Goal: Task Accomplishment & Management: Complete application form

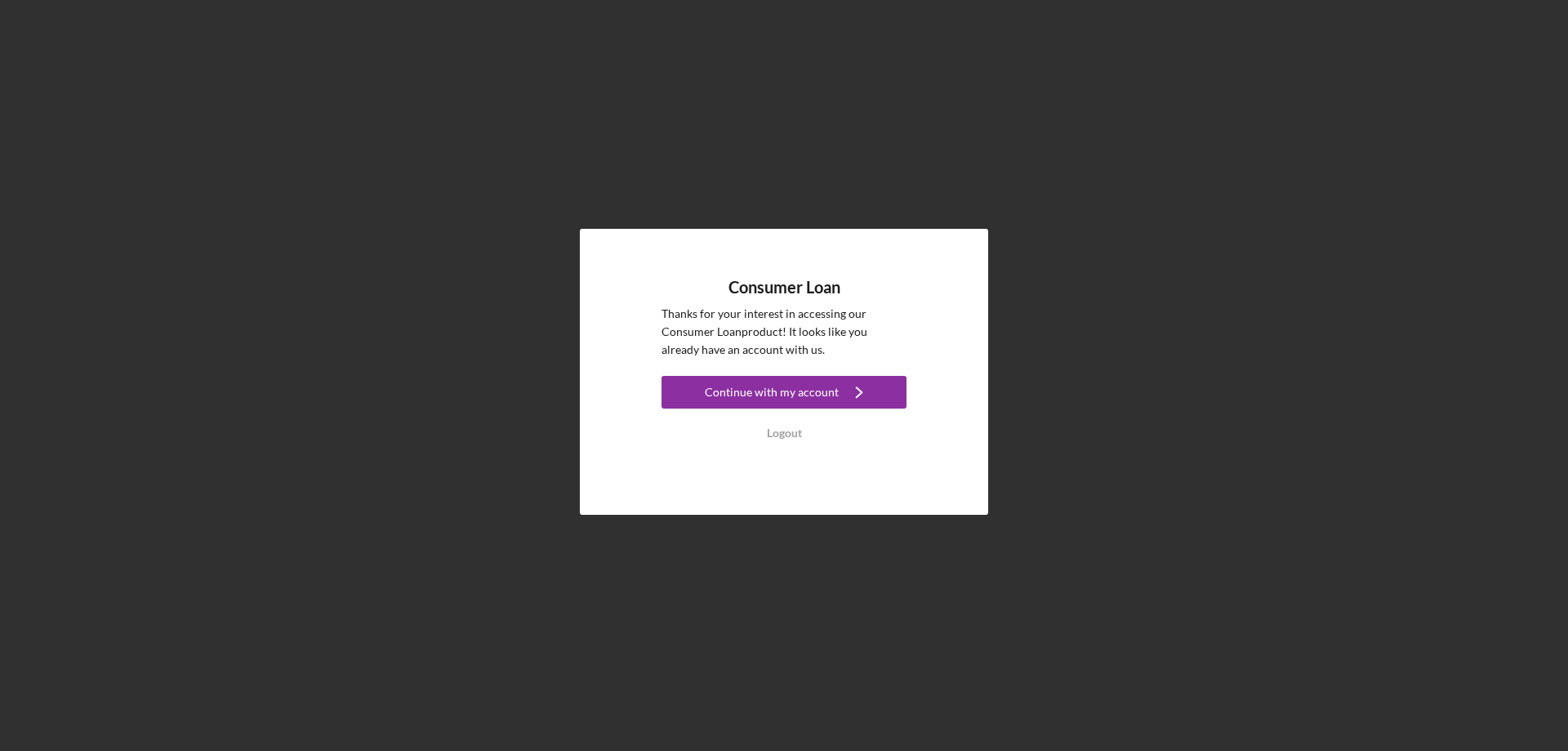
click at [777, 384] on div "Continue with my account" at bounding box center [771, 392] width 134 height 33
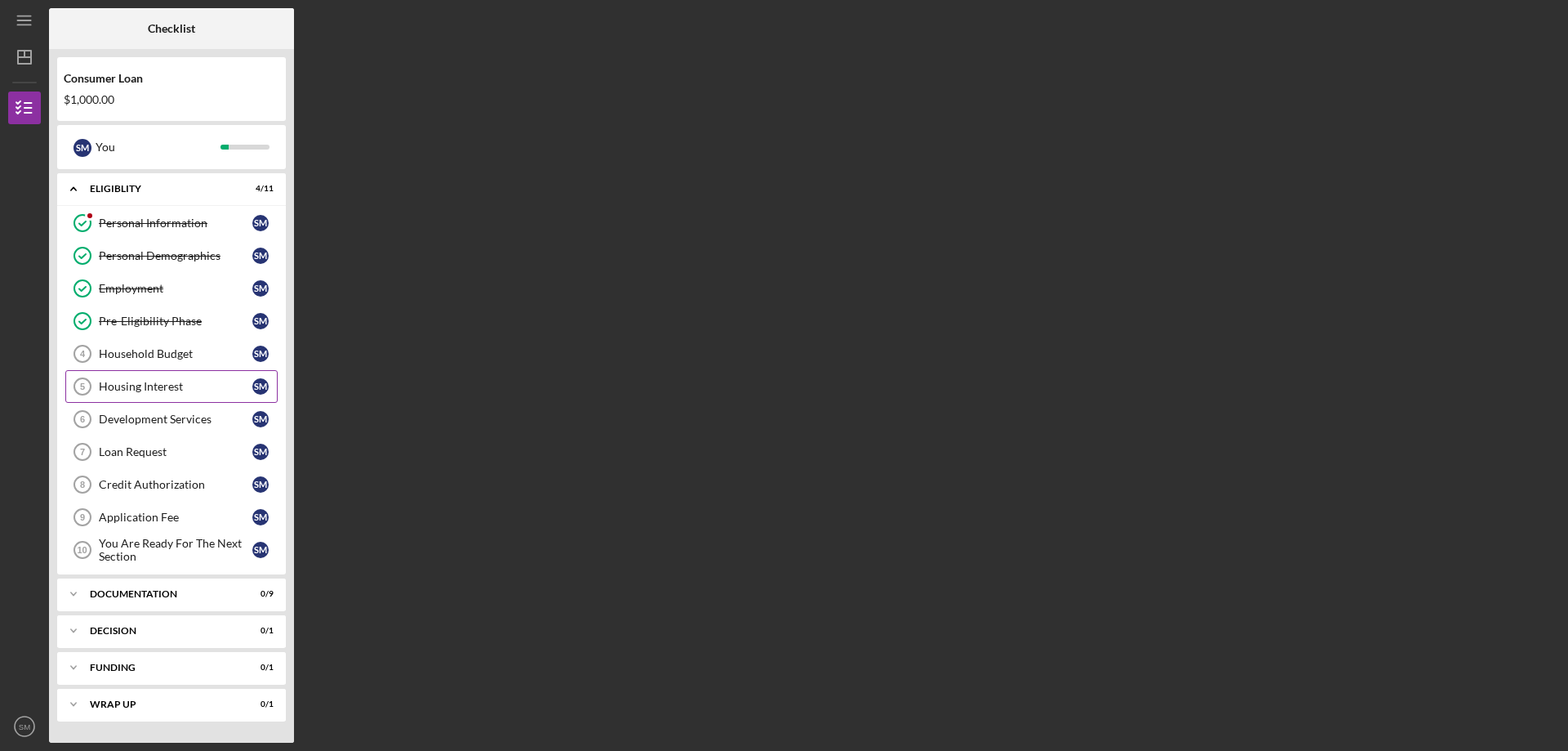
click at [182, 372] on link "Housing Interest 5 Housing Interest S M" at bounding box center [171, 387] width 212 height 33
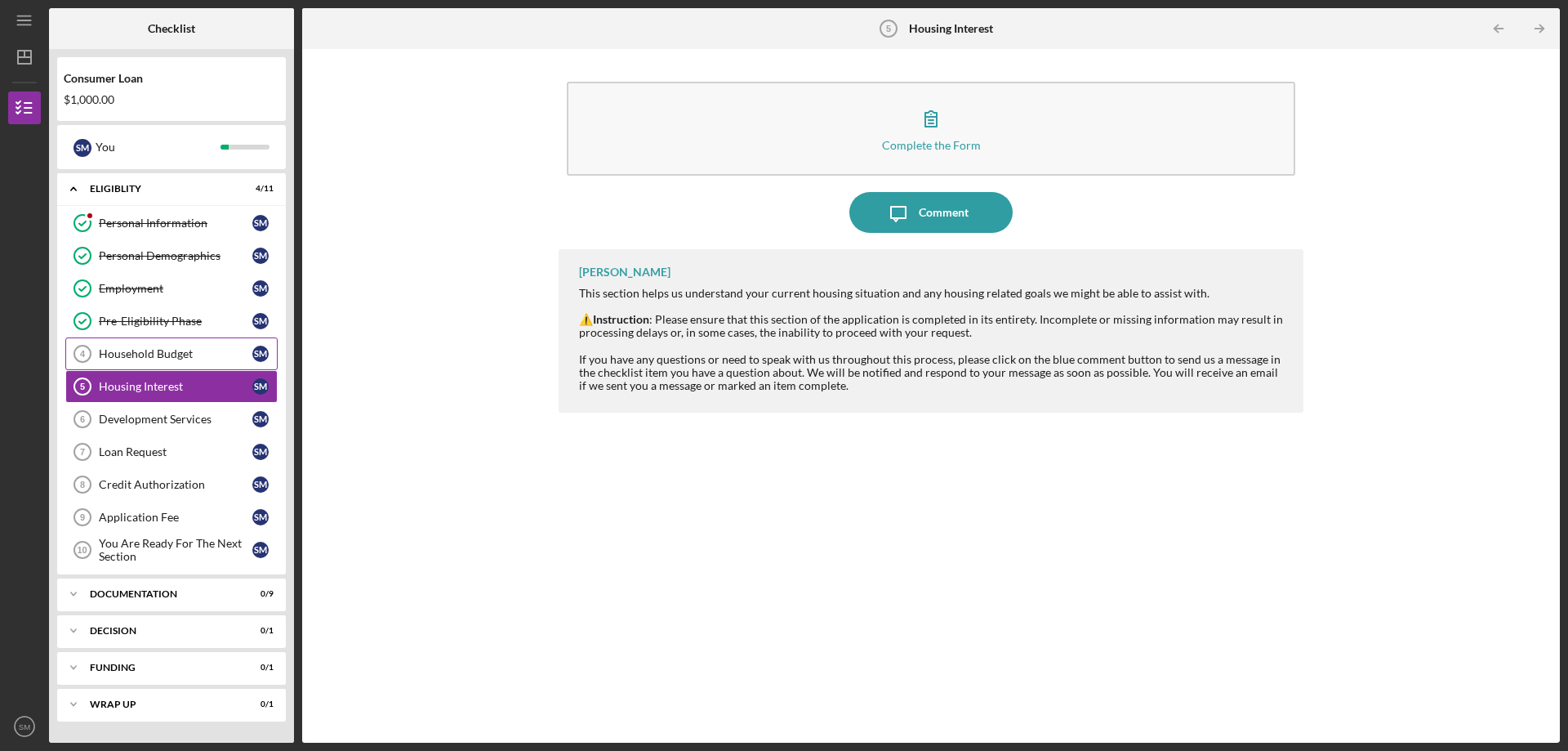
click at [174, 361] on div "Household Budget" at bounding box center [175, 353] width 153 height 13
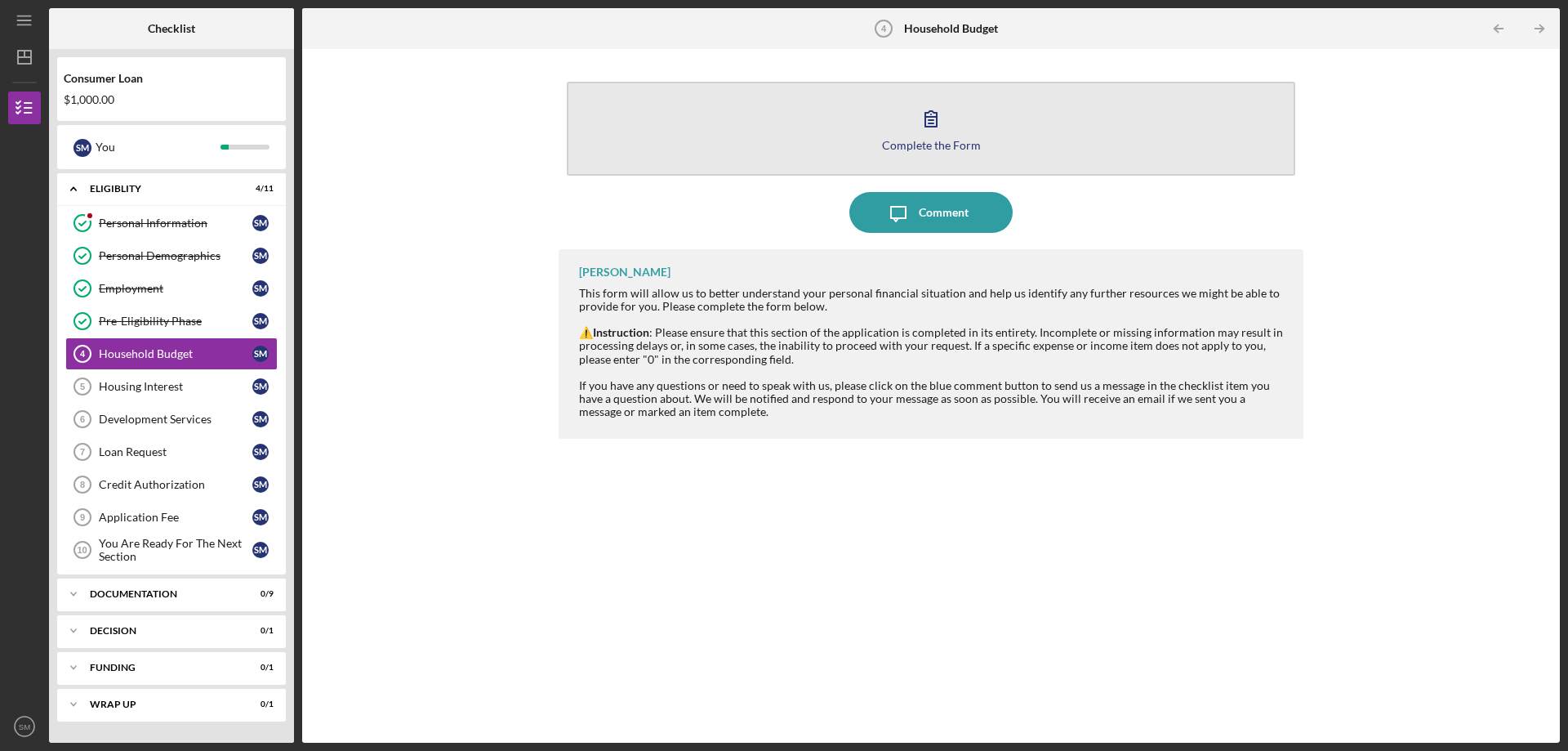
click at [955, 134] on button "Complete the Form Form" at bounding box center [931, 128] width 729 height 94
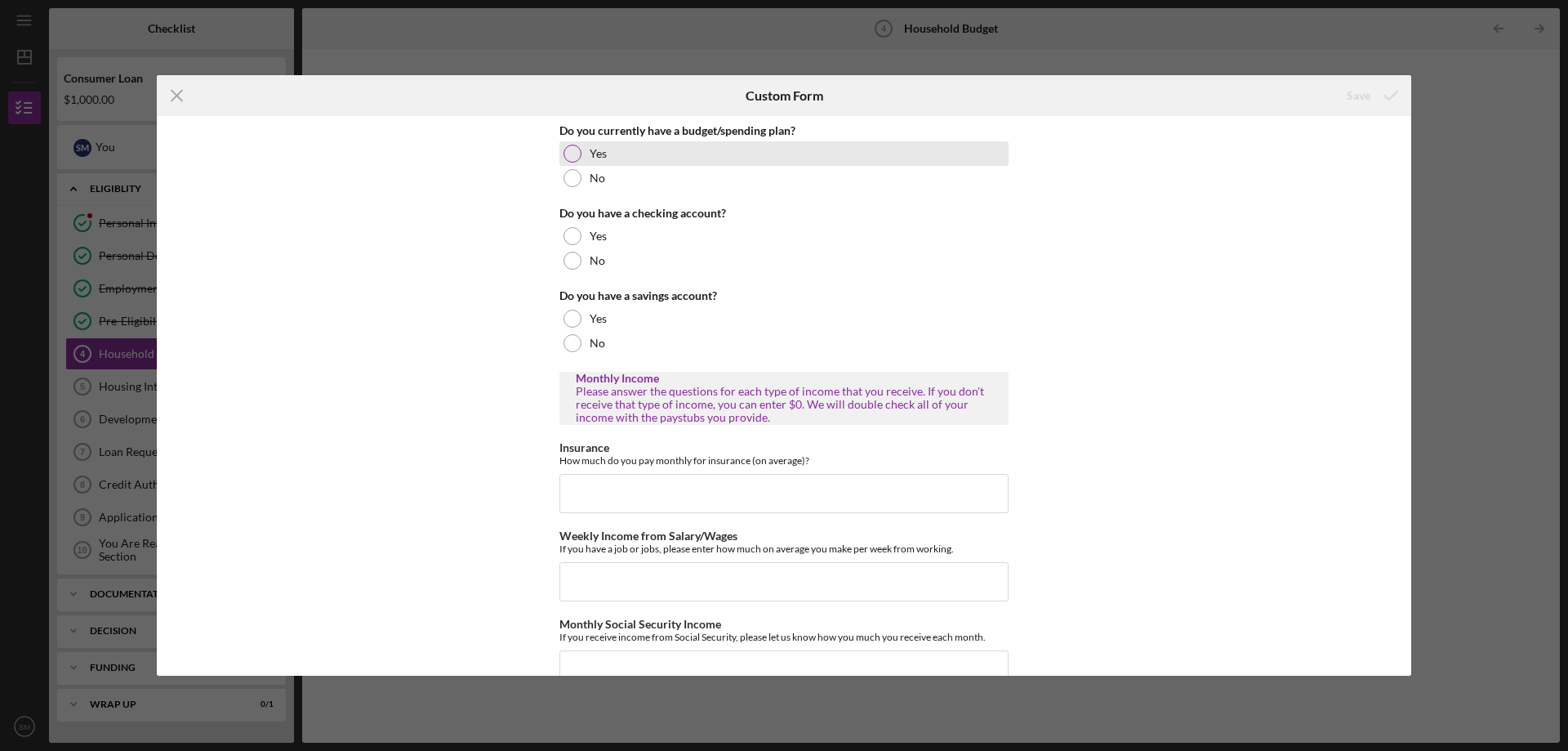
click at [582, 152] on div "Yes" at bounding box center [784, 153] width 449 height 24
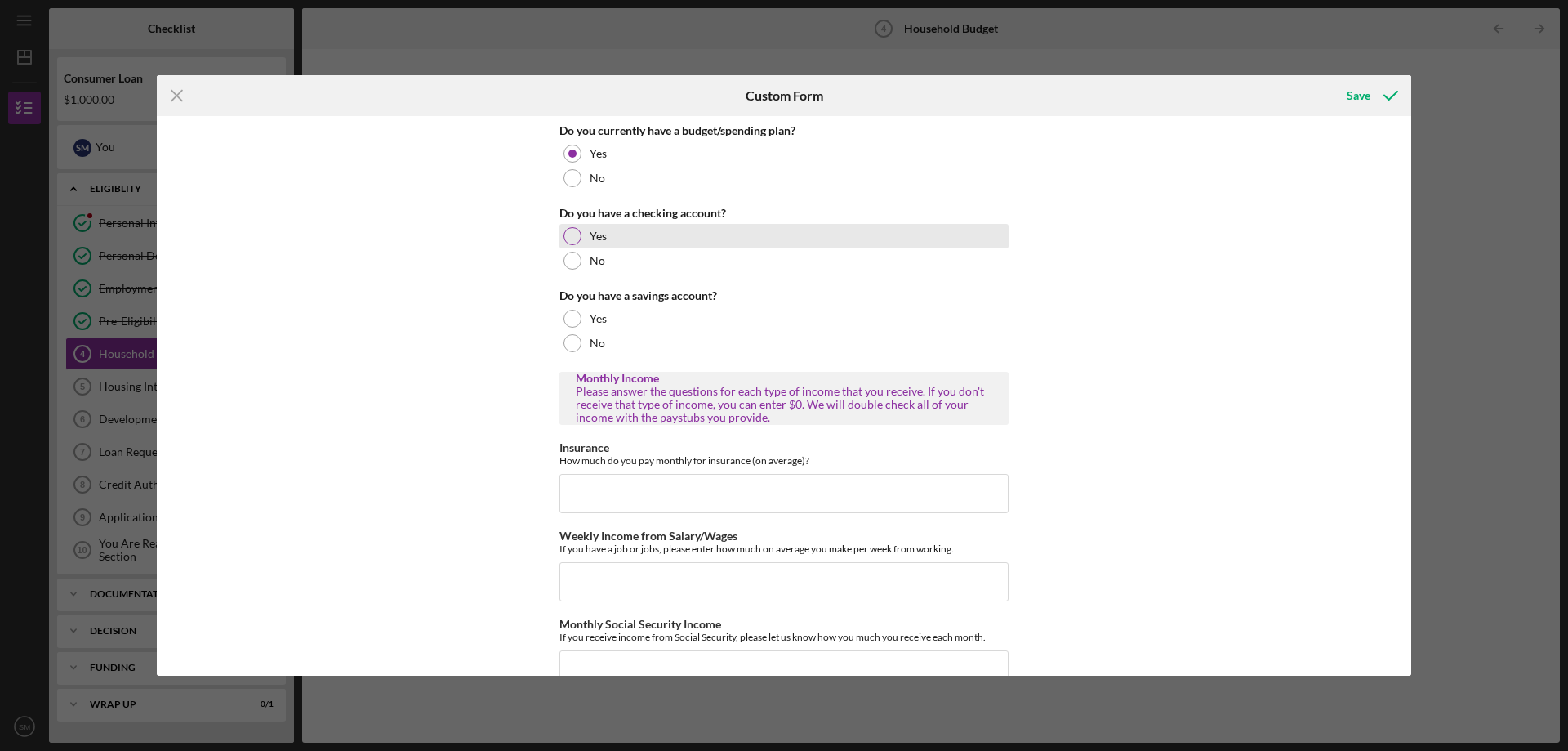
click at [582, 237] on div "Yes" at bounding box center [784, 236] width 449 height 24
click at [582, 330] on div "Yes" at bounding box center [784, 318] width 449 height 24
click at [907, 509] on input "Insurance" at bounding box center [784, 493] width 449 height 39
type input "$5"
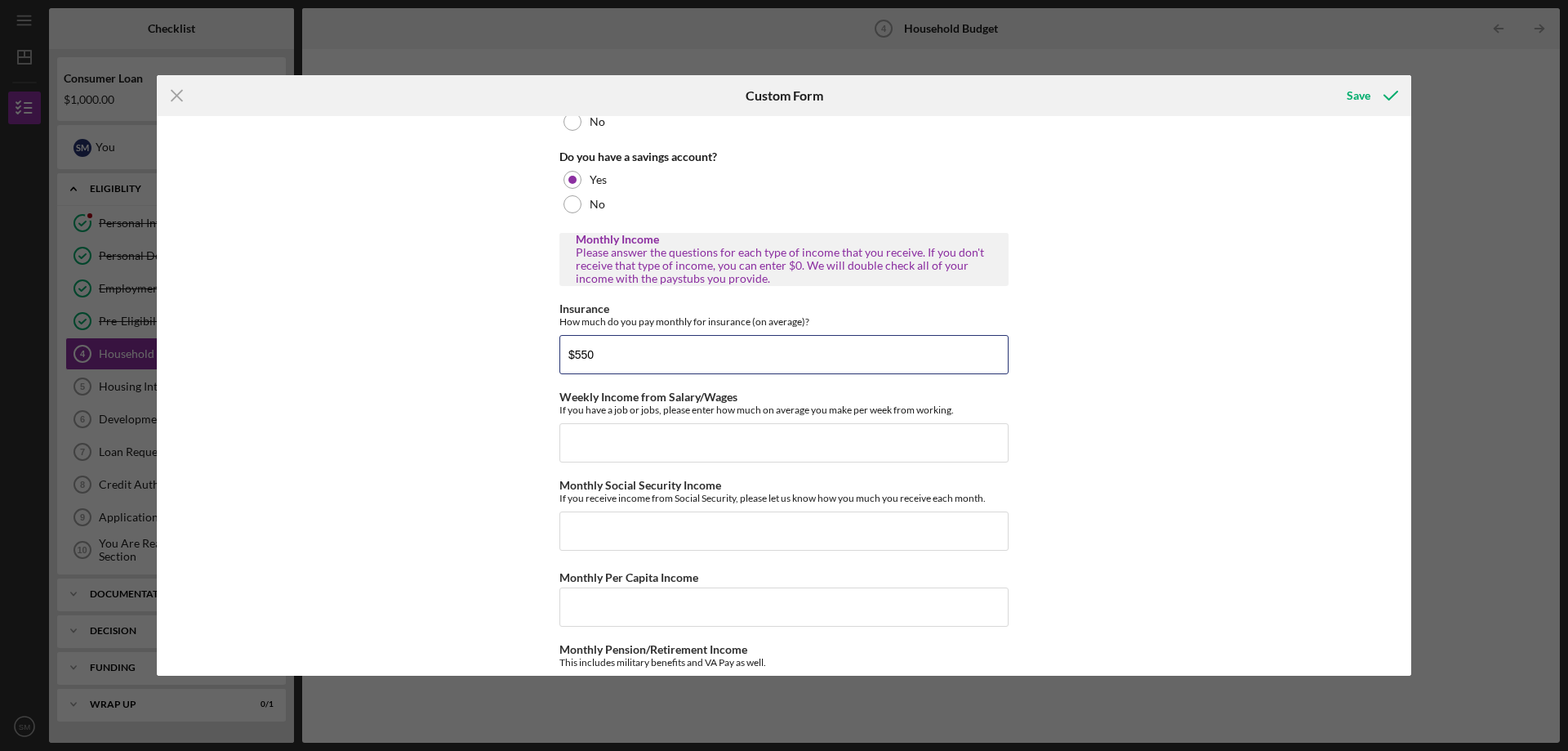
scroll to position [191, 0]
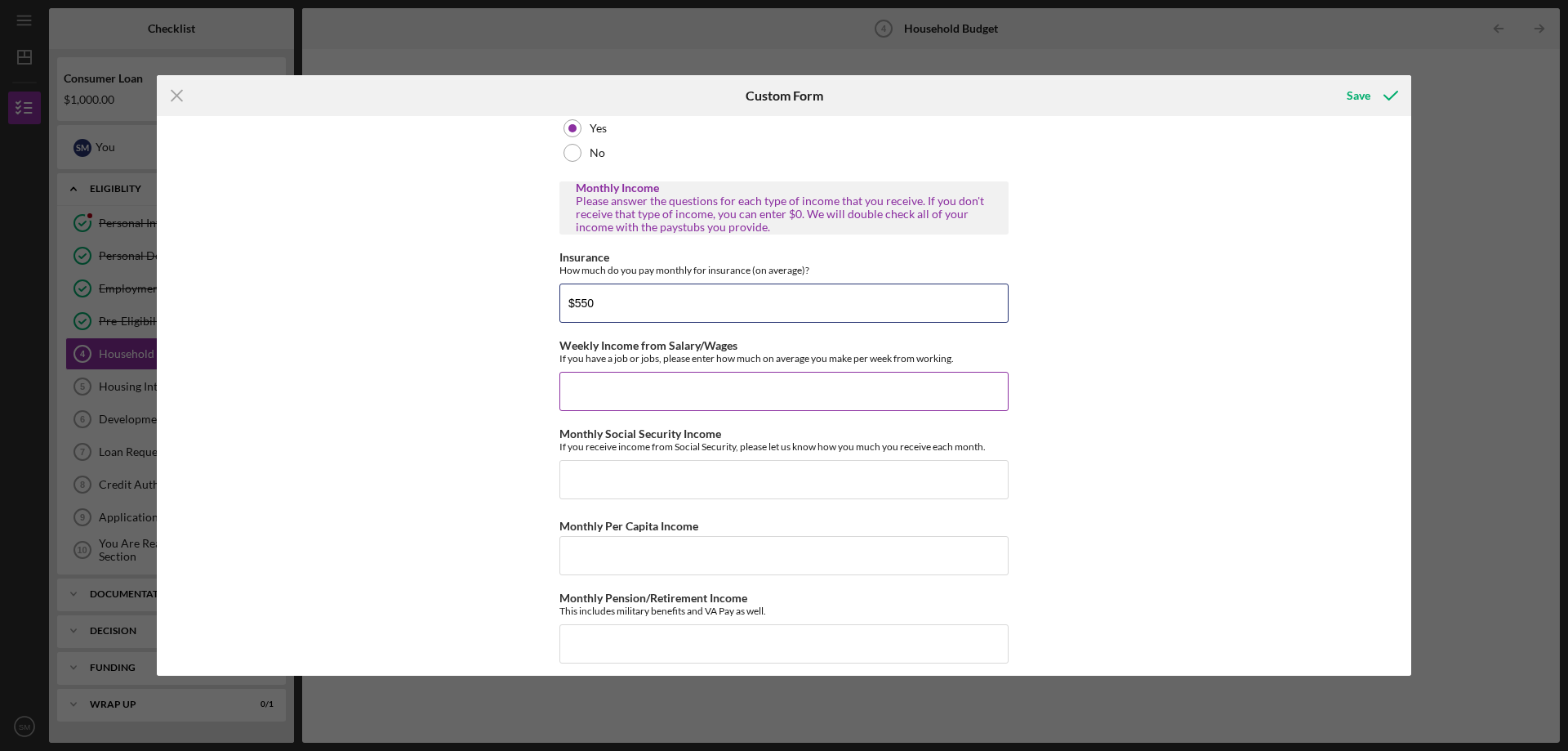
type input "$550"
click at [804, 391] on input "Weekly Income from Salary/Wages" at bounding box center [784, 391] width 449 height 39
click at [785, 379] on input "Weekly Income from Salary/Wages" at bounding box center [784, 391] width 449 height 39
type input "$700"
type input "$0"
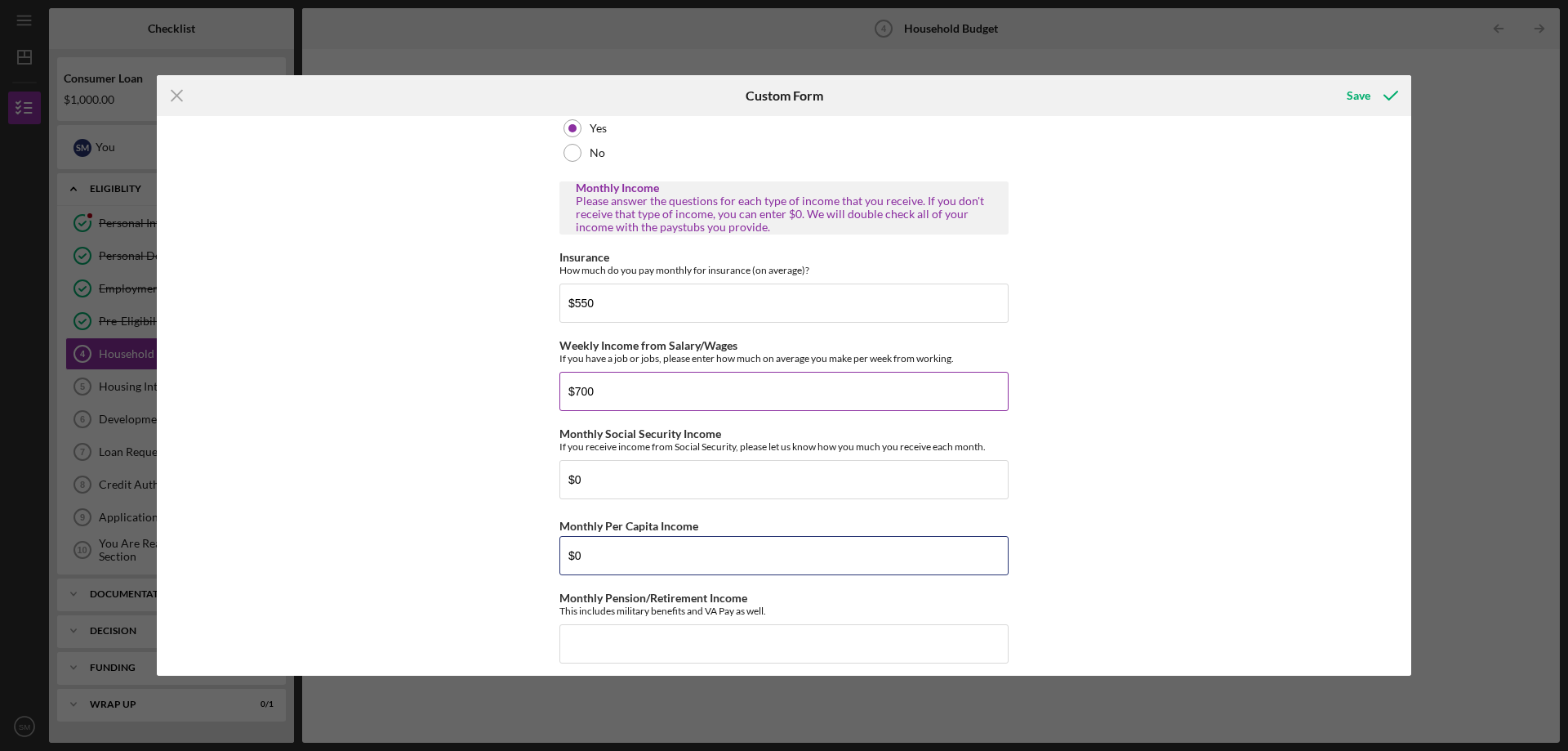
type input "$0"
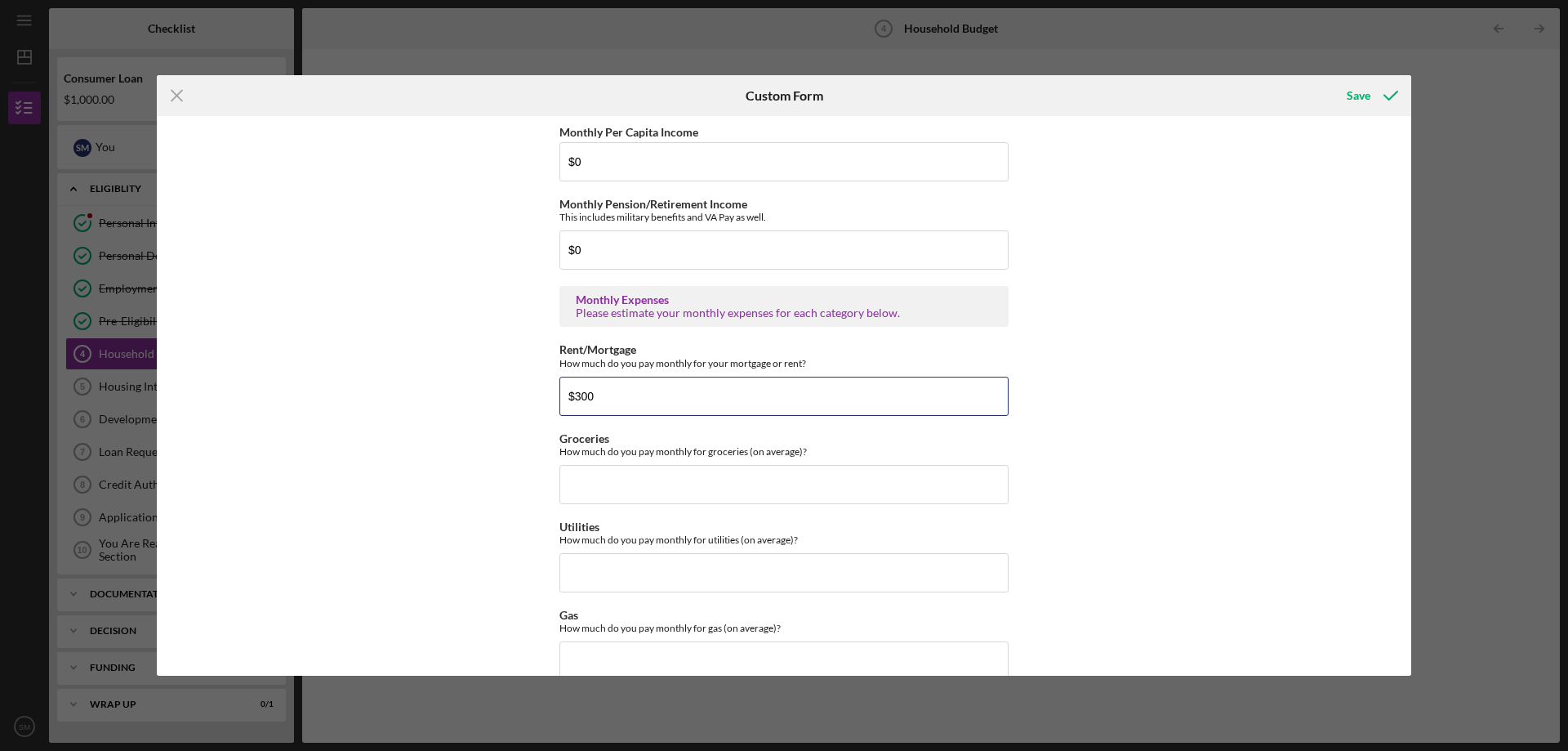
type input "$300"
type input "$500"
type input "$400"
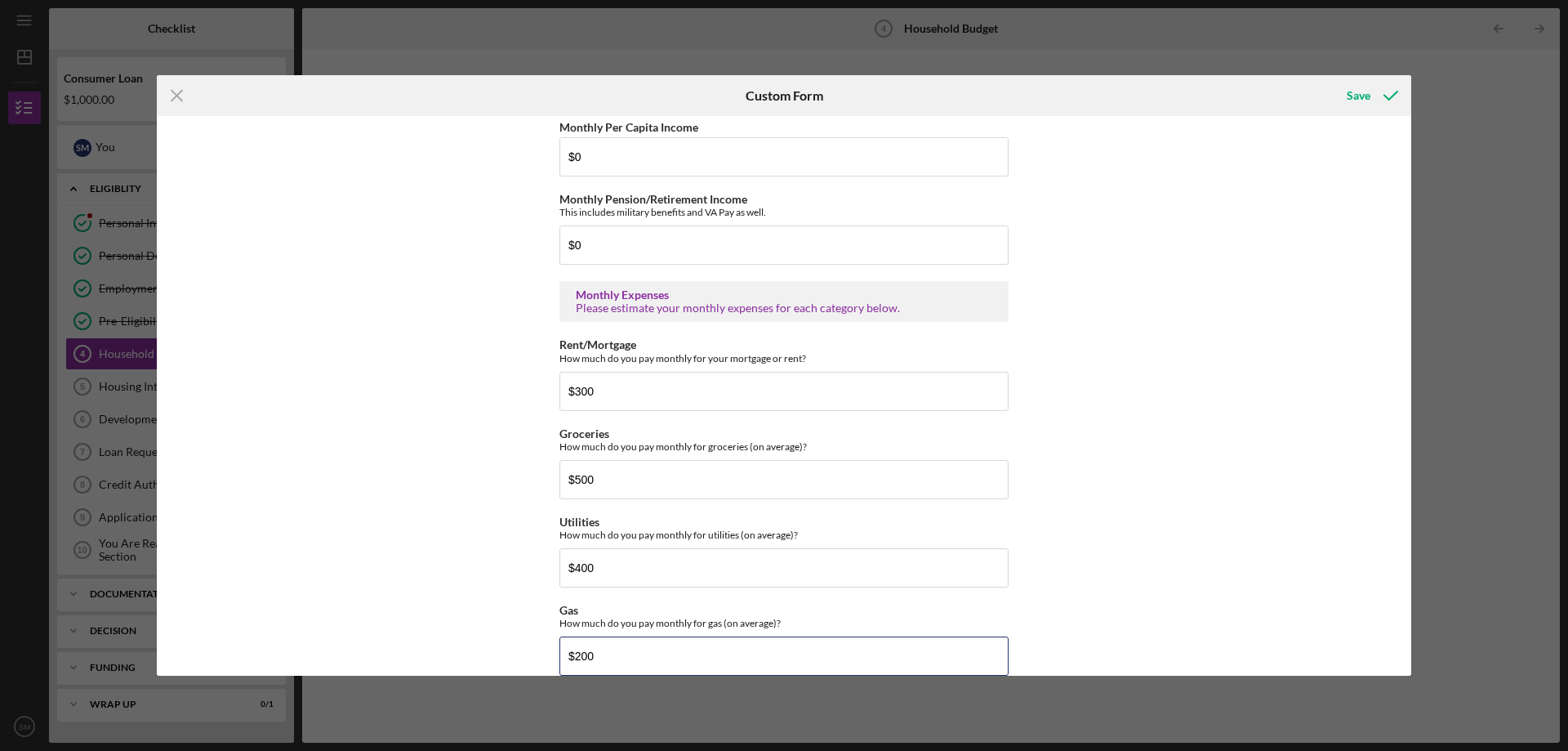
type input "$200"
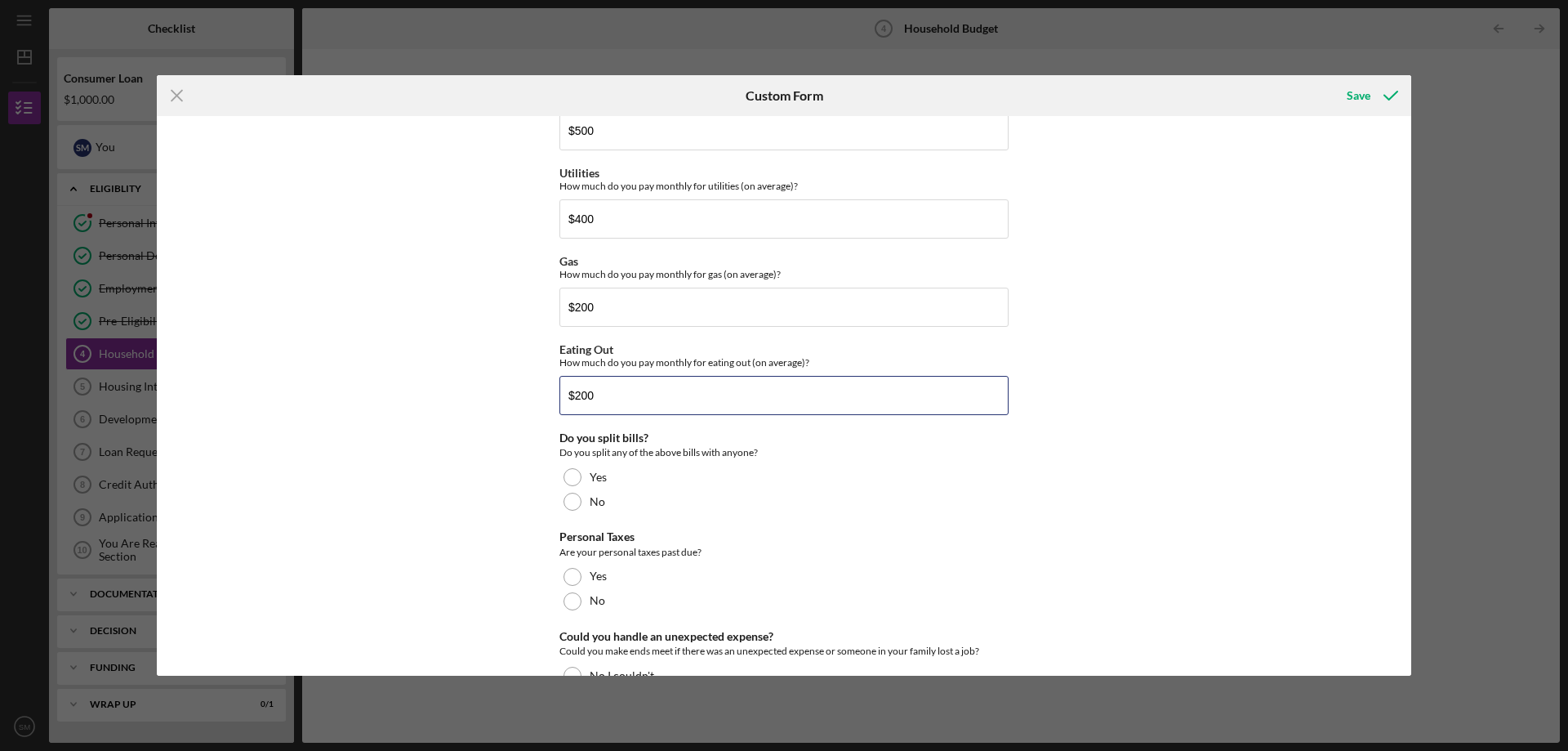
type input "$200"
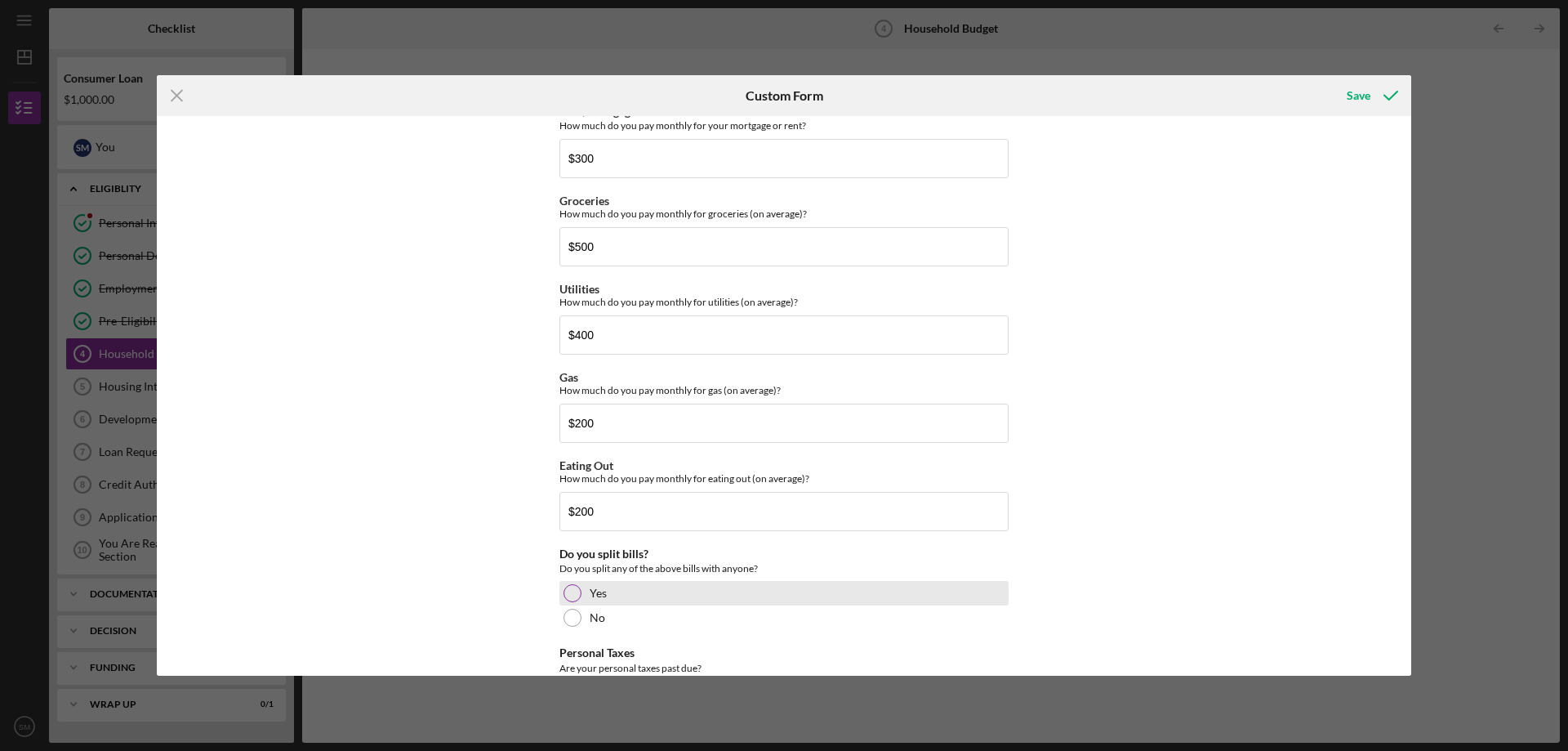
scroll to position [1048, 0]
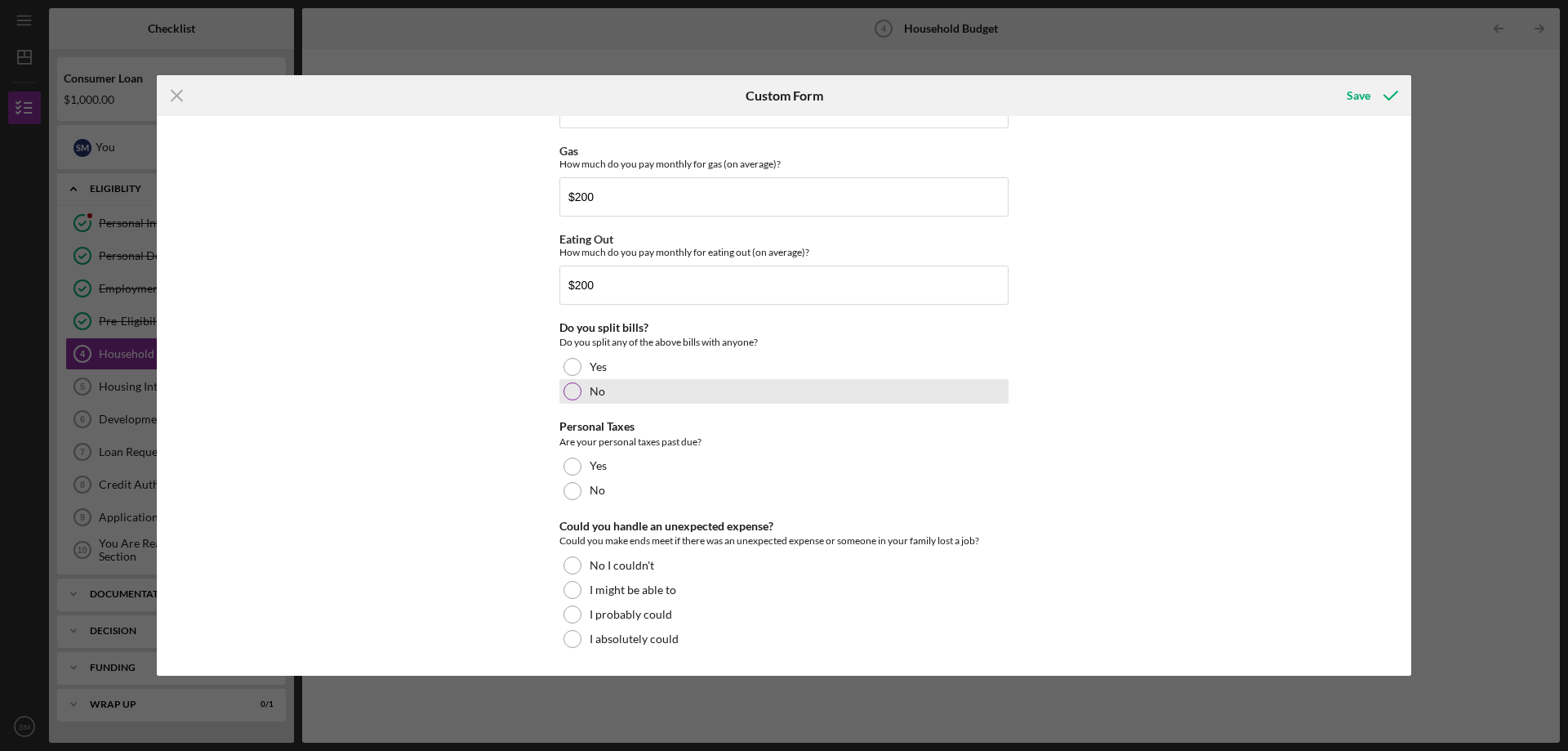
click at [601, 382] on div "No" at bounding box center [784, 391] width 449 height 24
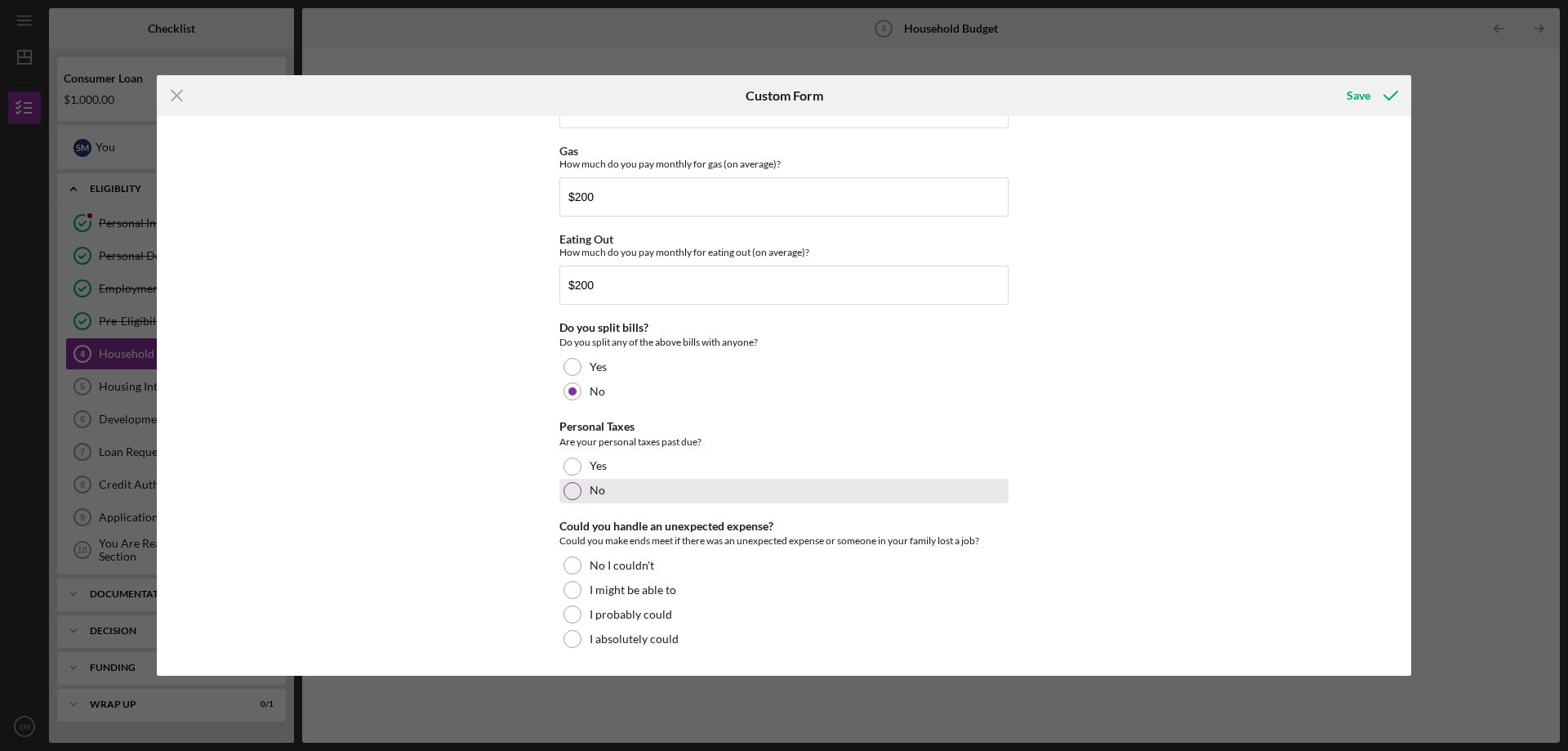
click at [602, 487] on label "No" at bounding box center [597, 490] width 16 height 13
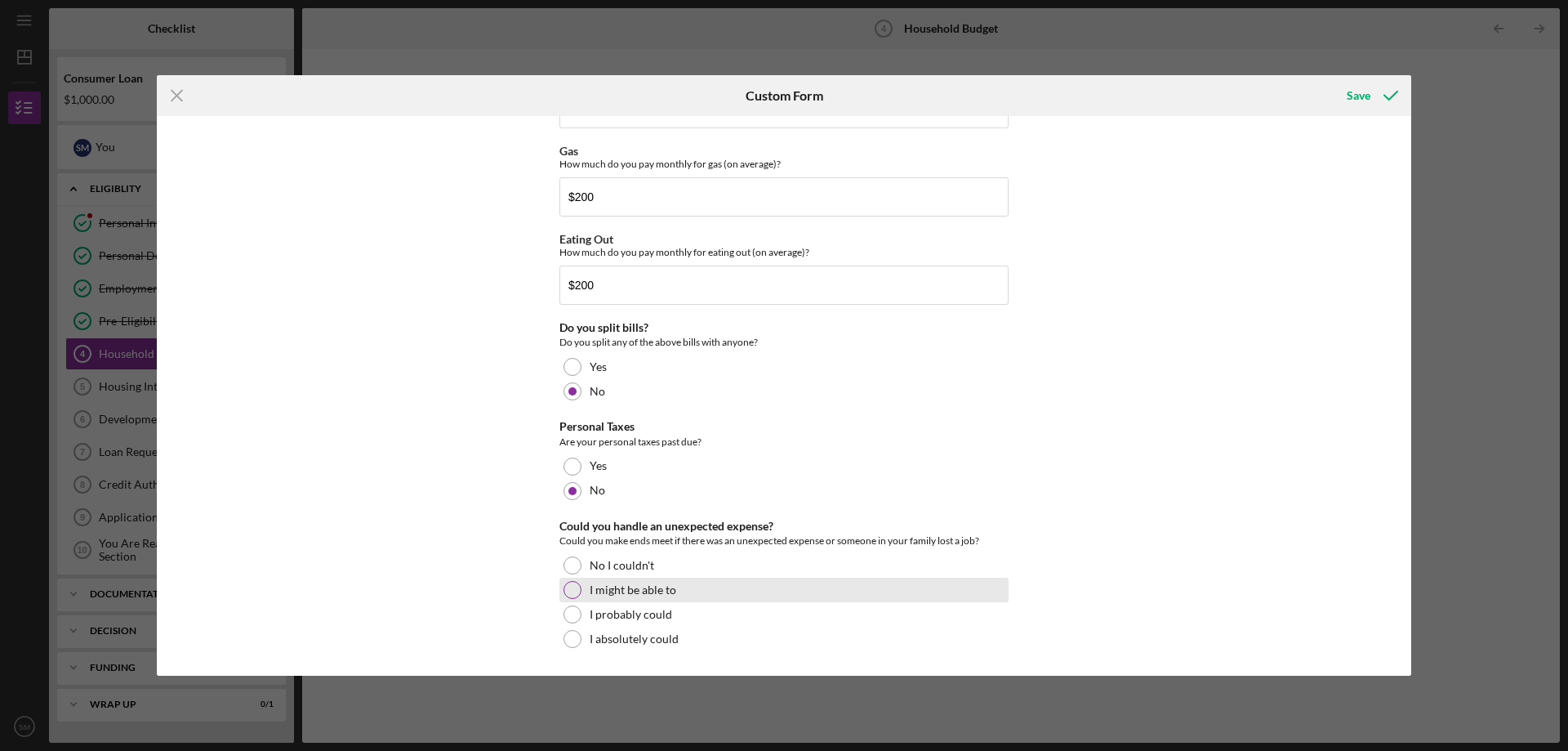
click at [633, 601] on div "I might be able to" at bounding box center [784, 590] width 449 height 24
click at [609, 565] on label "No I couldn't" at bounding box center [621, 565] width 64 height 13
click at [1392, 100] on icon "submit" at bounding box center [1390, 95] width 41 height 41
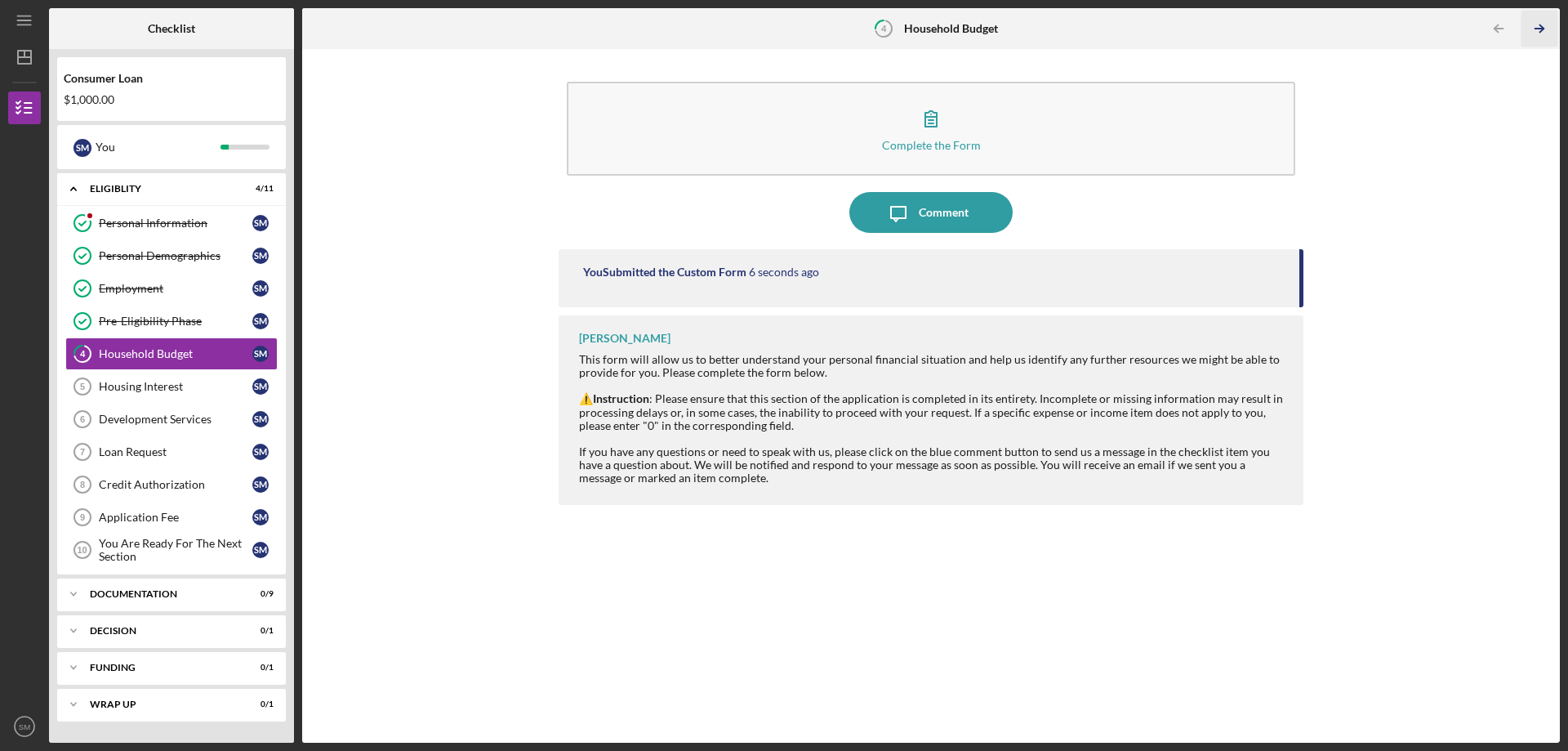
click at [1526, 28] on icon "Icon/Table Pagination Arrow" at bounding box center [1539, 29] width 36 height 36
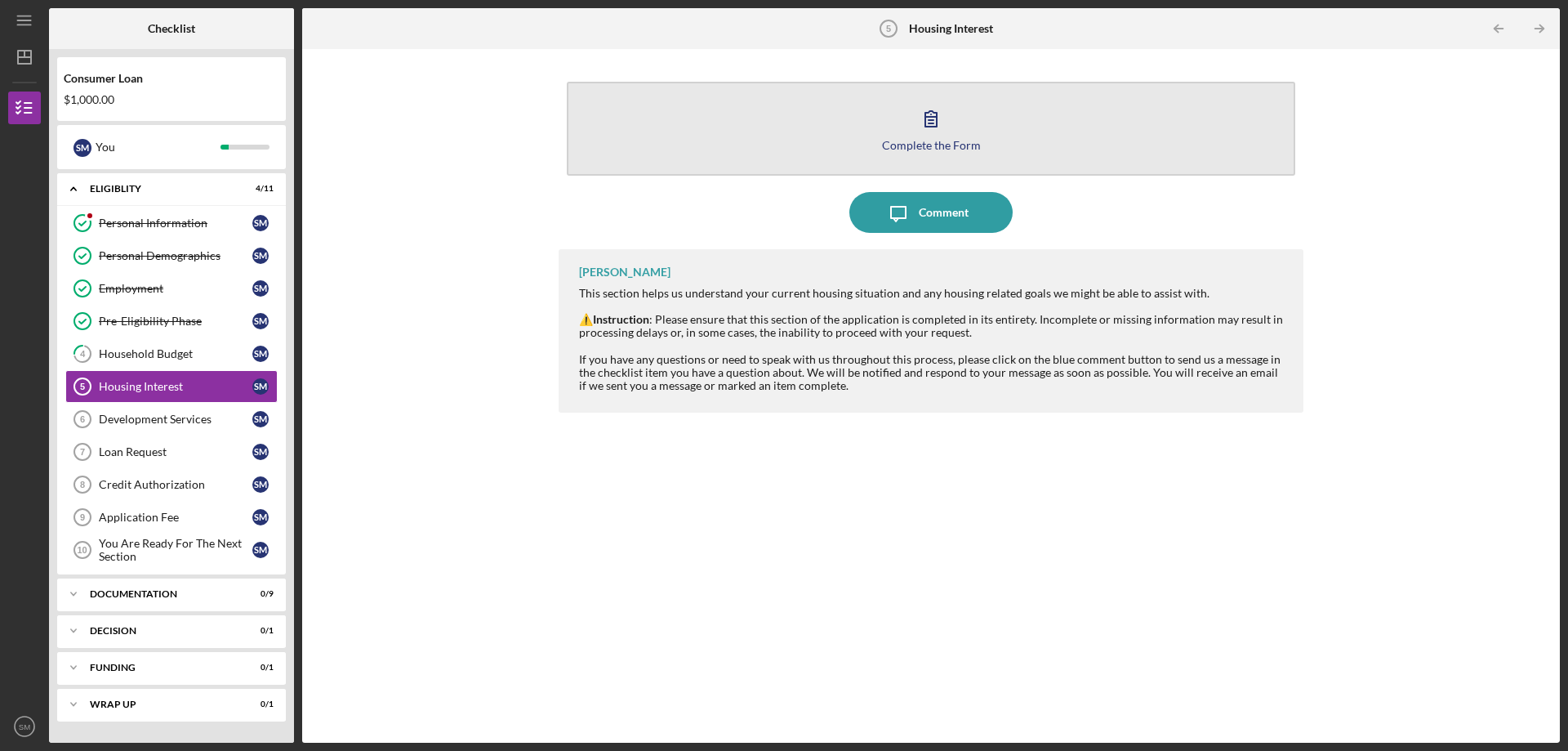
click at [835, 140] on button "Complete the Form Form" at bounding box center [931, 128] width 729 height 94
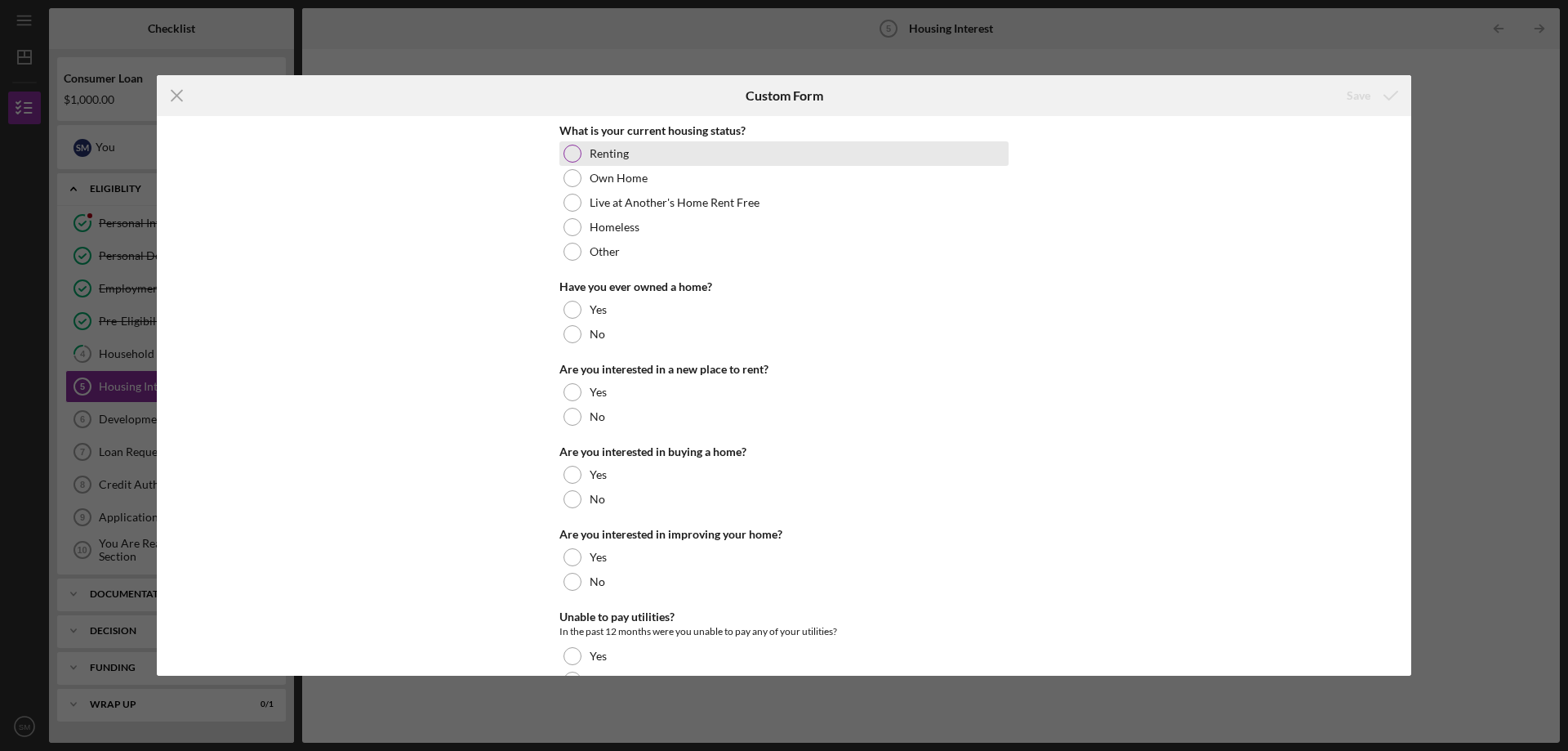
click at [593, 151] on label "Renting" at bounding box center [608, 153] width 39 height 13
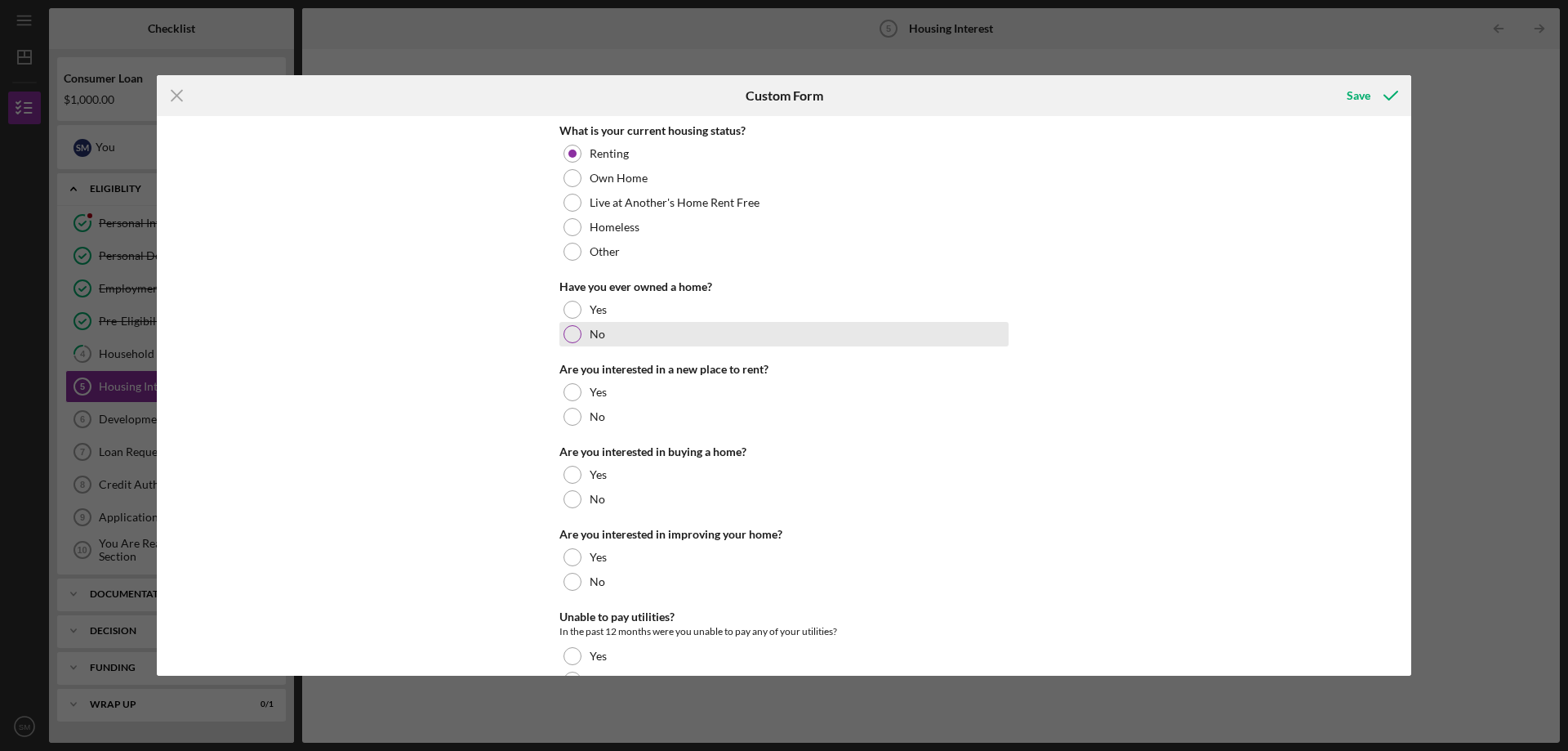
click at [603, 333] on div "No" at bounding box center [784, 334] width 449 height 24
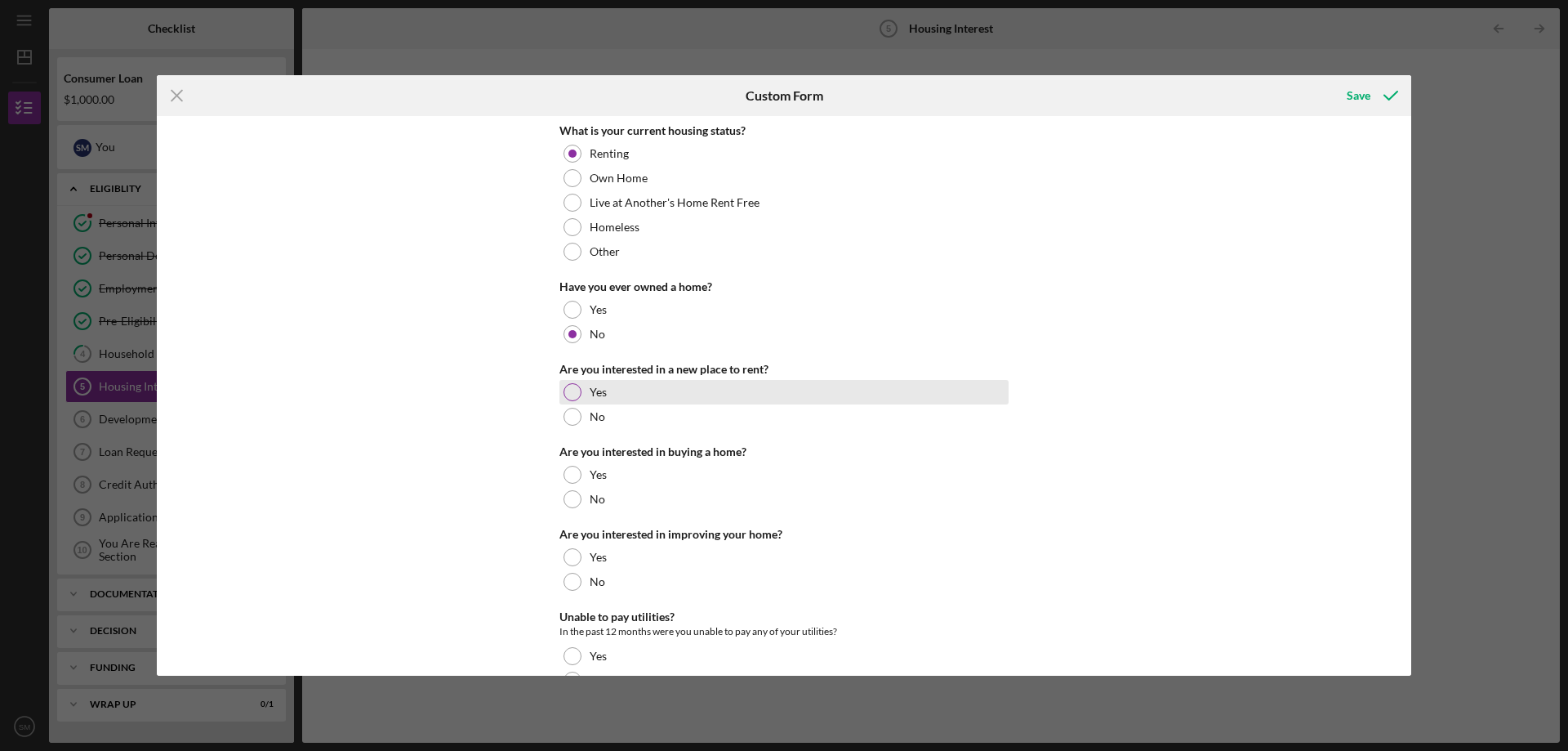
click at [603, 400] on div "Yes" at bounding box center [784, 392] width 449 height 24
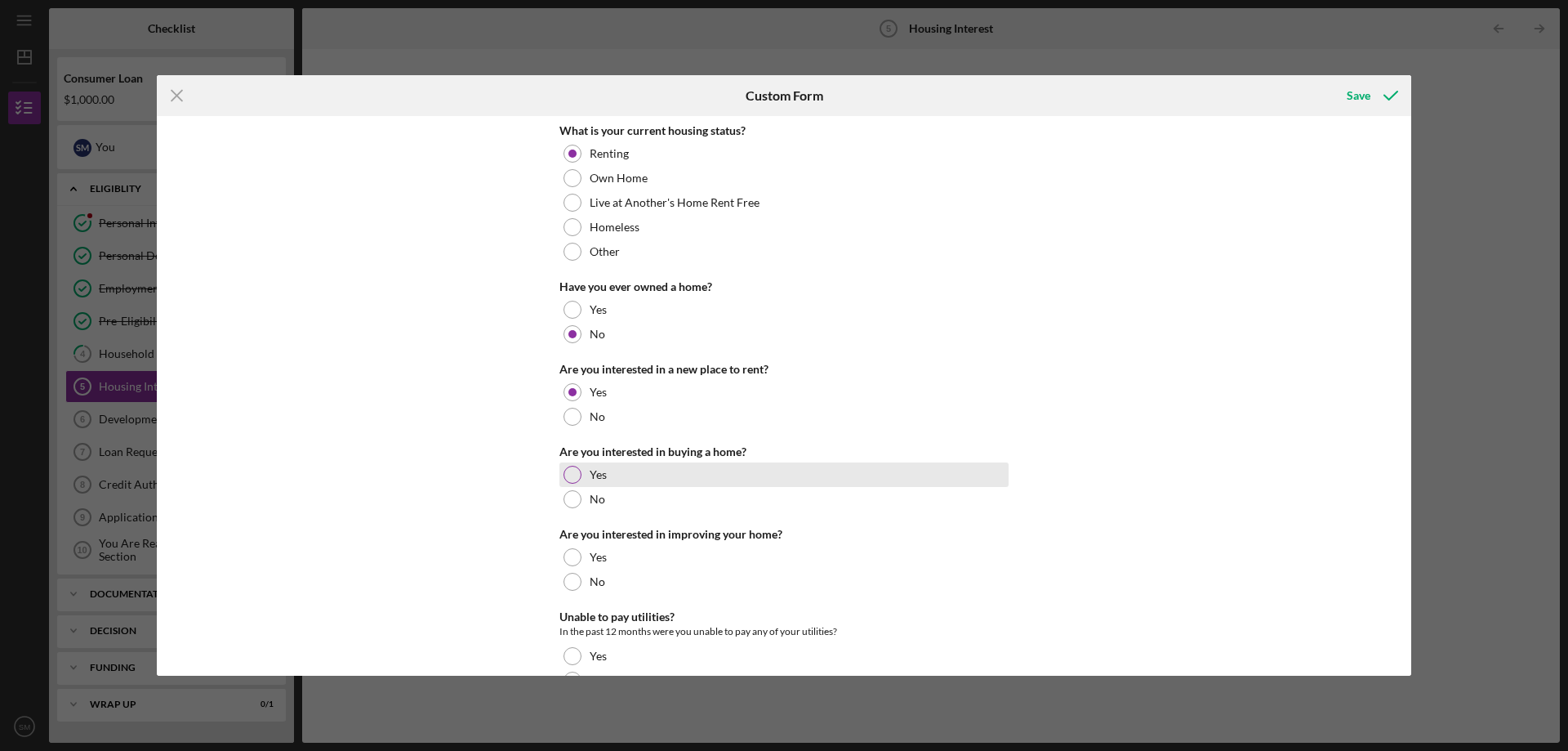
click at [623, 477] on div "Yes" at bounding box center [784, 474] width 449 height 24
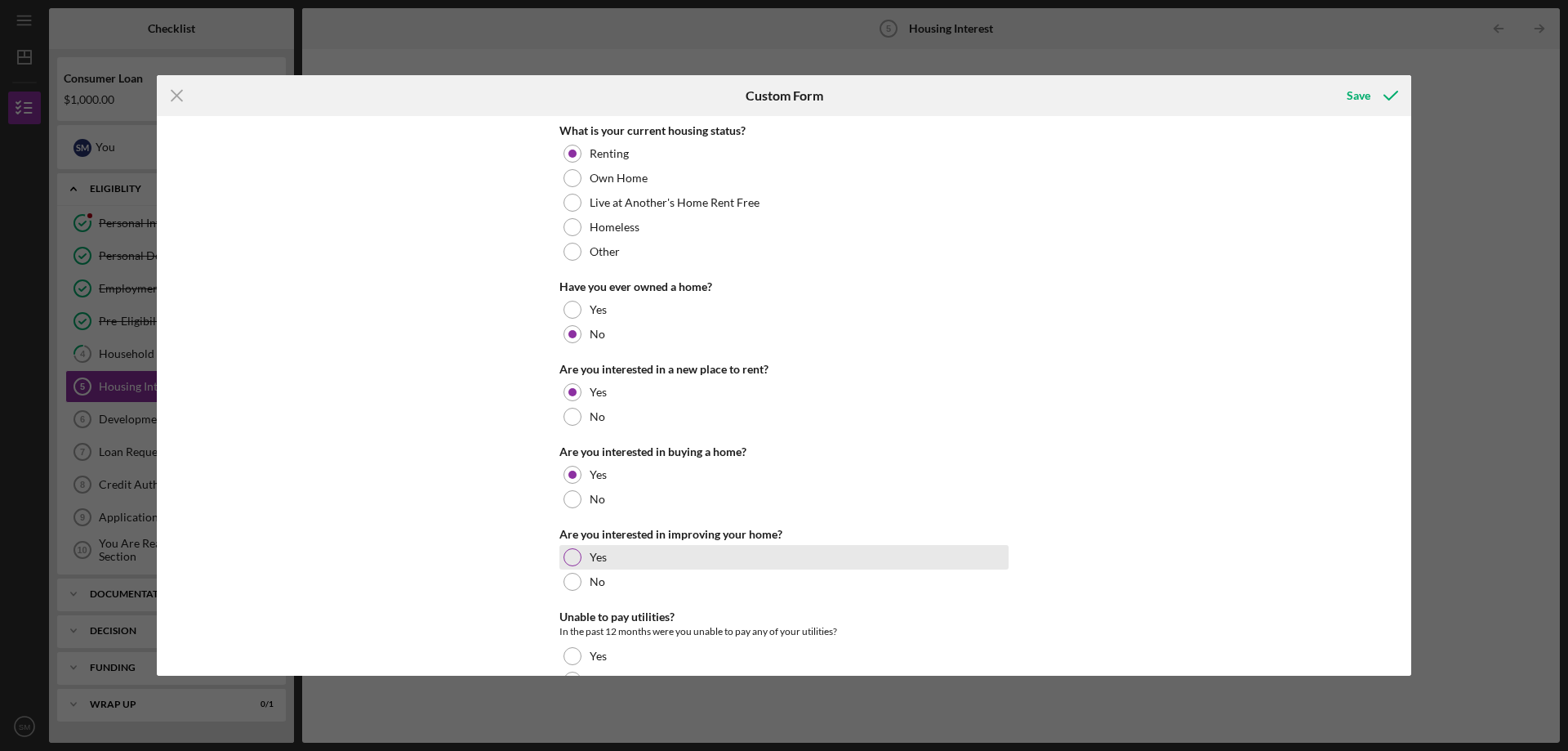
click at [657, 559] on div "Yes" at bounding box center [784, 558] width 449 height 24
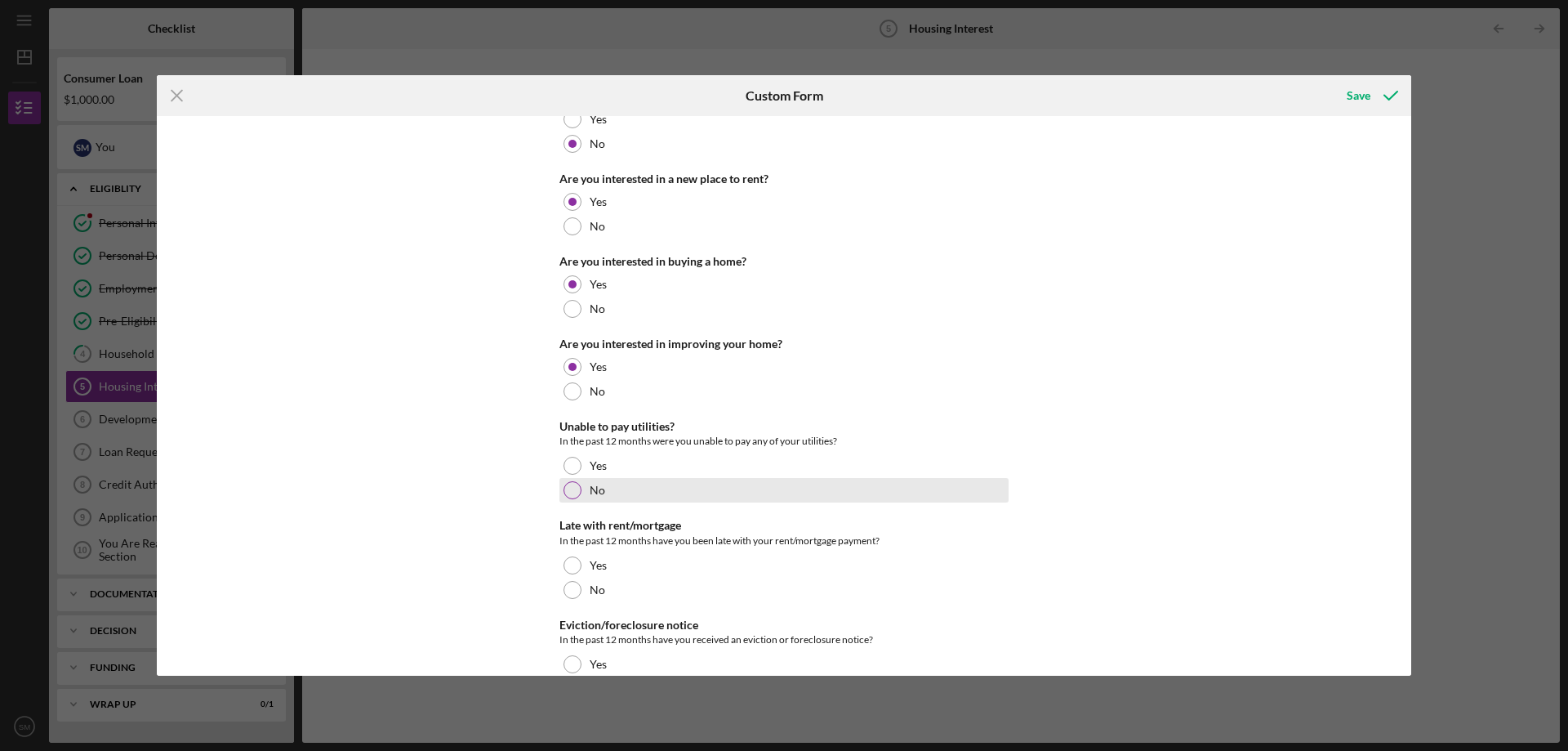
click at [589, 496] on label "No" at bounding box center [597, 490] width 16 height 13
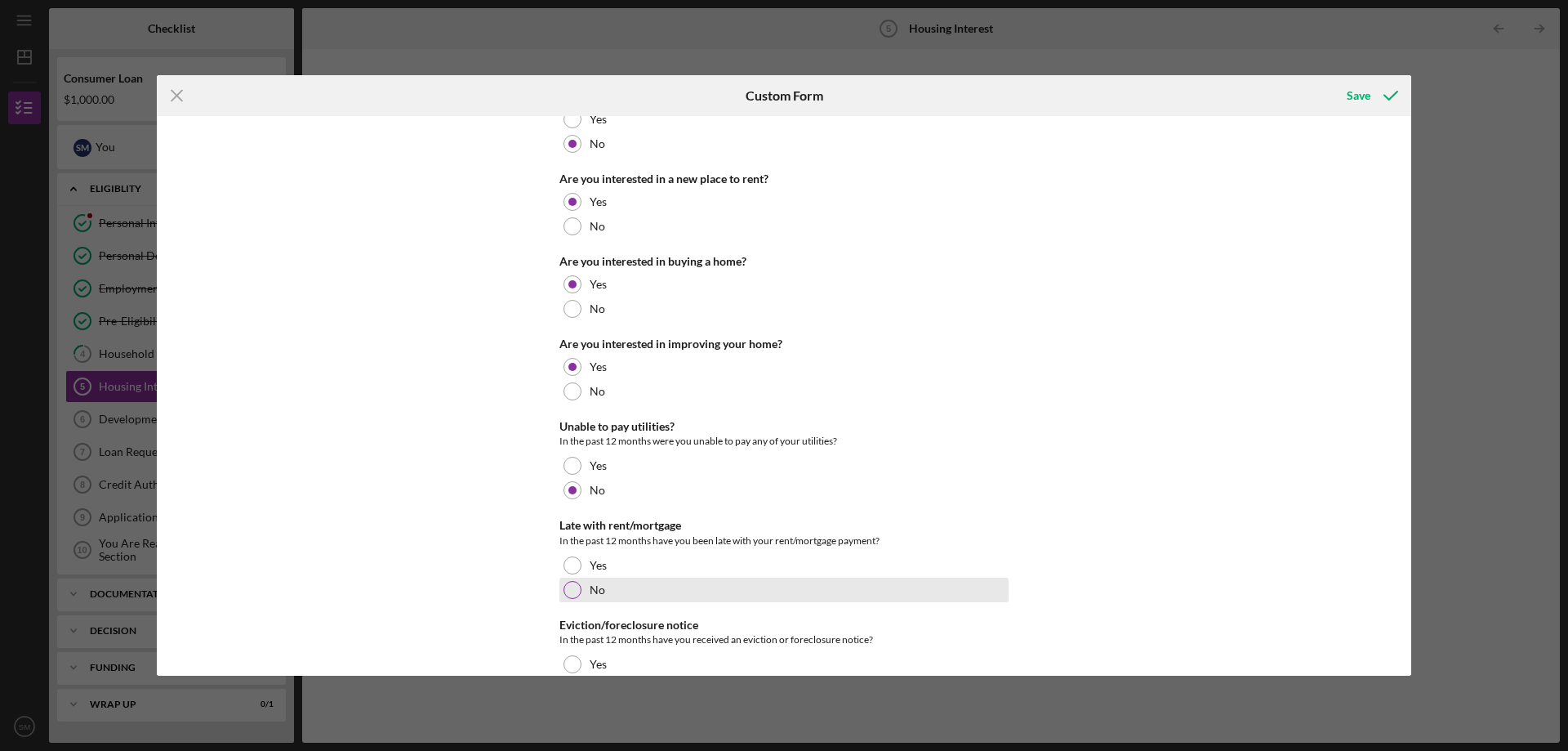
scroll to position [240, 0]
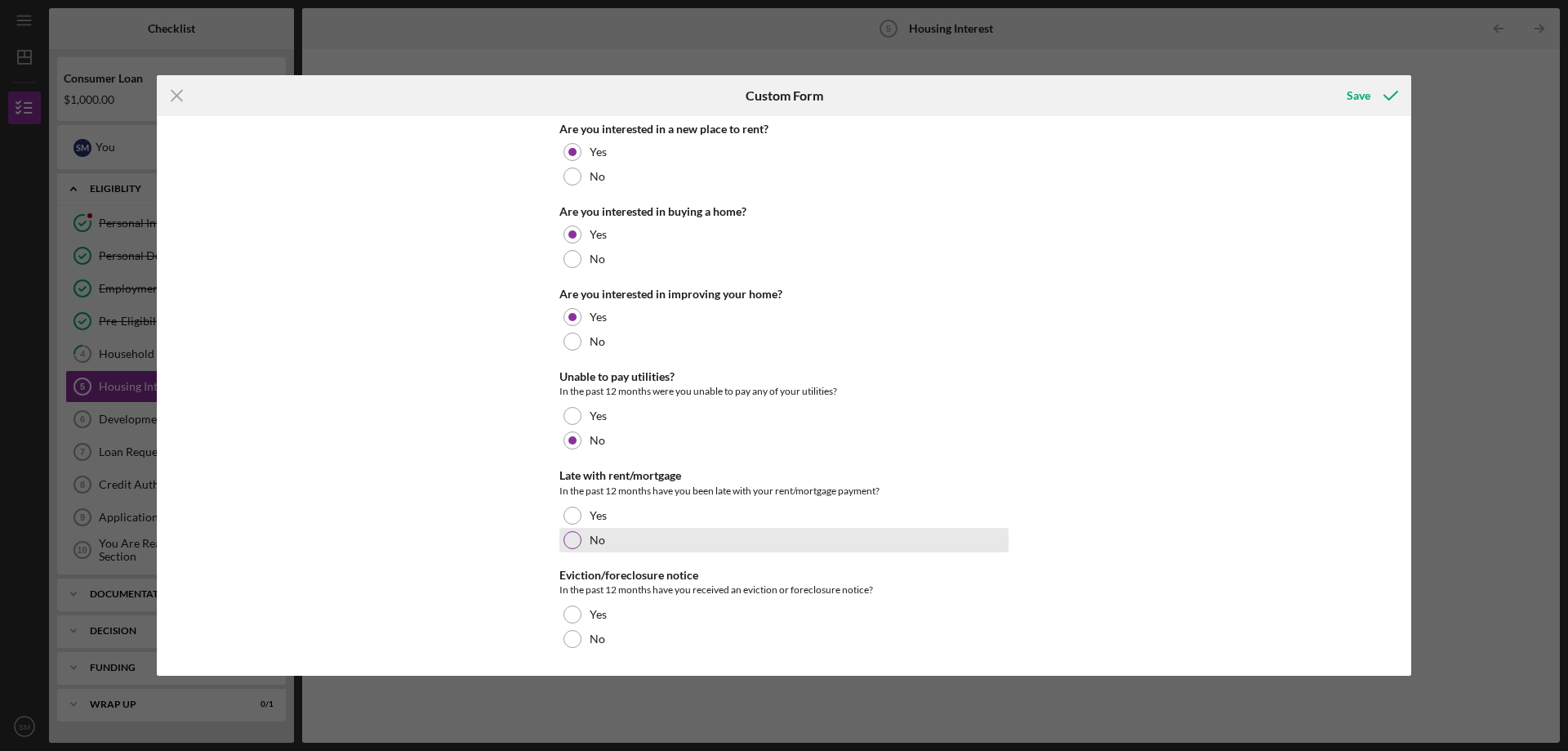
click at [683, 542] on div "No" at bounding box center [784, 540] width 449 height 24
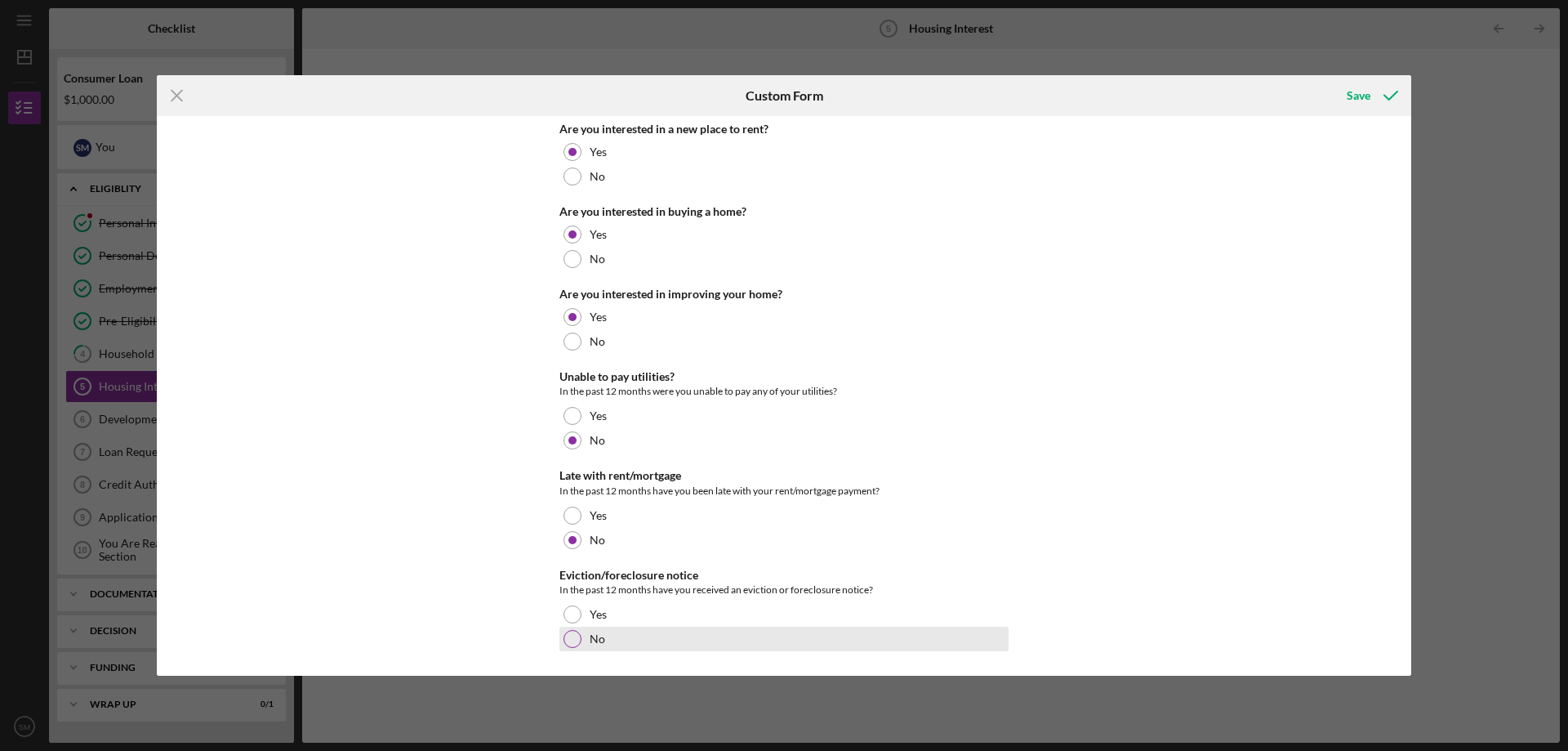
click at [655, 632] on div "No" at bounding box center [784, 639] width 449 height 24
click at [1383, 96] on icon "submit" at bounding box center [1390, 95] width 41 height 41
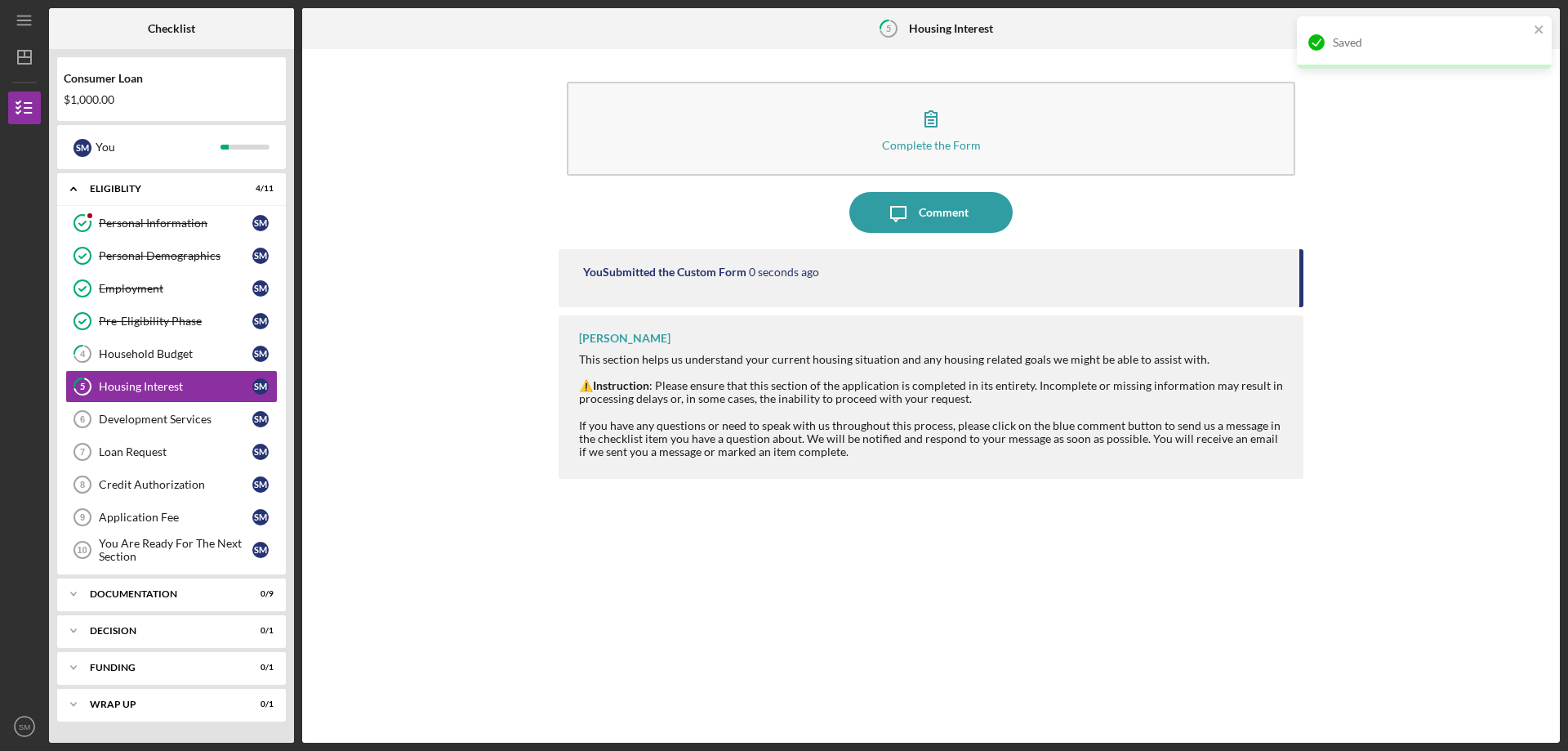
click at [1541, 18] on div "Saved" at bounding box center [1424, 42] width 255 height 52
click at [1541, 23] on div "Saved" at bounding box center [1425, 49] width 262 height 72
click at [1533, 34] on icon "Icon/Table Pagination Arrow" at bounding box center [1539, 29] width 36 height 36
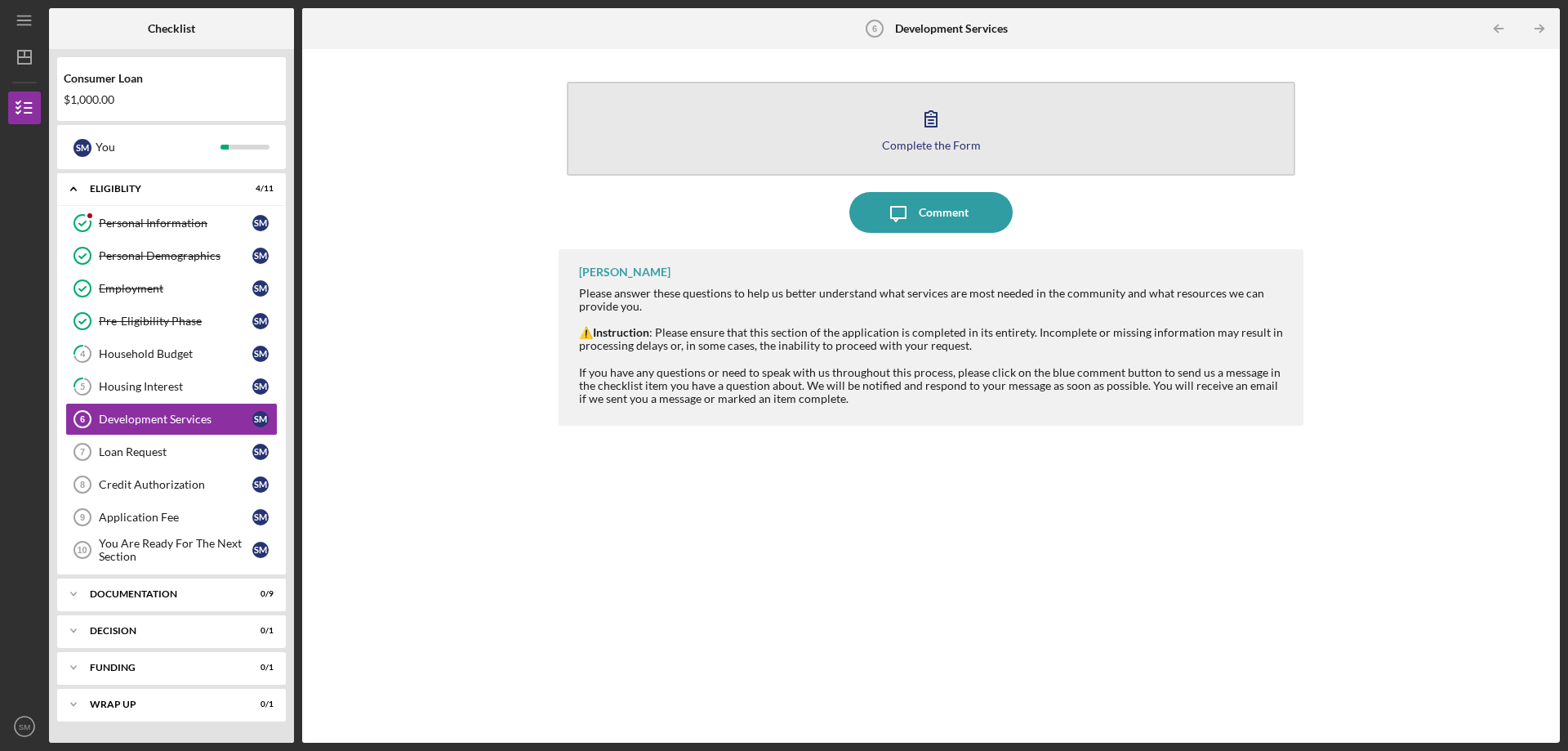
click at [889, 140] on div "Complete the Form" at bounding box center [932, 145] width 99 height 12
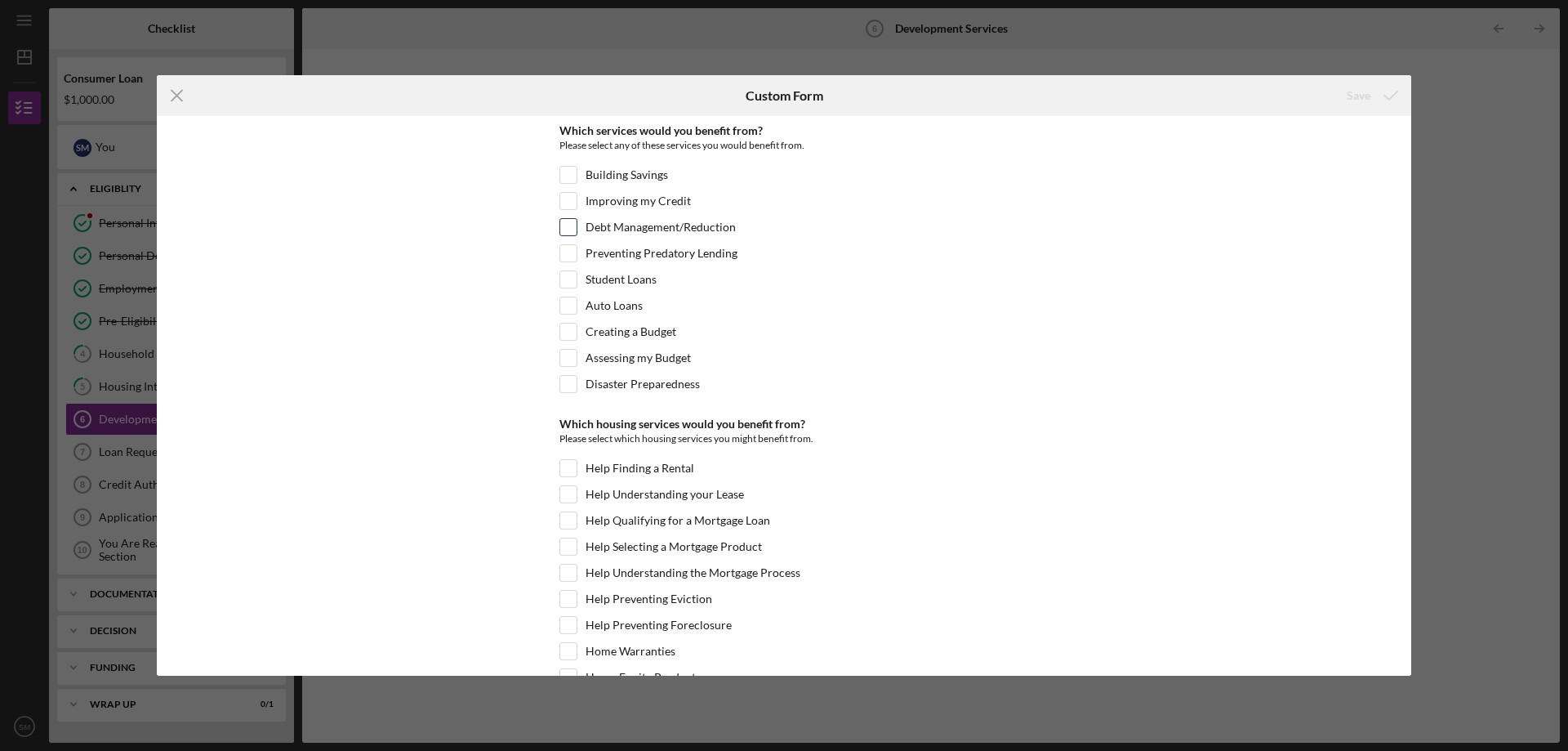
click at [569, 224] on input "Debt Management/Reduction" at bounding box center [568, 227] width 16 height 16
checkbox input "true"
click at [569, 346] on div "Creating a Budget" at bounding box center [784, 336] width 449 height 26
click at [569, 337] on input "Creating a Budget" at bounding box center [568, 331] width 16 height 16
checkbox input "true"
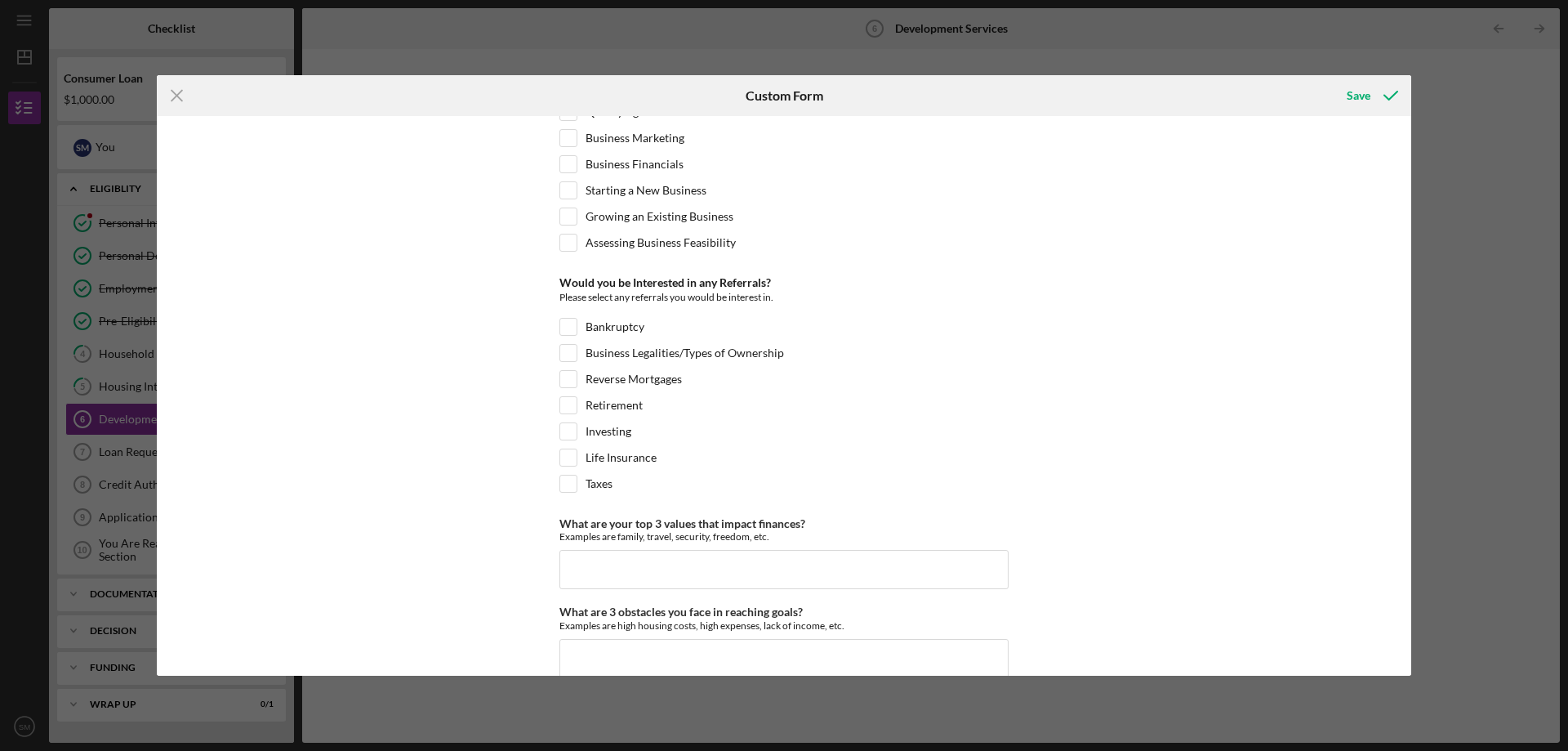
scroll to position [702, 0]
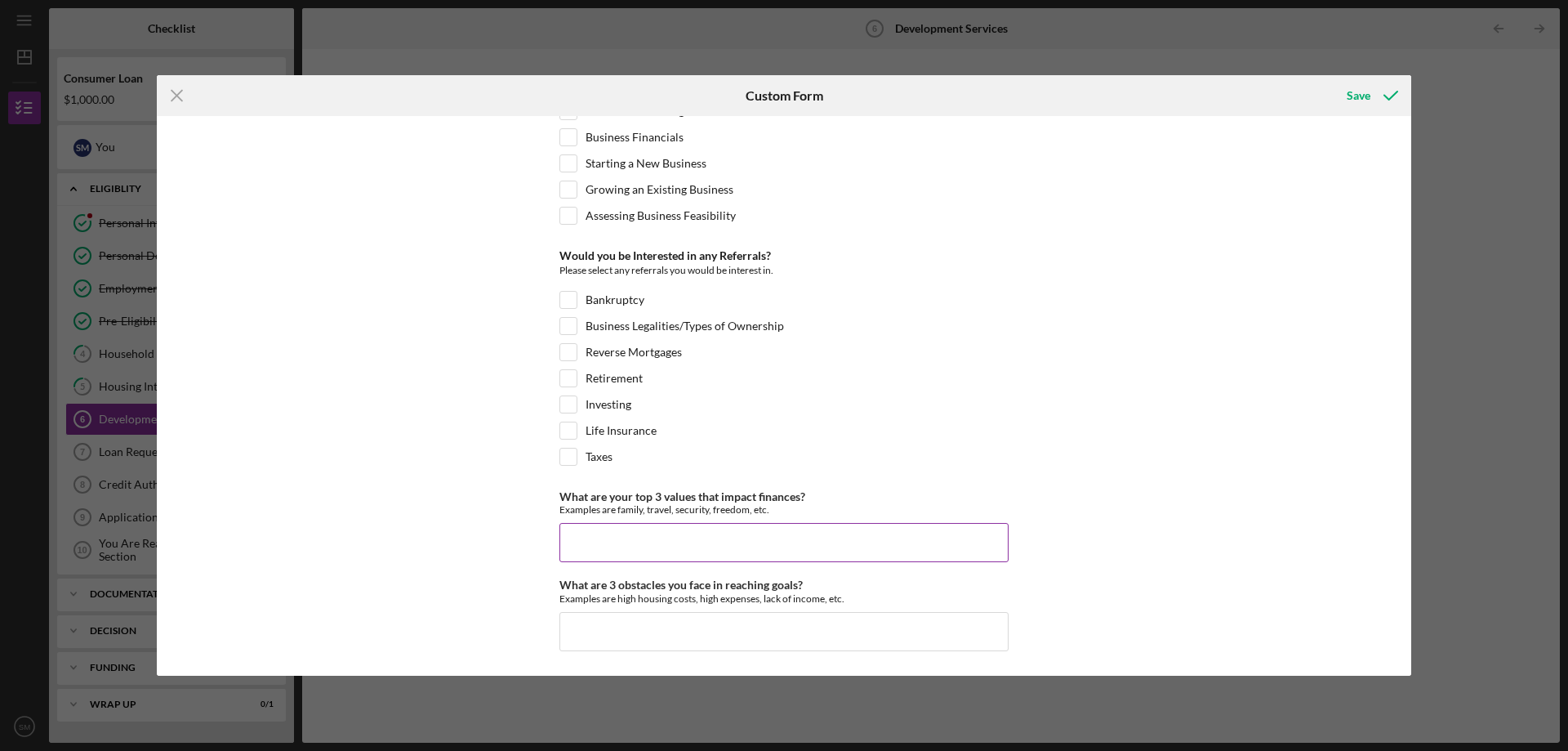
click at [622, 558] on input "What are your top 3 values that impact finances?" at bounding box center [784, 542] width 449 height 39
click at [1331, 79] on button "Save" at bounding box center [1370, 95] width 81 height 33
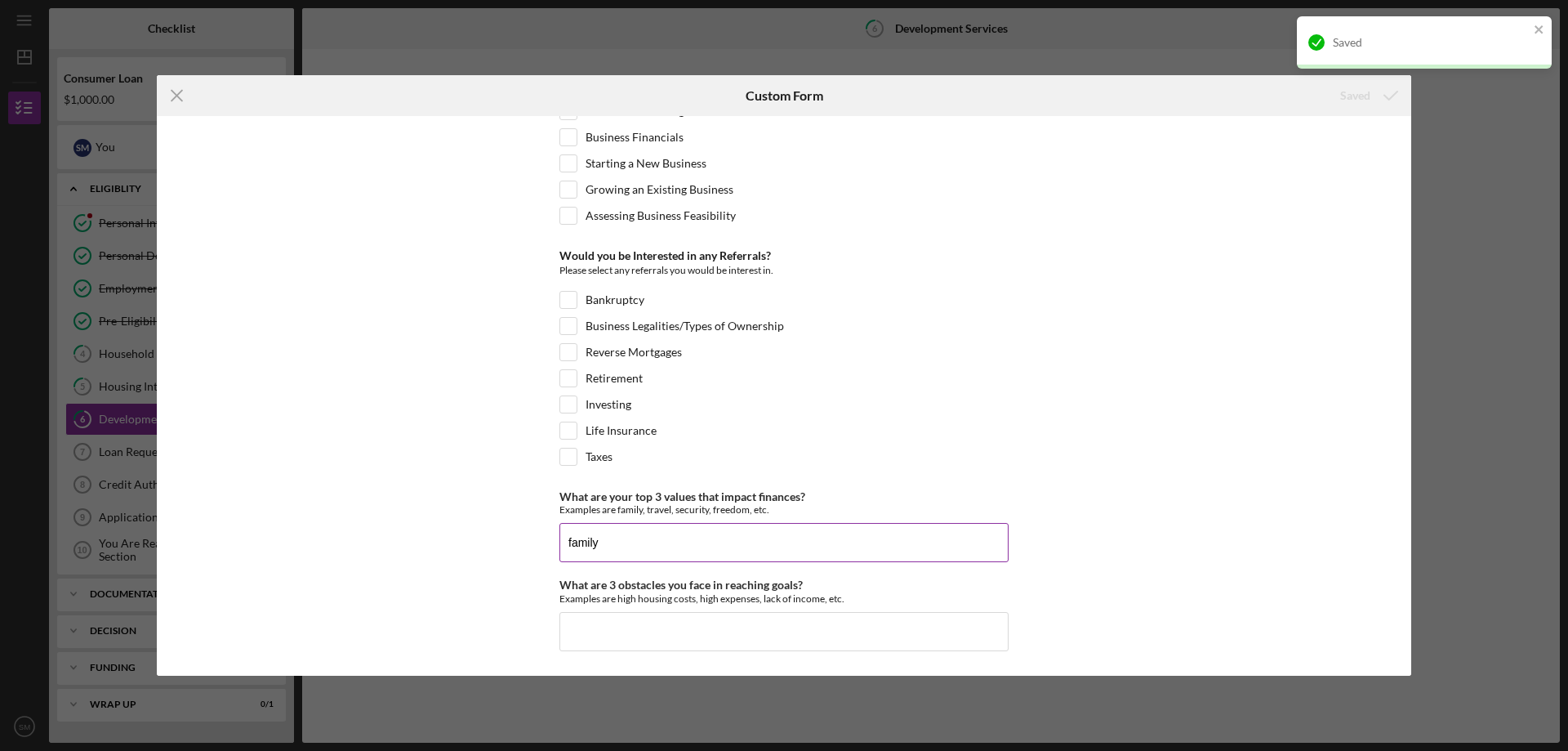
type input "familye"
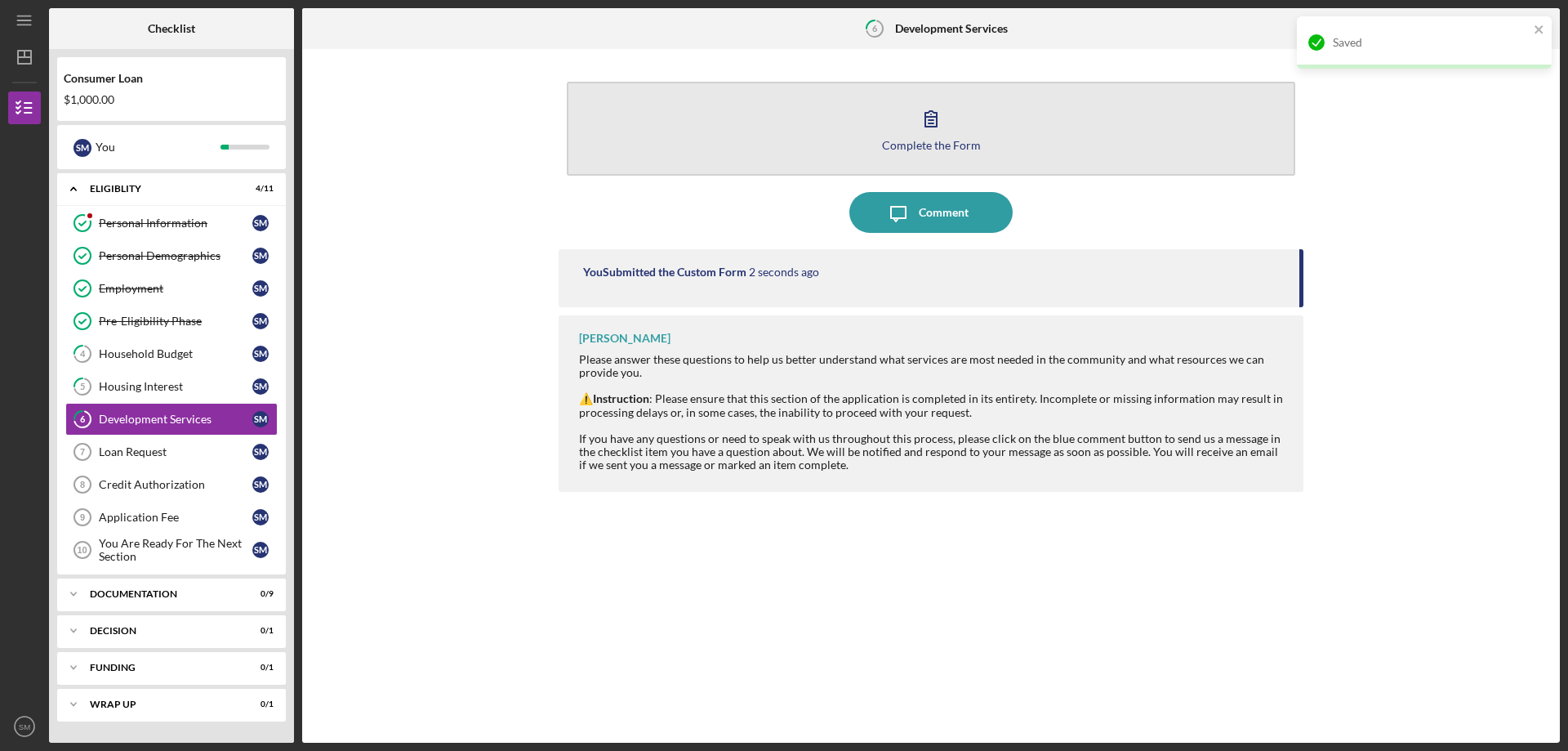
click at [911, 165] on button "Complete the Form Form" at bounding box center [931, 128] width 729 height 94
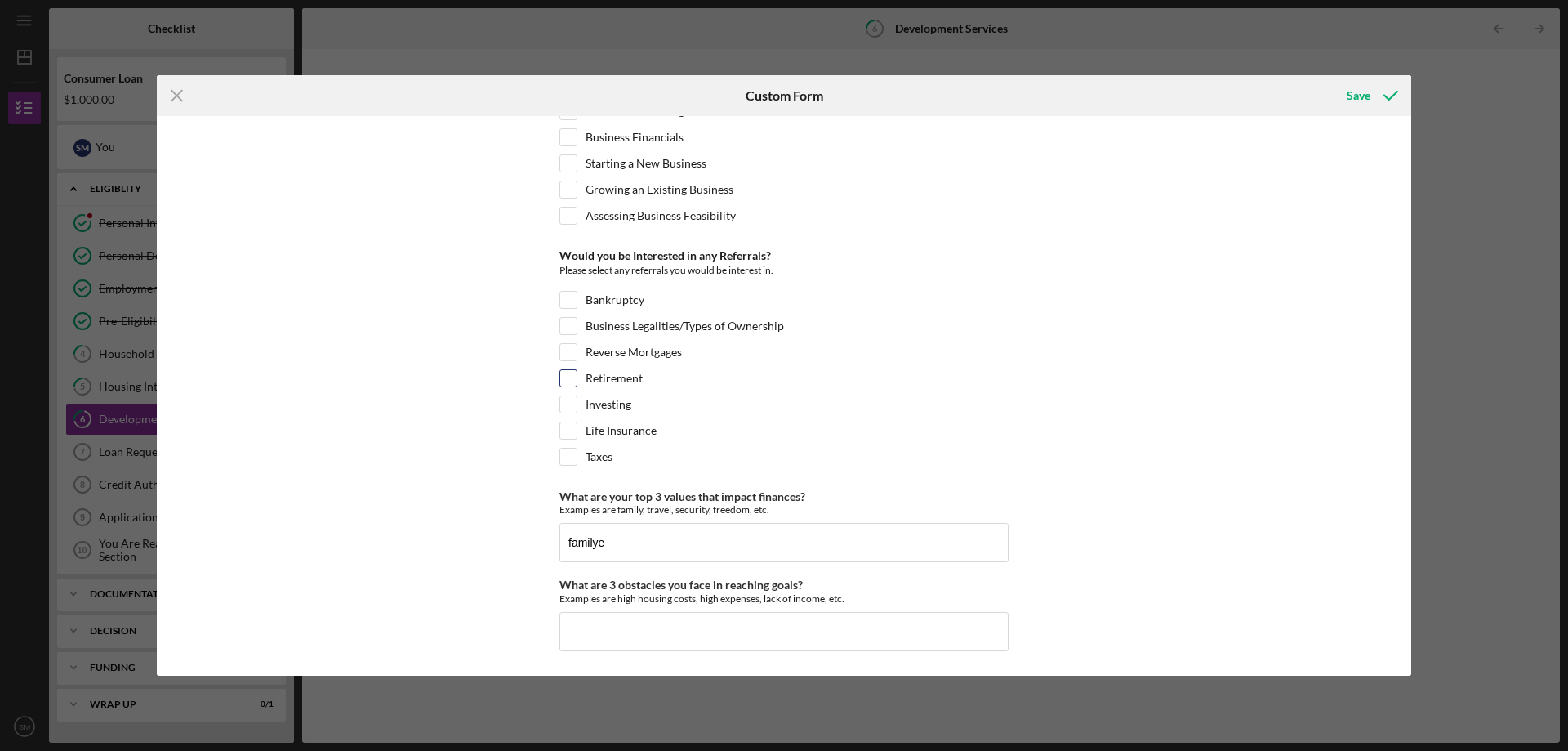
scroll to position [513, 0]
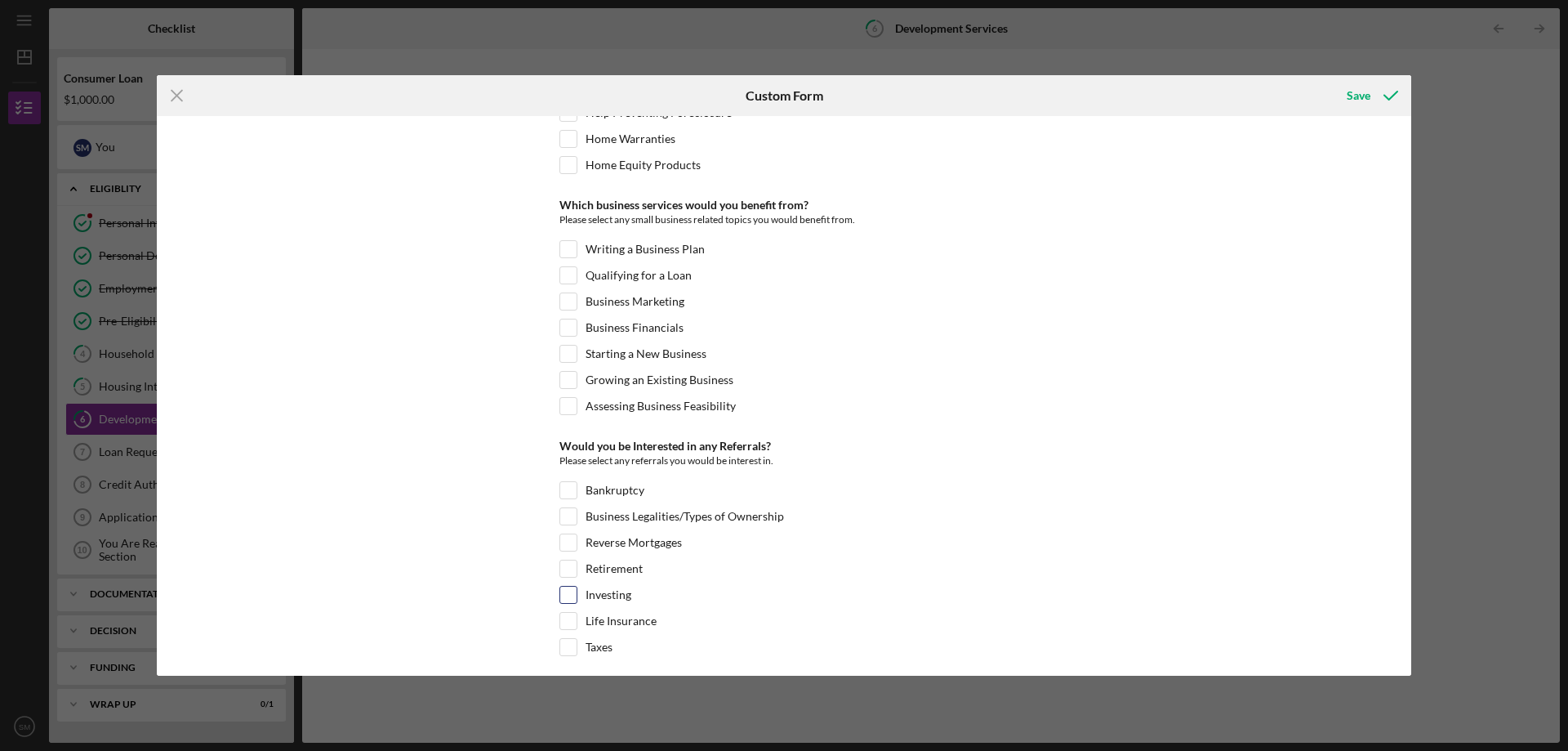
click at [591, 602] on label "Investing" at bounding box center [608, 595] width 46 height 16
click at [576, 602] on input "Investing" at bounding box center [568, 595] width 16 height 16
checkbox input "true"
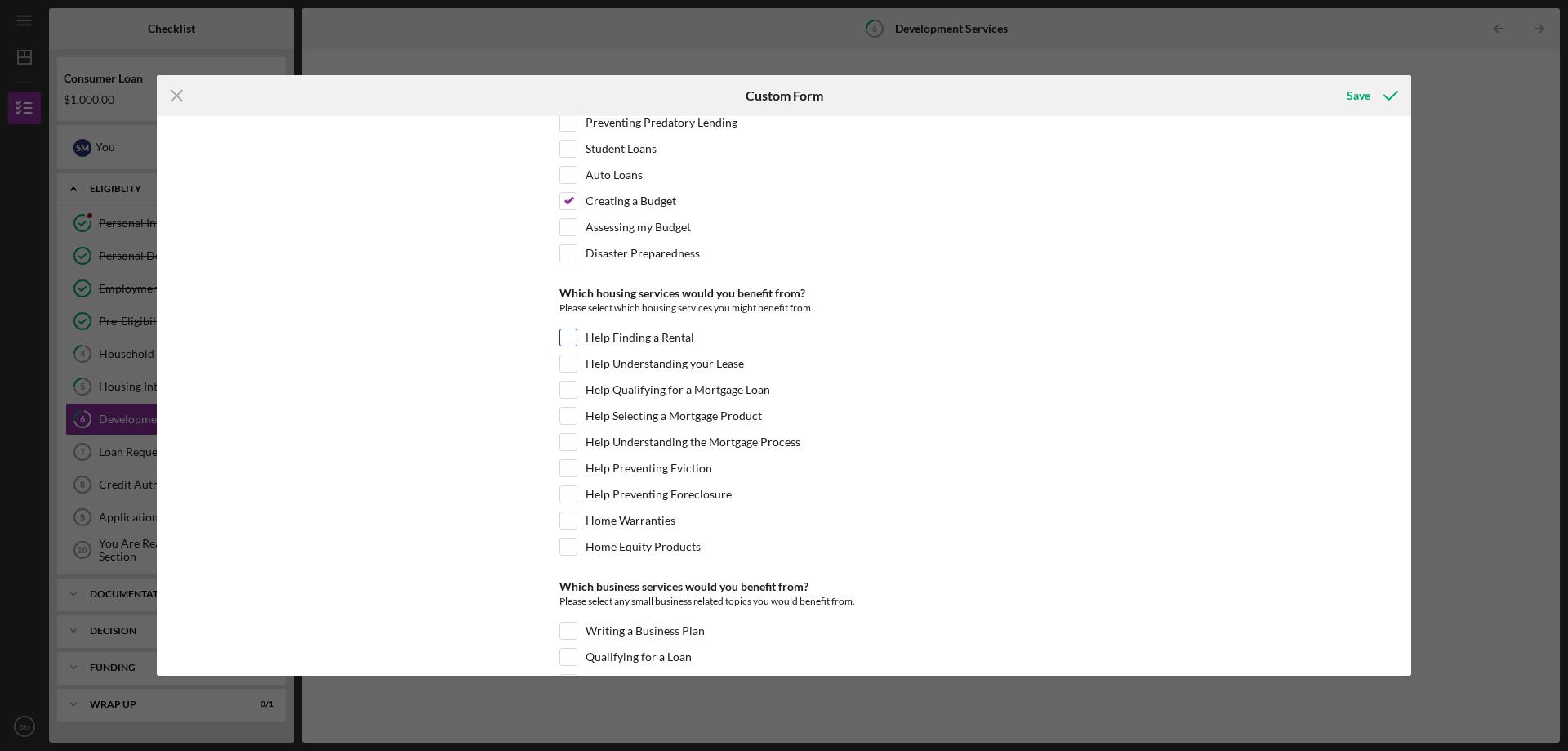
scroll to position [702, 0]
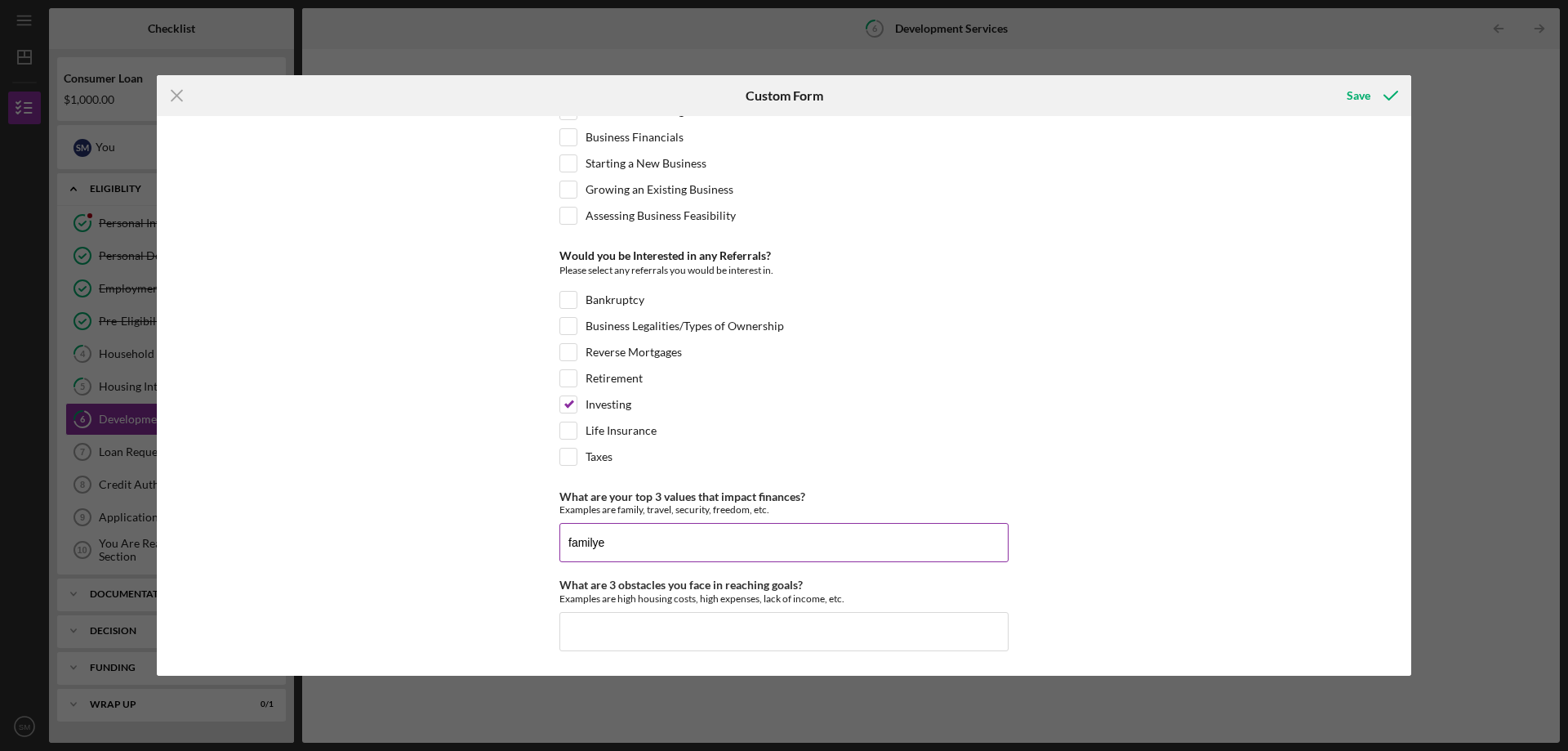
click at [672, 540] on input "familye" at bounding box center [784, 542] width 449 height 39
type input "family security freedom"
type input "bad spending"
click at [1399, 92] on icon "submit" at bounding box center [1390, 95] width 41 height 41
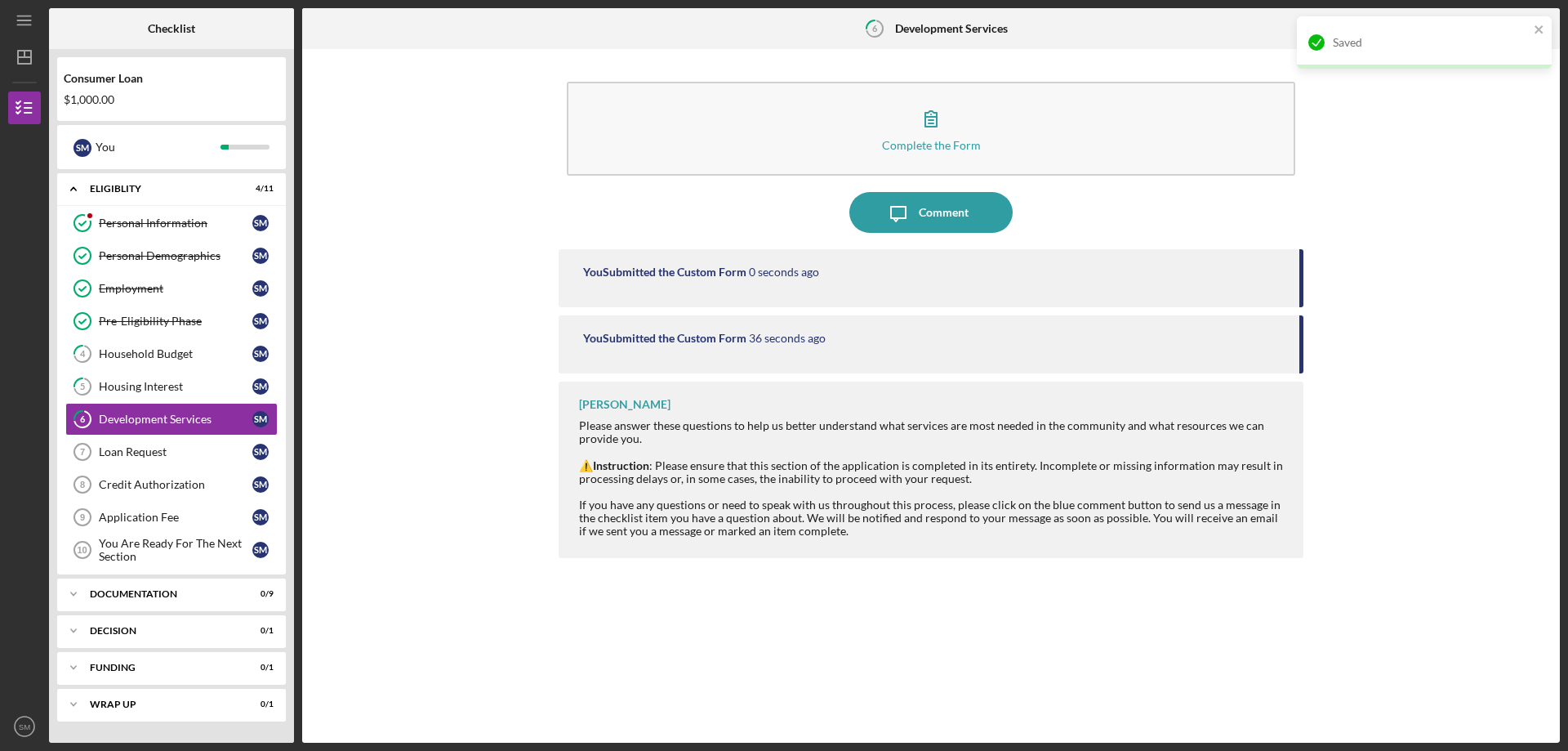
click at [1548, 36] on div "Saved" at bounding box center [1424, 42] width 255 height 52
click at [1548, 22] on div "Saved" at bounding box center [1425, 49] width 262 height 72
click at [1548, 29] on icon "Icon/Table Pagination Arrow" at bounding box center [1539, 29] width 36 height 36
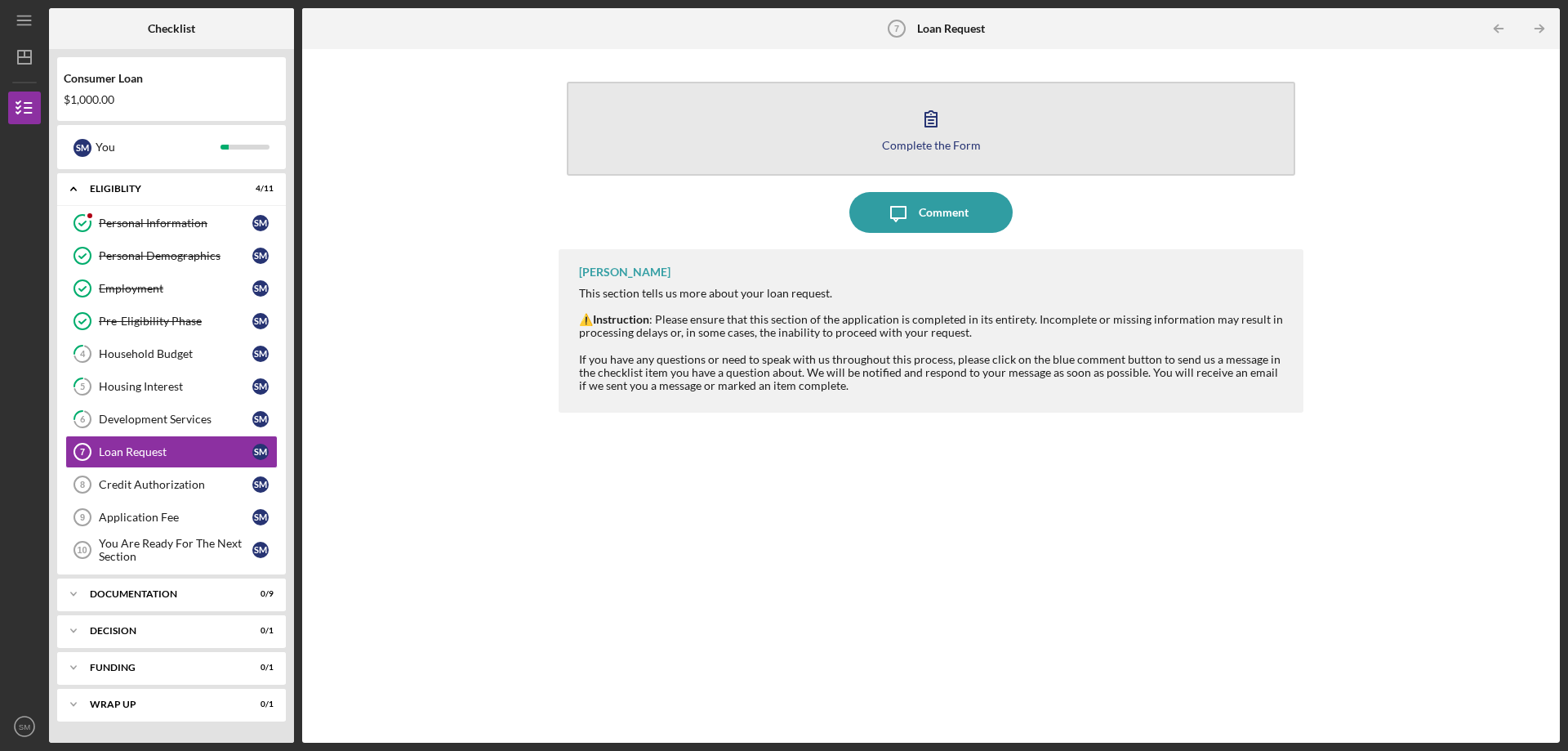
click at [1047, 123] on button "Complete the Form Form" at bounding box center [931, 128] width 729 height 94
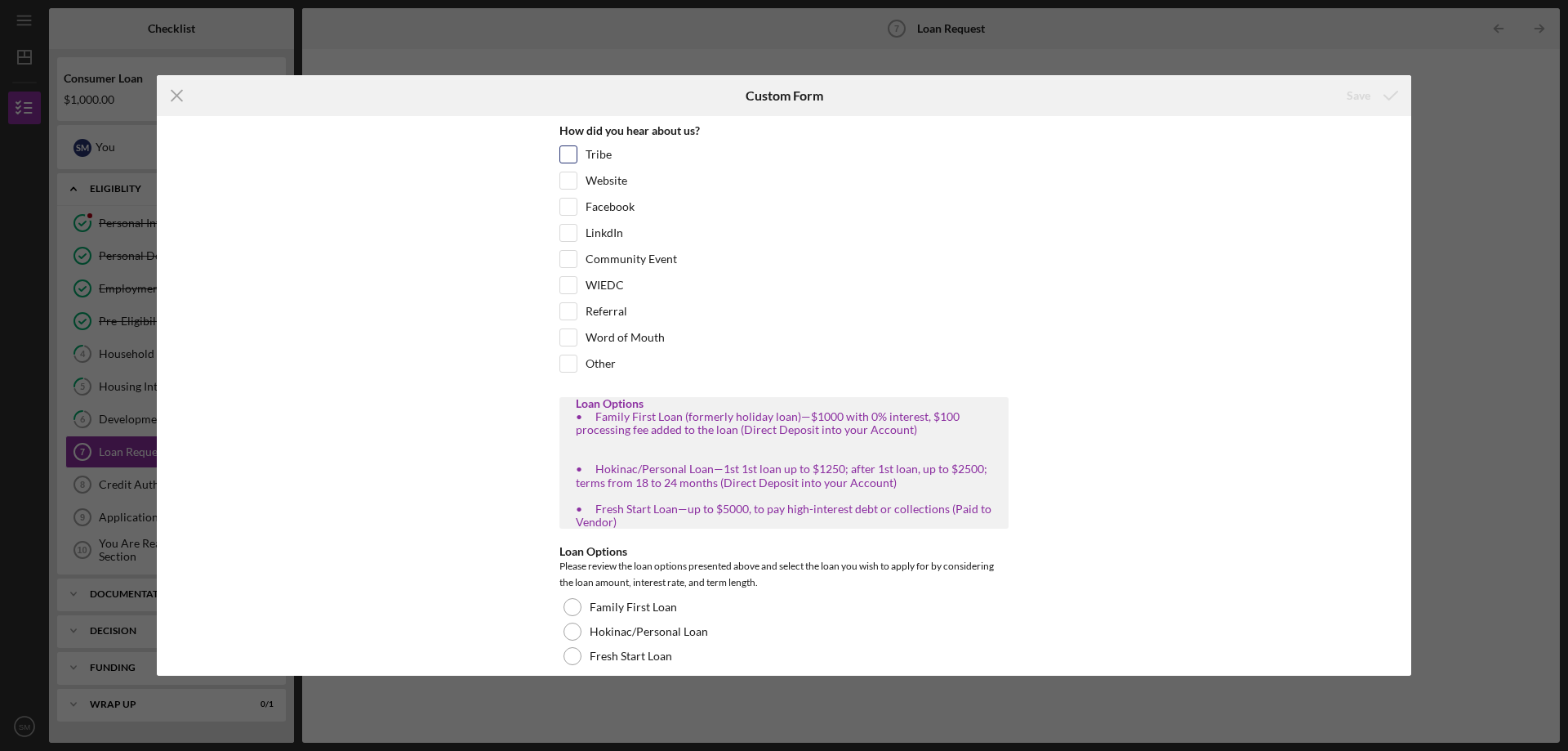
click at [591, 157] on label "Tribe" at bounding box center [599, 154] width 26 height 16
click at [576, 157] on input "Tribe" at bounding box center [568, 154] width 16 height 16
checkbox input "true"
click at [589, 196] on div "Website" at bounding box center [784, 185] width 449 height 26
click at [580, 210] on div "Facebook" at bounding box center [784, 211] width 449 height 26
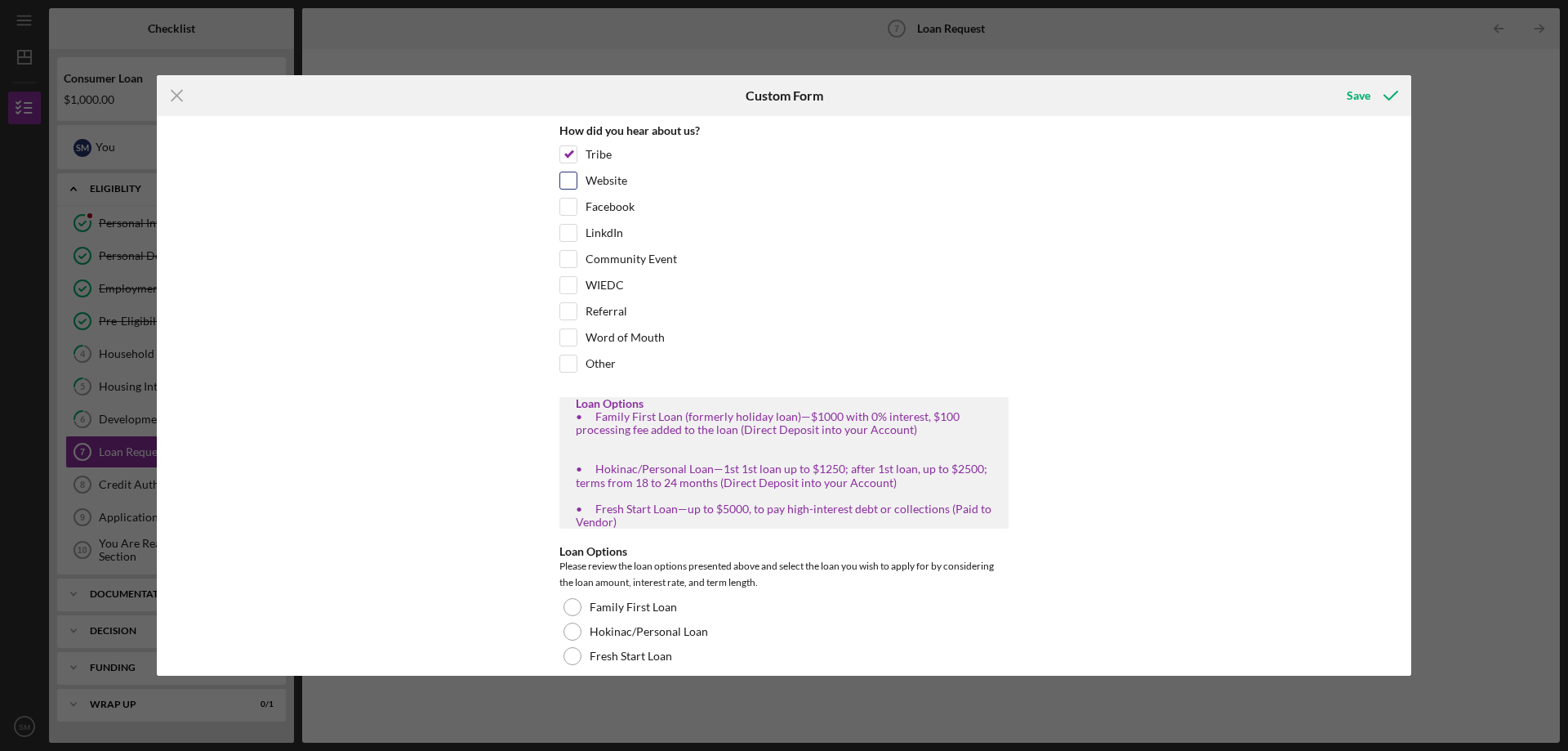
click at [566, 186] on input "Website" at bounding box center [568, 180] width 16 height 16
checkbox input "true"
click at [566, 200] on input "Facebook" at bounding box center [568, 206] width 16 height 16
checkbox input "true"
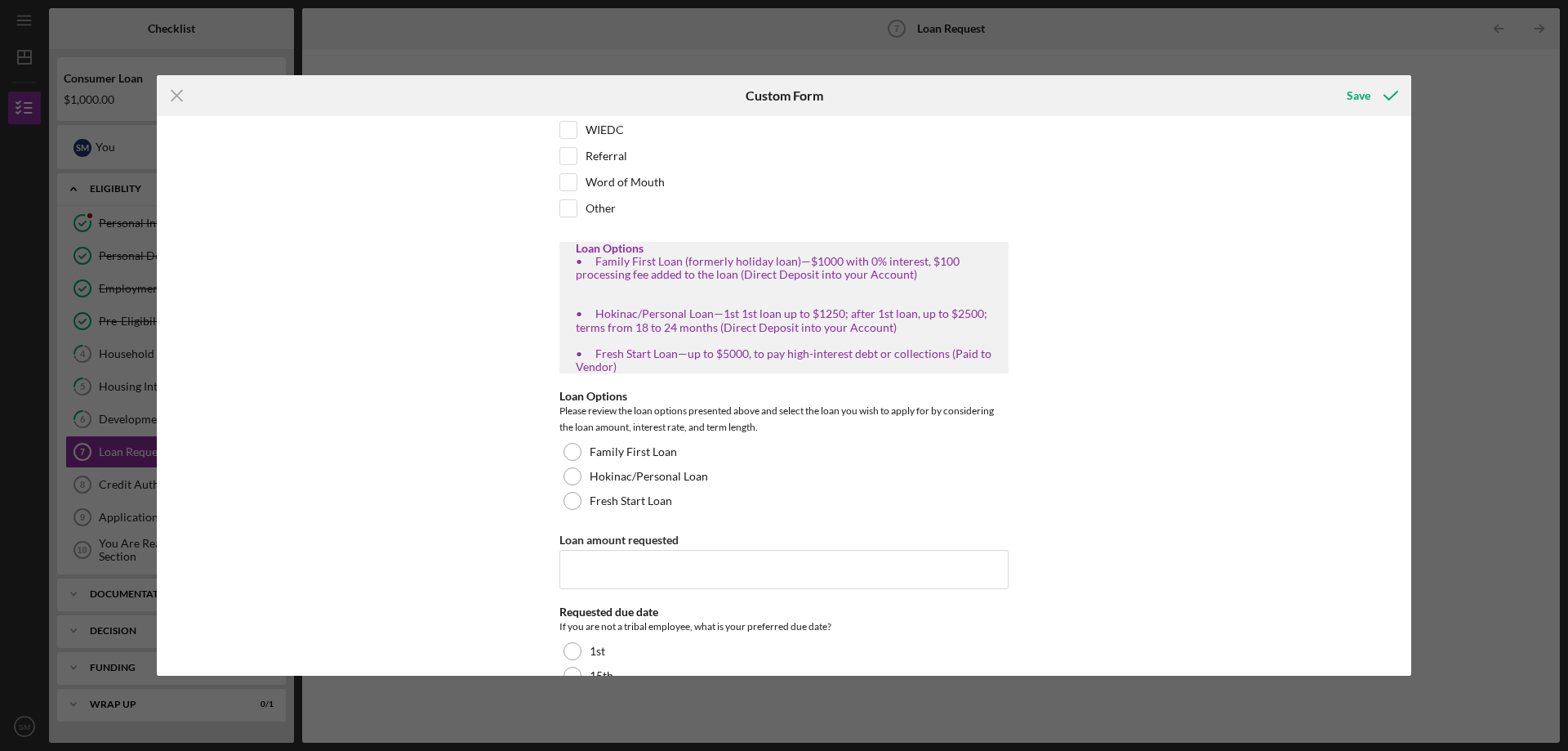
scroll to position [191, 0]
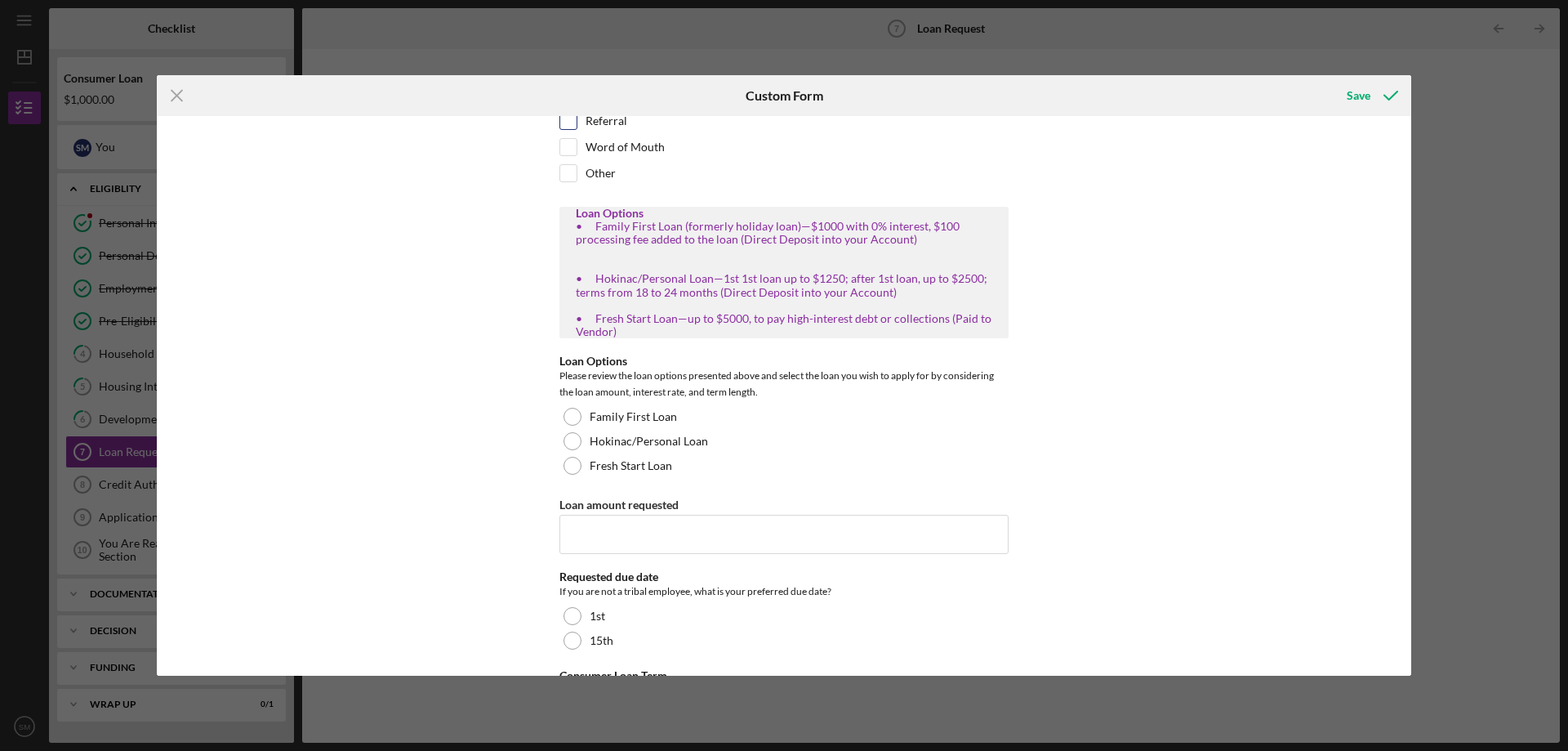
click at [560, 127] on input "Referral" at bounding box center [568, 121] width 16 height 16
checkbox input "true"
click at [569, 423] on div at bounding box center [572, 416] width 18 height 18
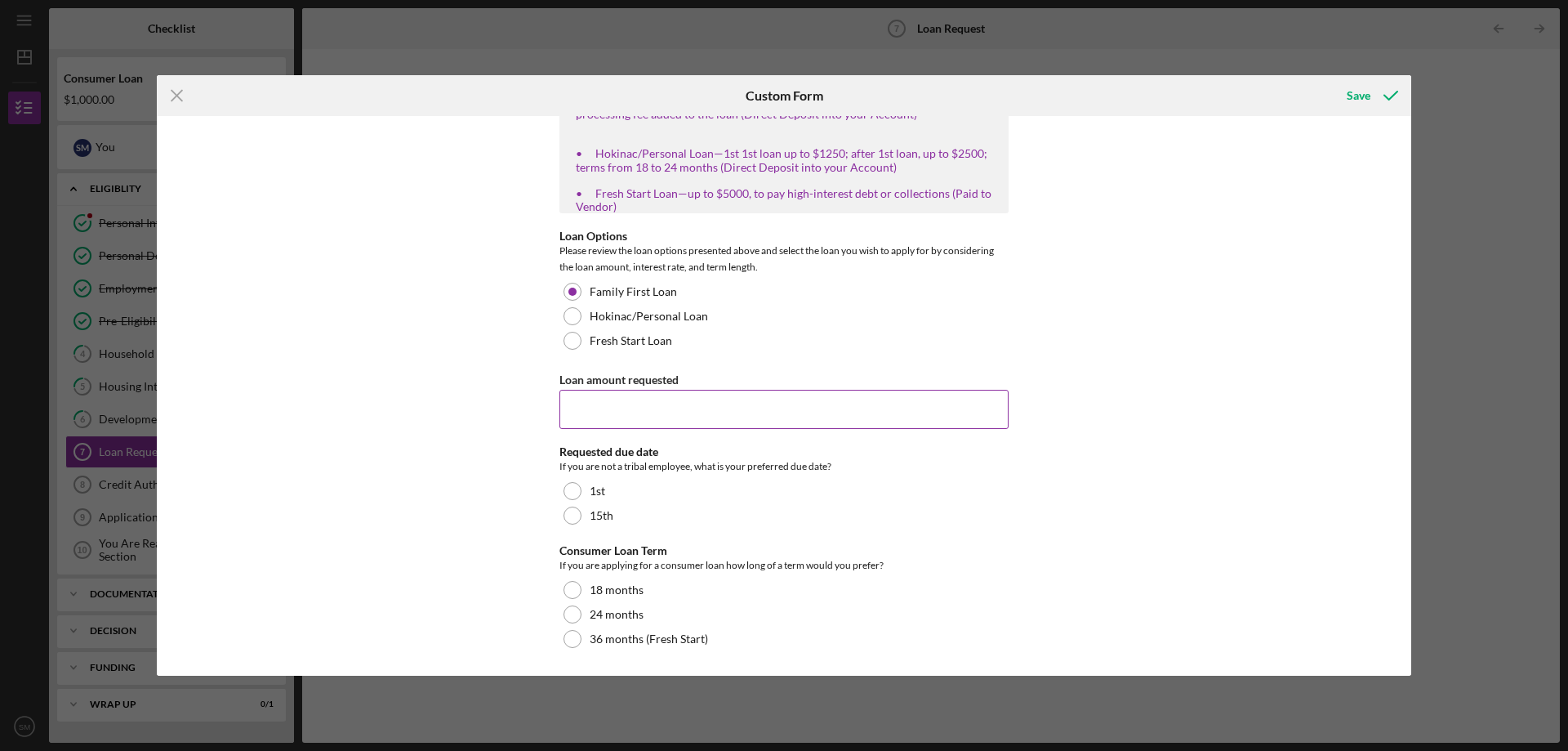
click at [649, 413] on input "Loan amount requested" at bounding box center [784, 408] width 449 height 39
type input "1000"
click at [1376, 95] on icon "submit" at bounding box center [1390, 95] width 41 height 41
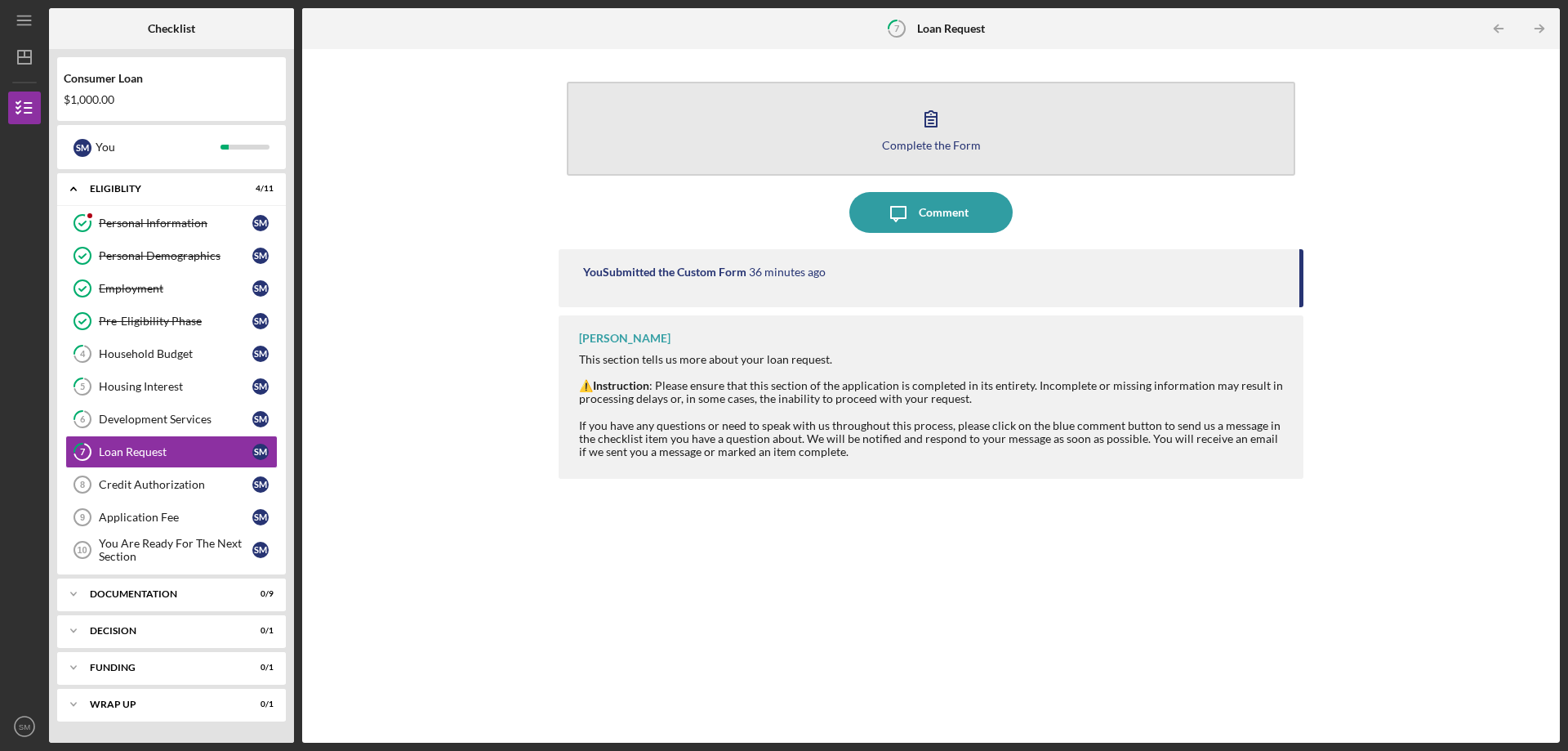
click at [869, 114] on button "Complete the Form Form" at bounding box center [931, 128] width 729 height 94
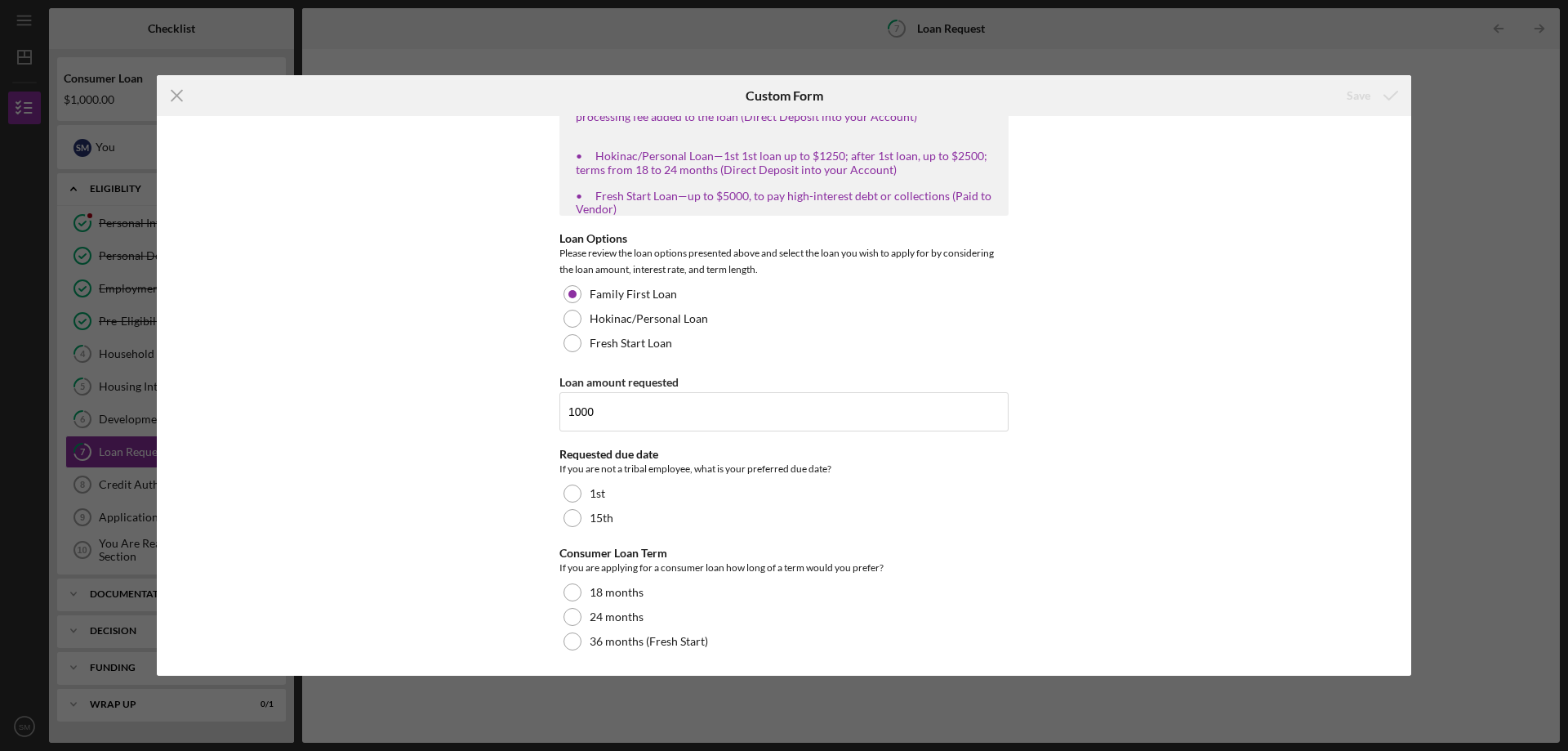
scroll to position [316, 0]
click at [581, 528] on div "15th" at bounding box center [784, 515] width 449 height 24
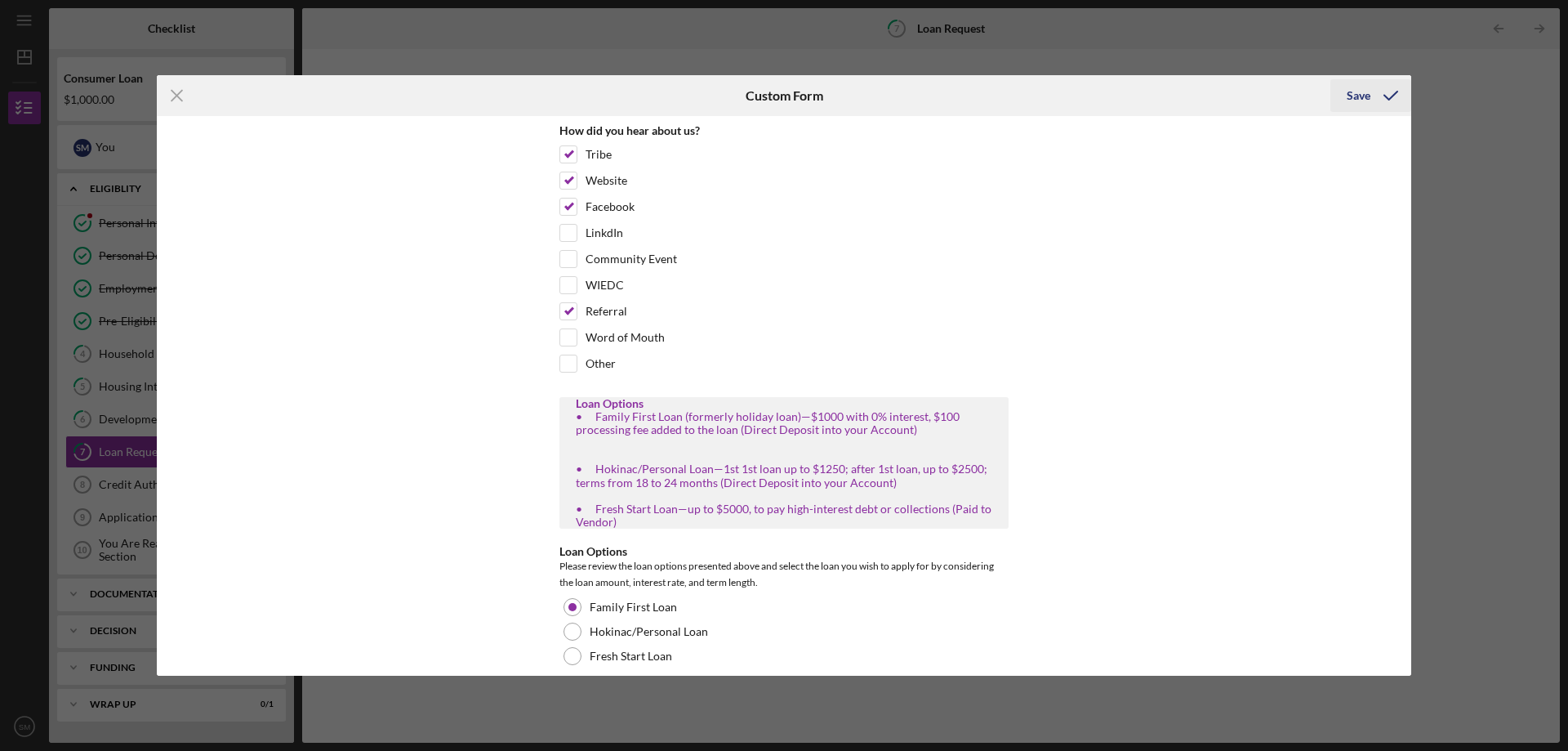
click at [1357, 79] on div "Save" at bounding box center [1358, 95] width 23 height 33
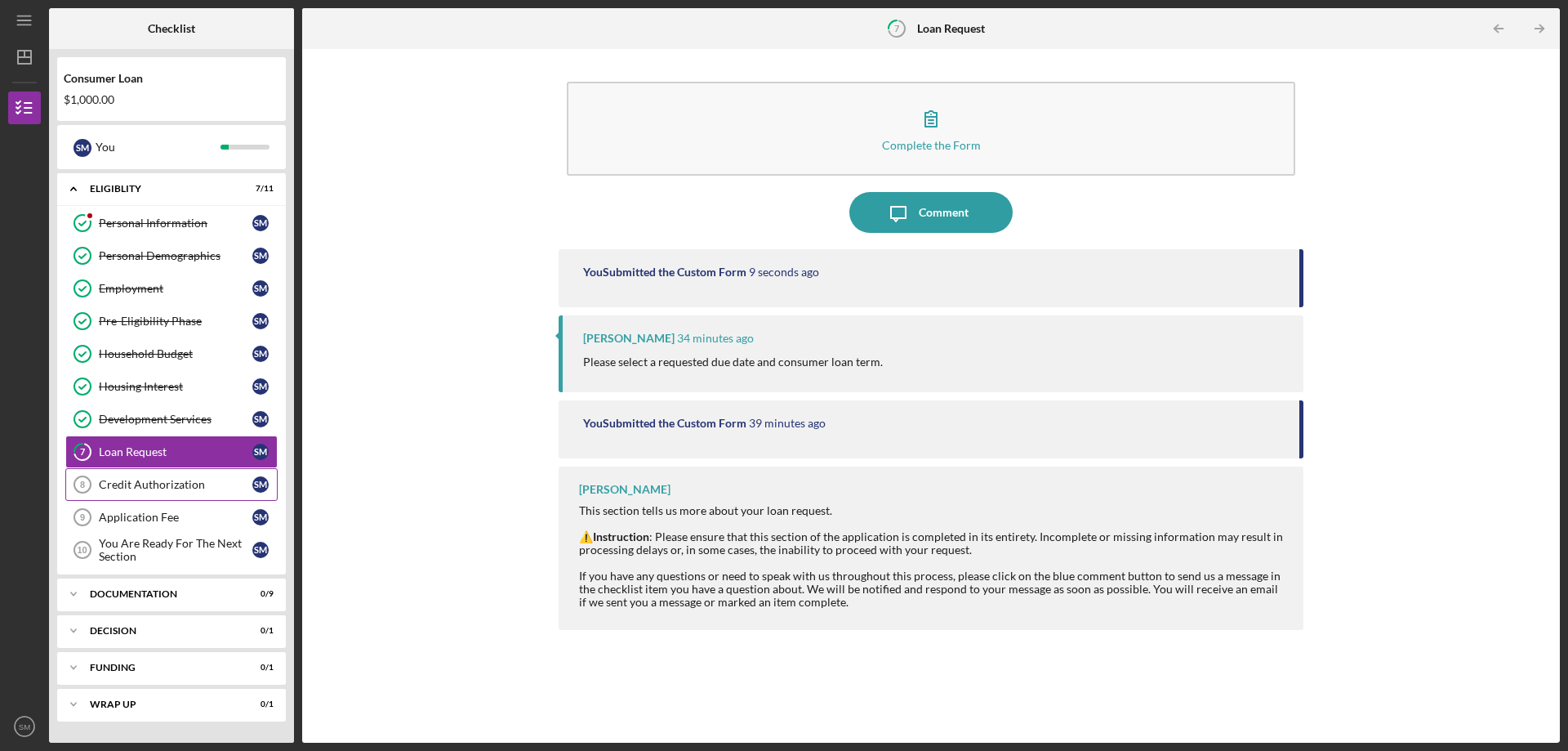
click at [163, 495] on link "Credit Authorization 8 Credit Authorization S M" at bounding box center [171, 485] width 212 height 33
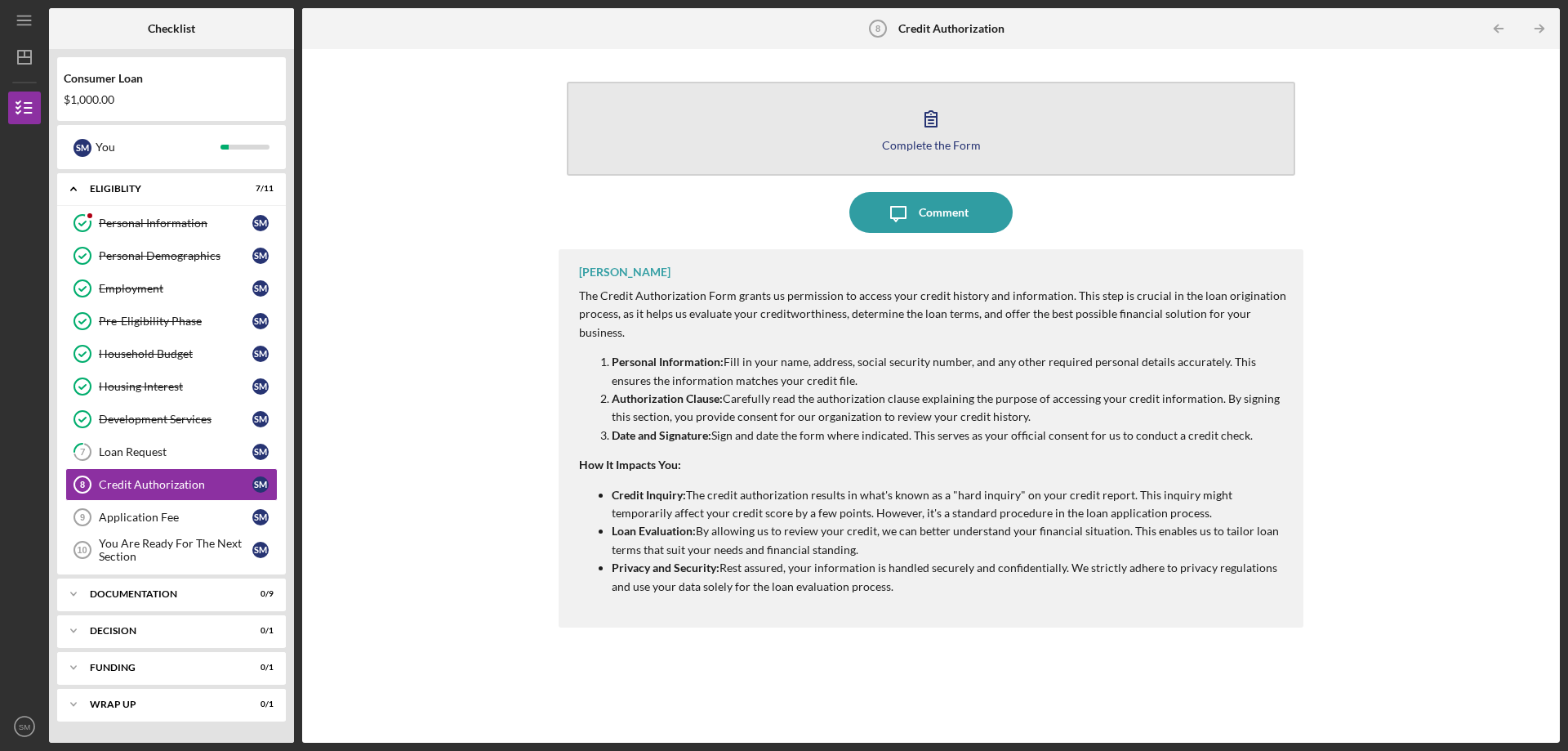
click at [977, 144] on div "Complete the Form" at bounding box center [932, 145] width 99 height 12
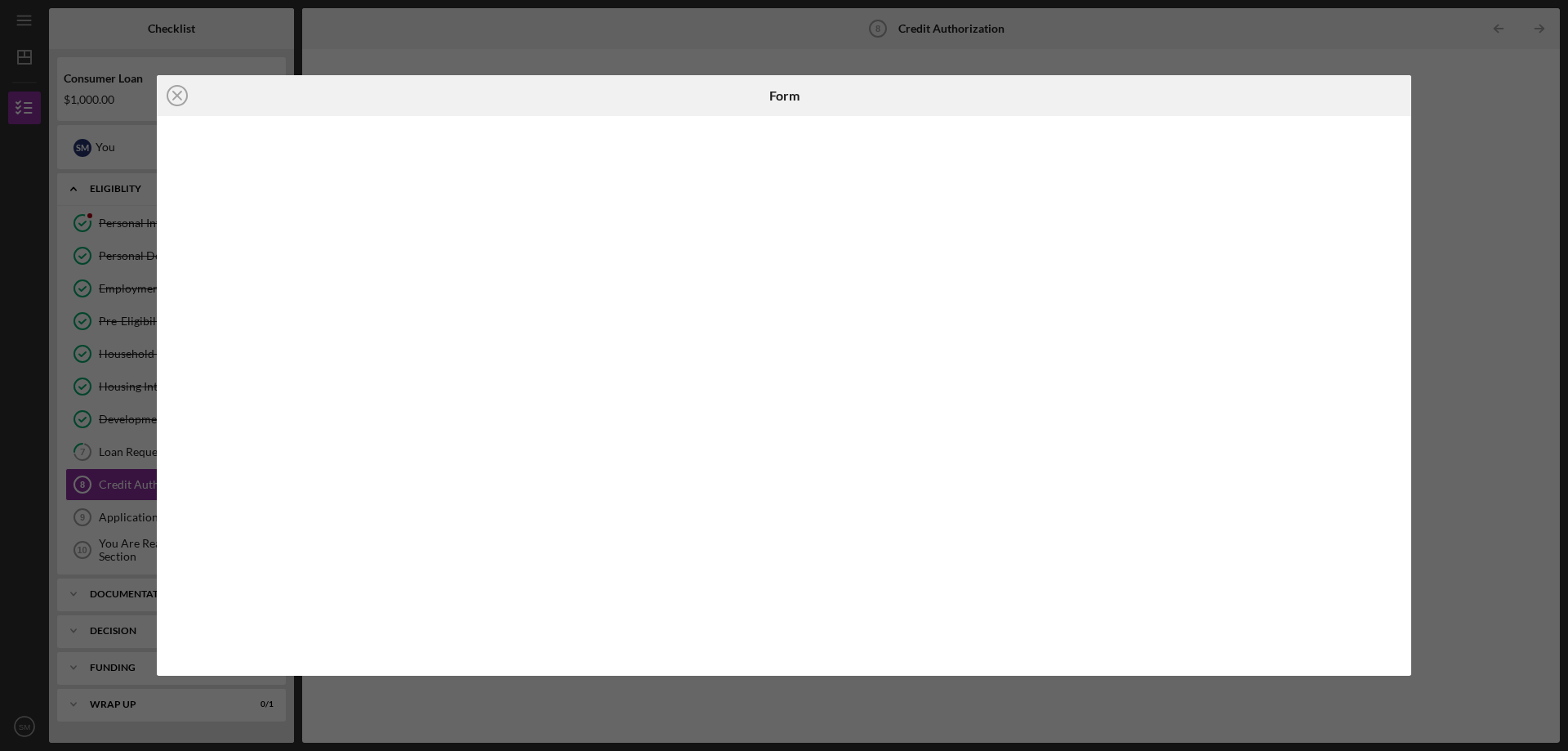
click at [1349, 105] on div at bounding box center [1202, 95] width 418 height 41
click at [1352, 86] on div at bounding box center [1202, 95] width 418 height 41
click at [1360, 62] on div "Icon/Close Form" at bounding box center [784, 376] width 1568 height 751
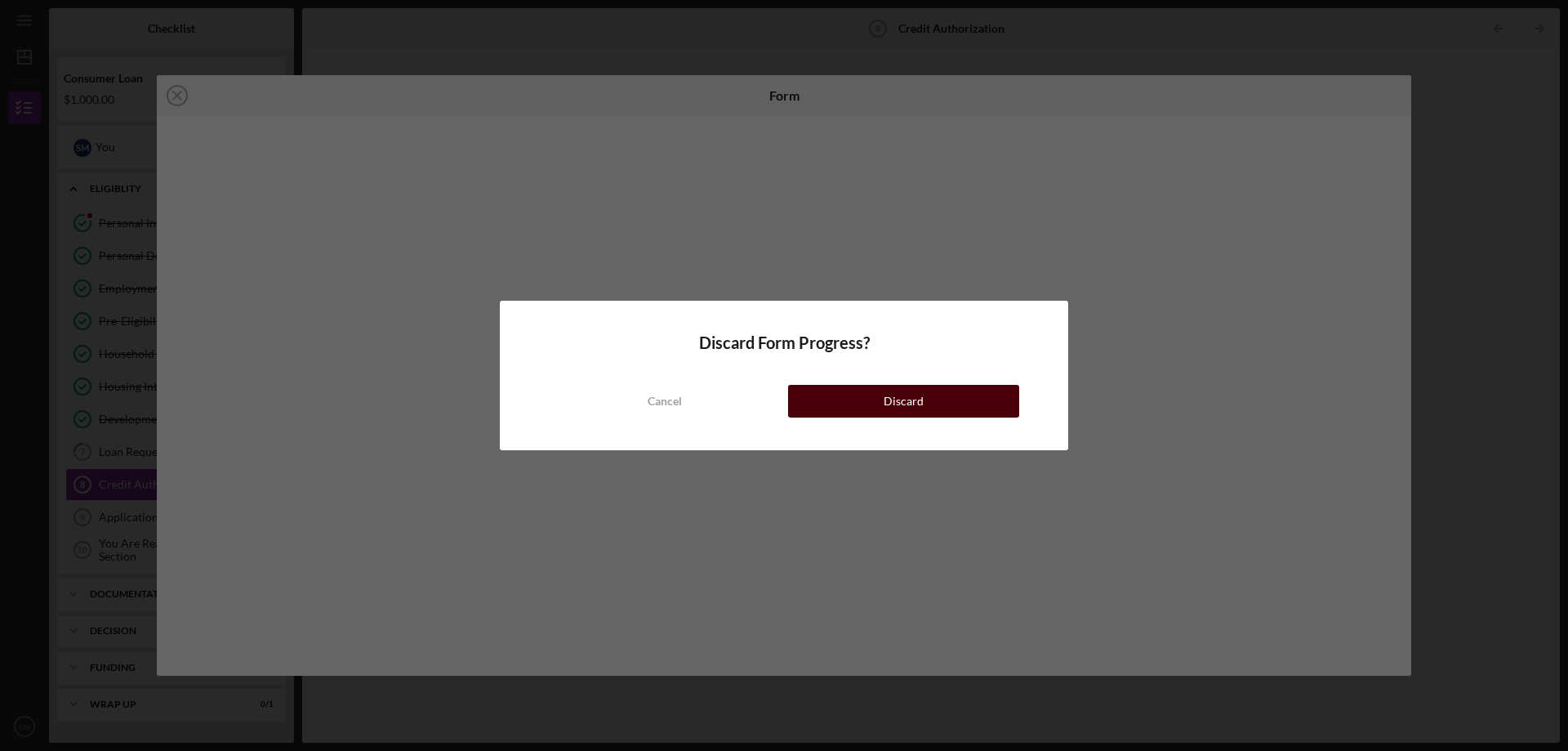
click at [875, 393] on button "Discard" at bounding box center [903, 402] width 231 height 33
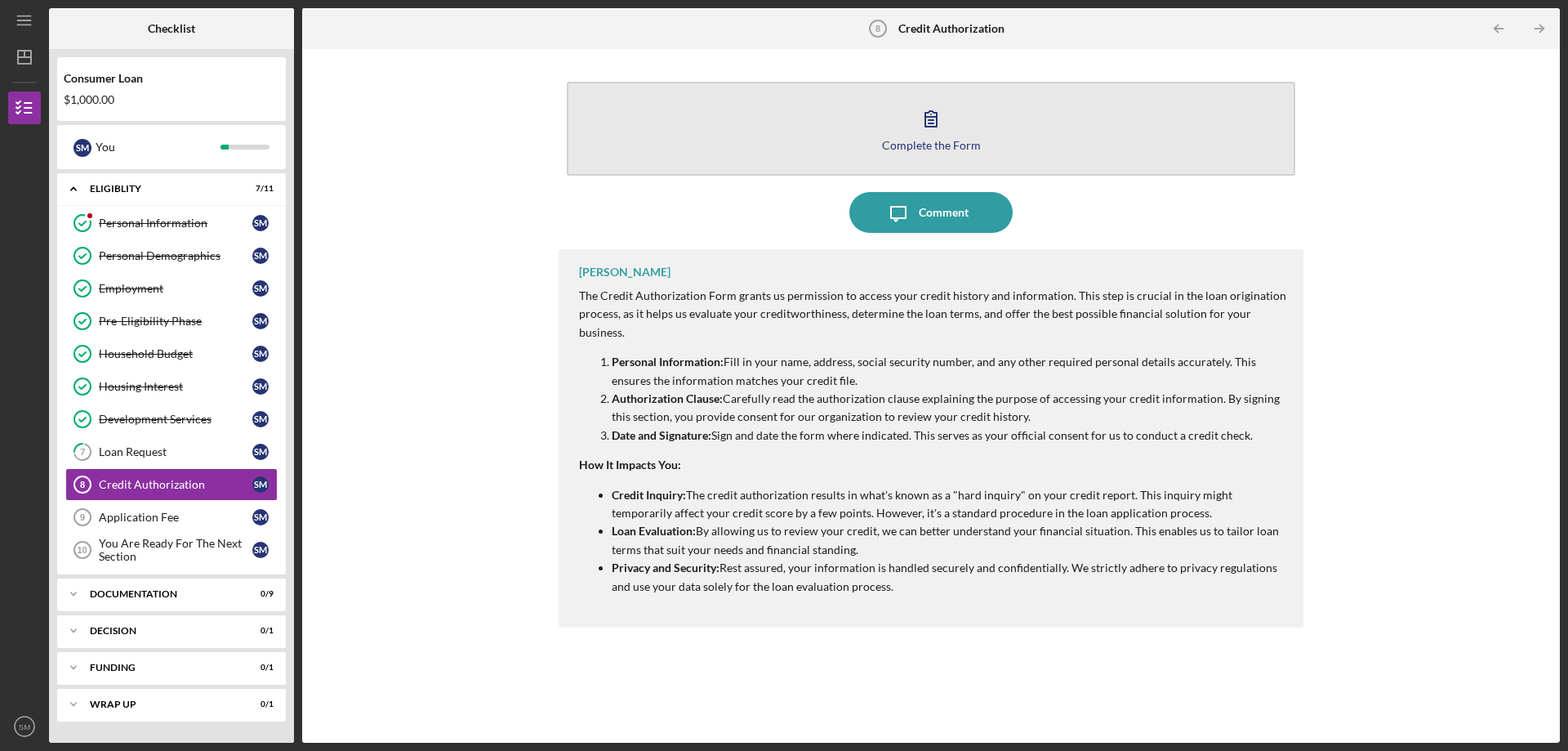
click at [866, 109] on button "Complete the Form Form" at bounding box center [931, 128] width 729 height 94
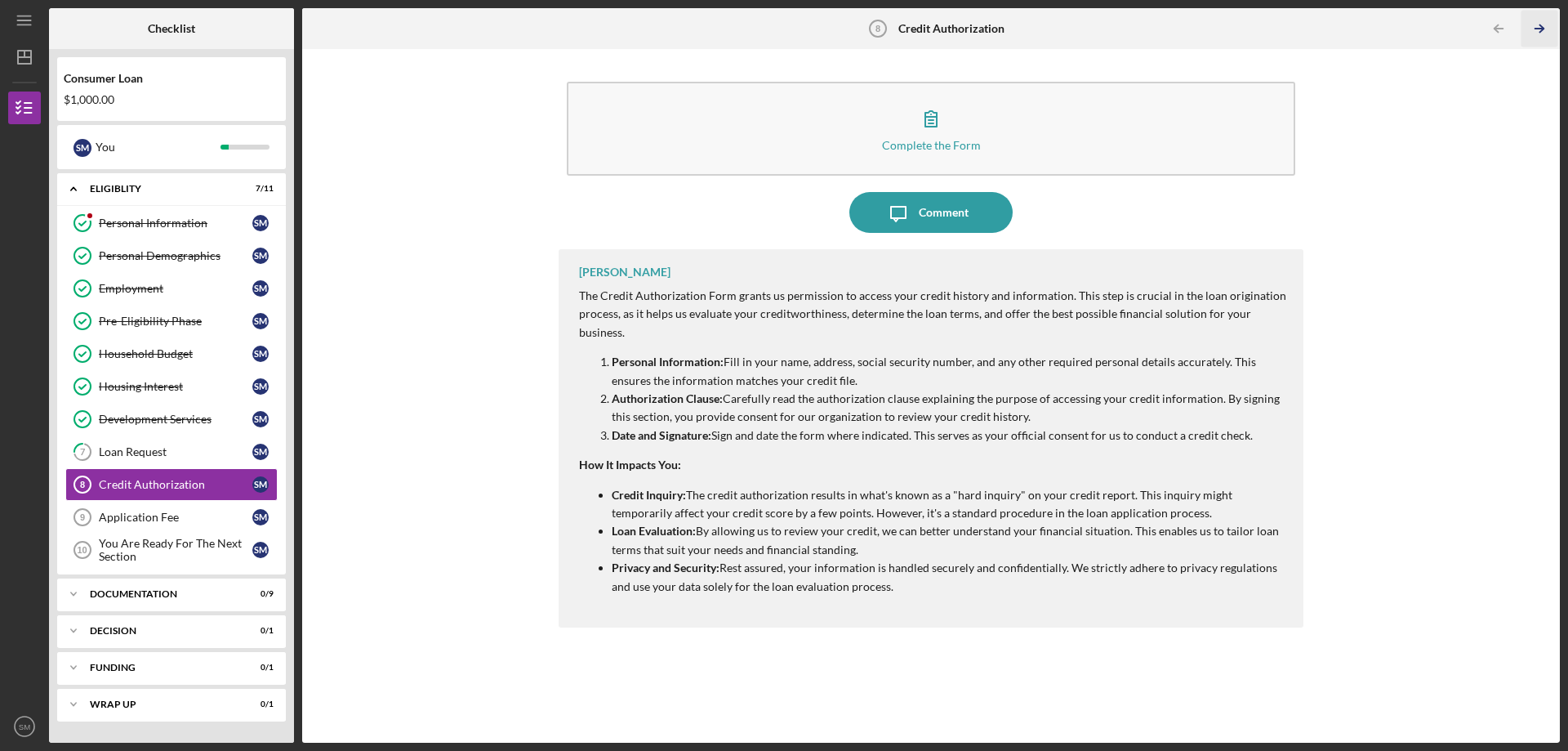
click at [1556, 22] on icon "Icon/Table Pagination Arrow" at bounding box center [1539, 29] width 36 height 36
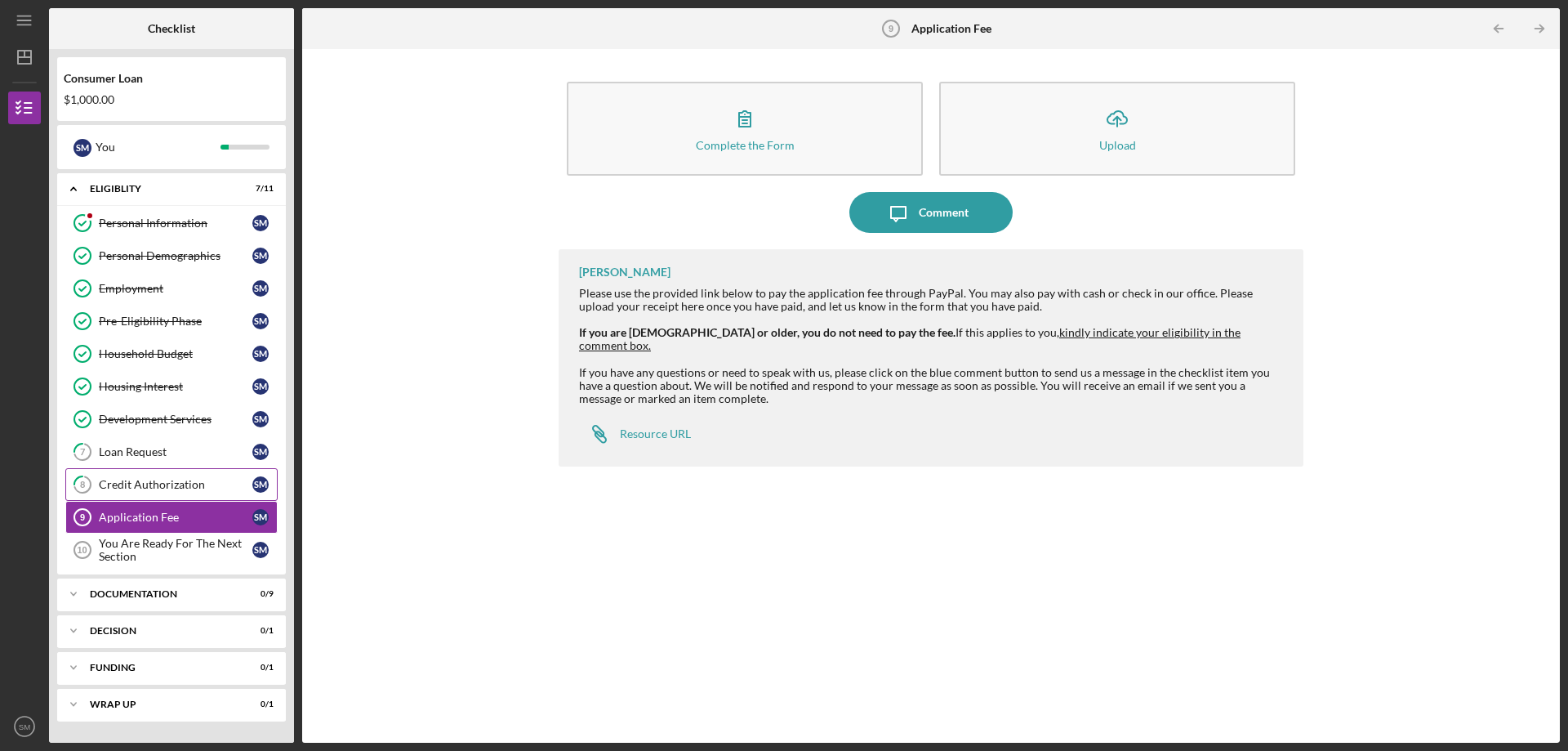
click at [165, 487] on div "Credit Authorization" at bounding box center [175, 484] width 153 height 13
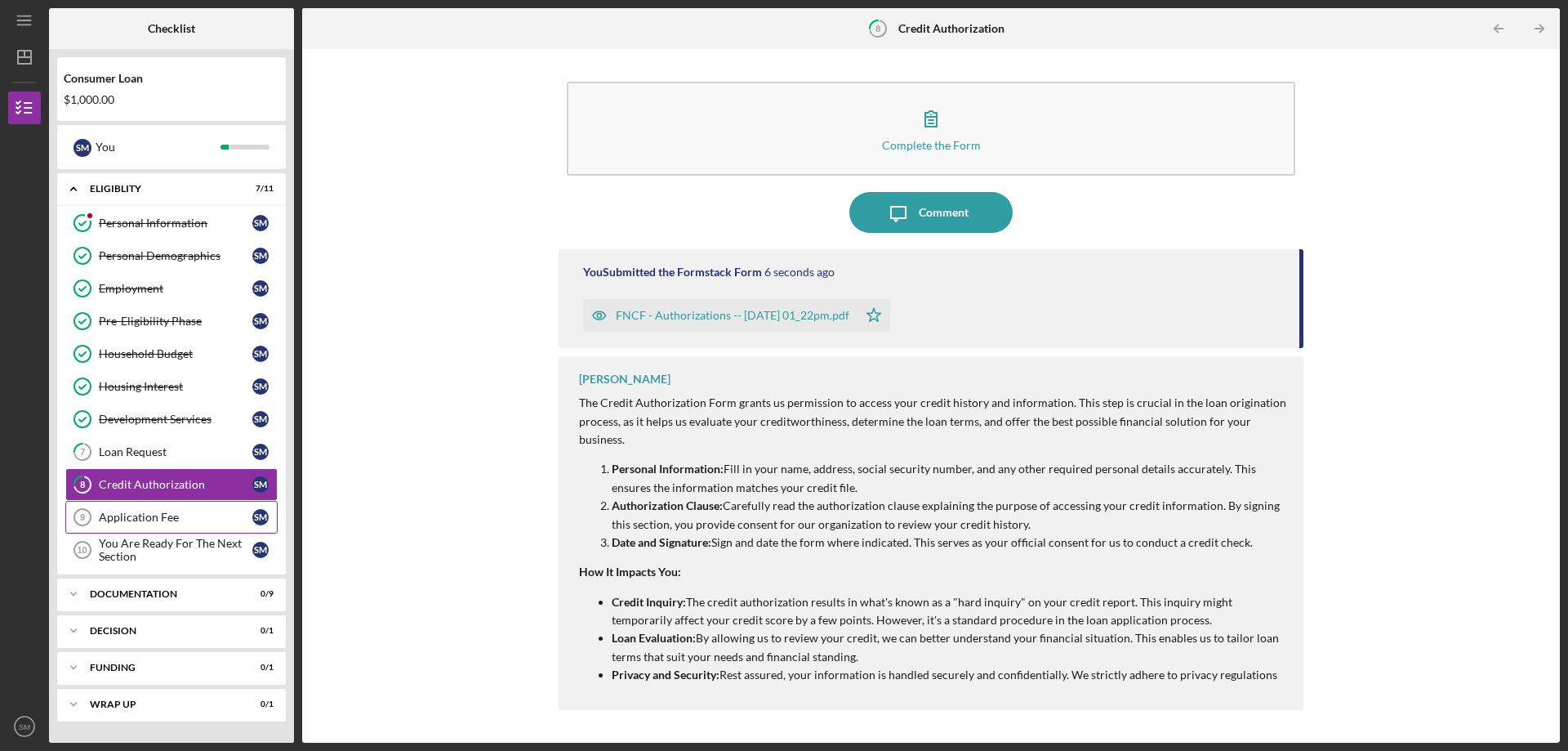
click at [154, 503] on link "Application Fee 9 Application Fee S M" at bounding box center [171, 518] width 212 height 33
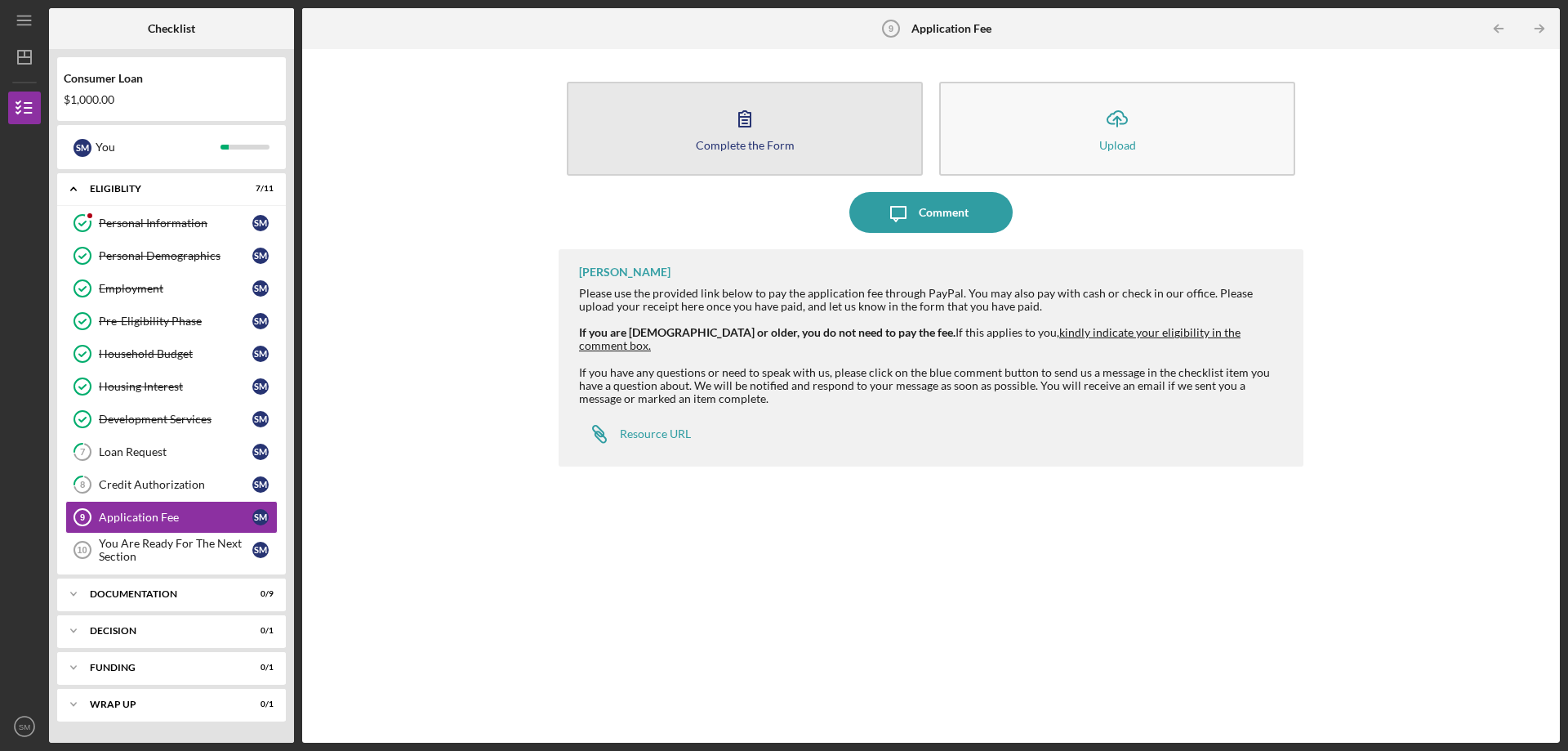
drag, startPoint x: 798, startPoint y: 134, endPoint x: 839, endPoint y: 109, distance: 48.0
click at [839, 109] on button "Complete the Form Form" at bounding box center [745, 128] width 356 height 94
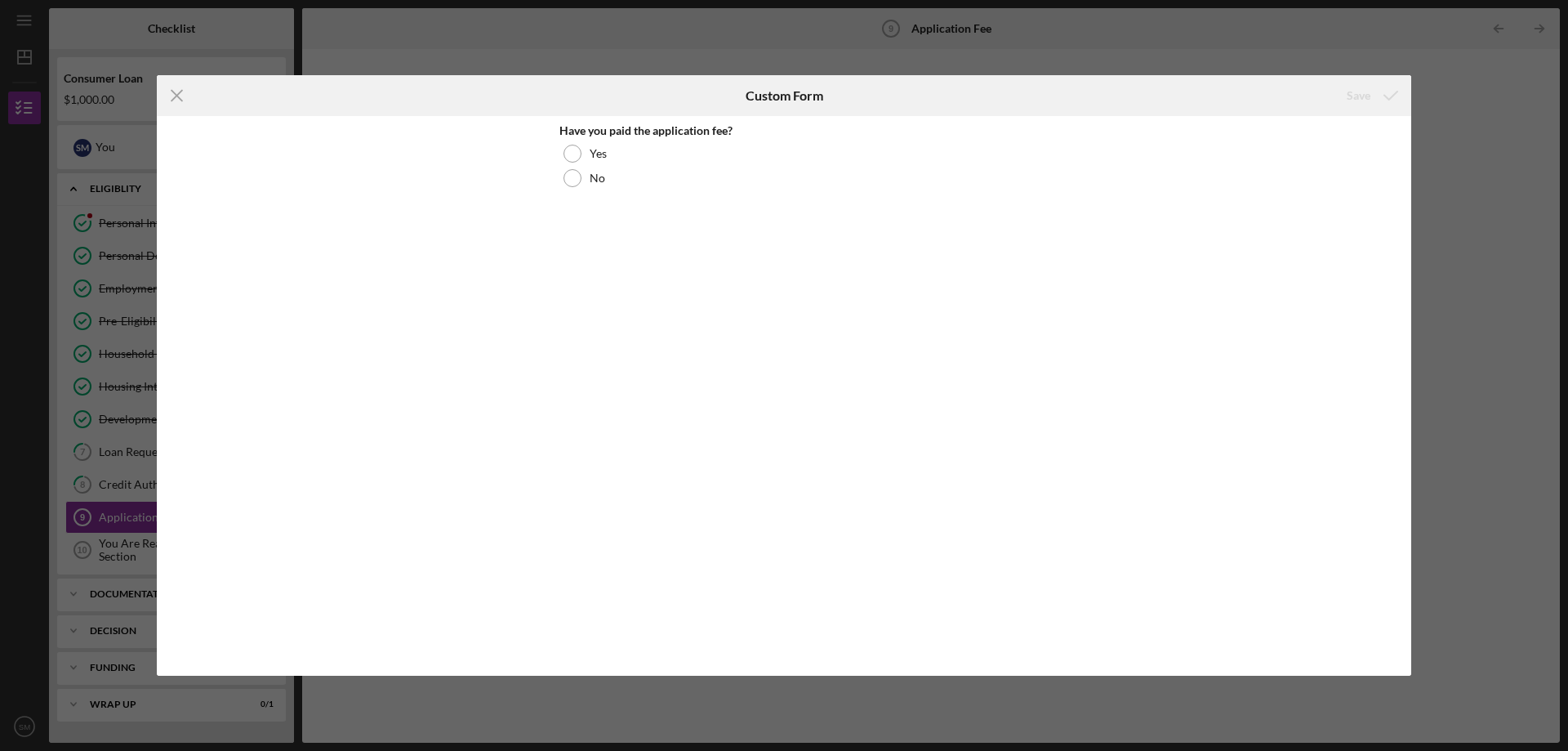
click at [904, 57] on div "Icon/Menu Close Custom Form Save Have you paid the application fee? Yes No Canc…" at bounding box center [784, 376] width 1568 height 751
click at [572, 151] on div at bounding box center [572, 153] width 18 height 18
click at [1378, 92] on icon "submit" at bounding box center [1390, 95] width 41 height 41
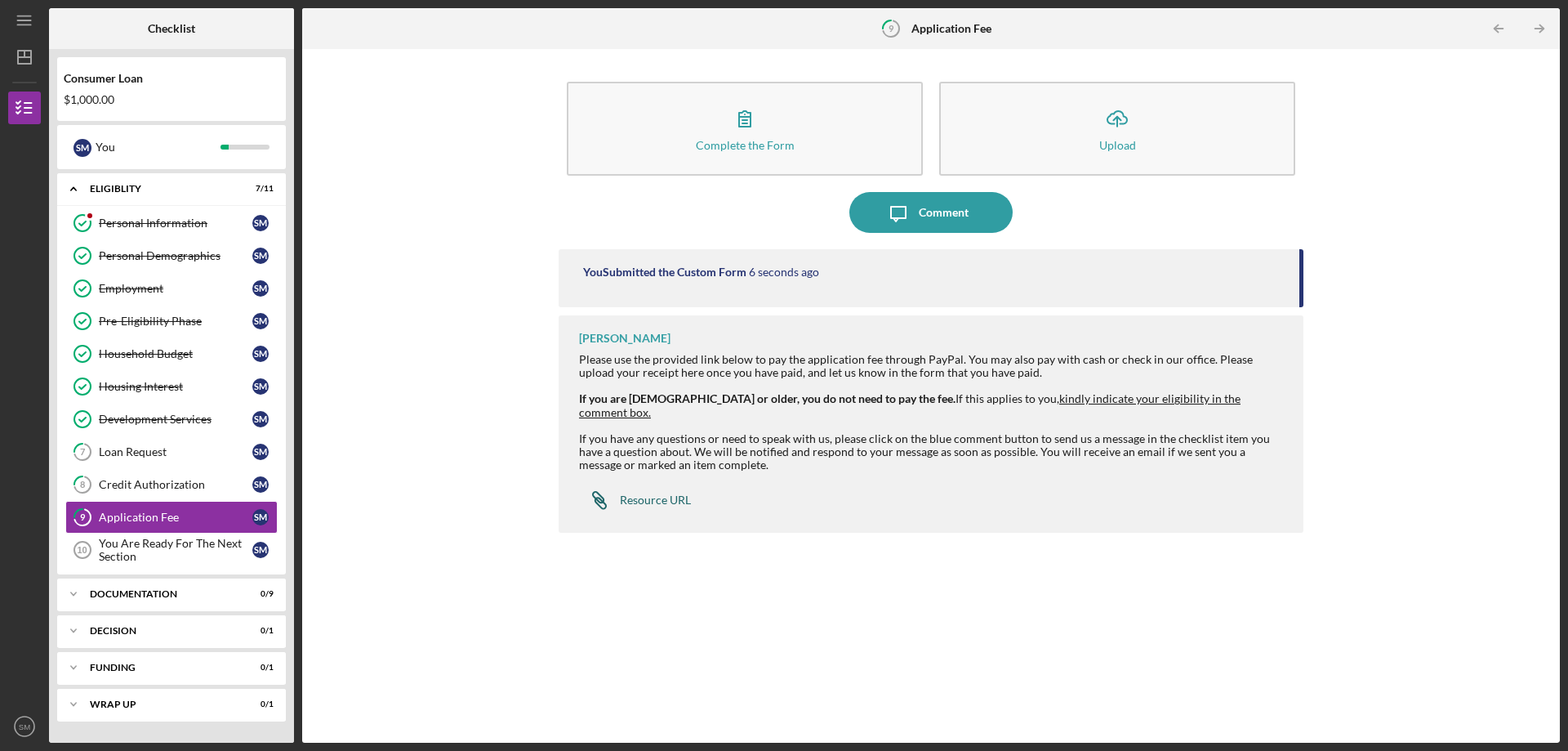
click at [663, 484] on link "Icon/Link Resource URL" at bounding box center [634, 500] width 112 height 33
click at [1535, 23] on icon "Icon/Table Pagination Arrow" at bounding box center [1539, 29] width 36 height 36
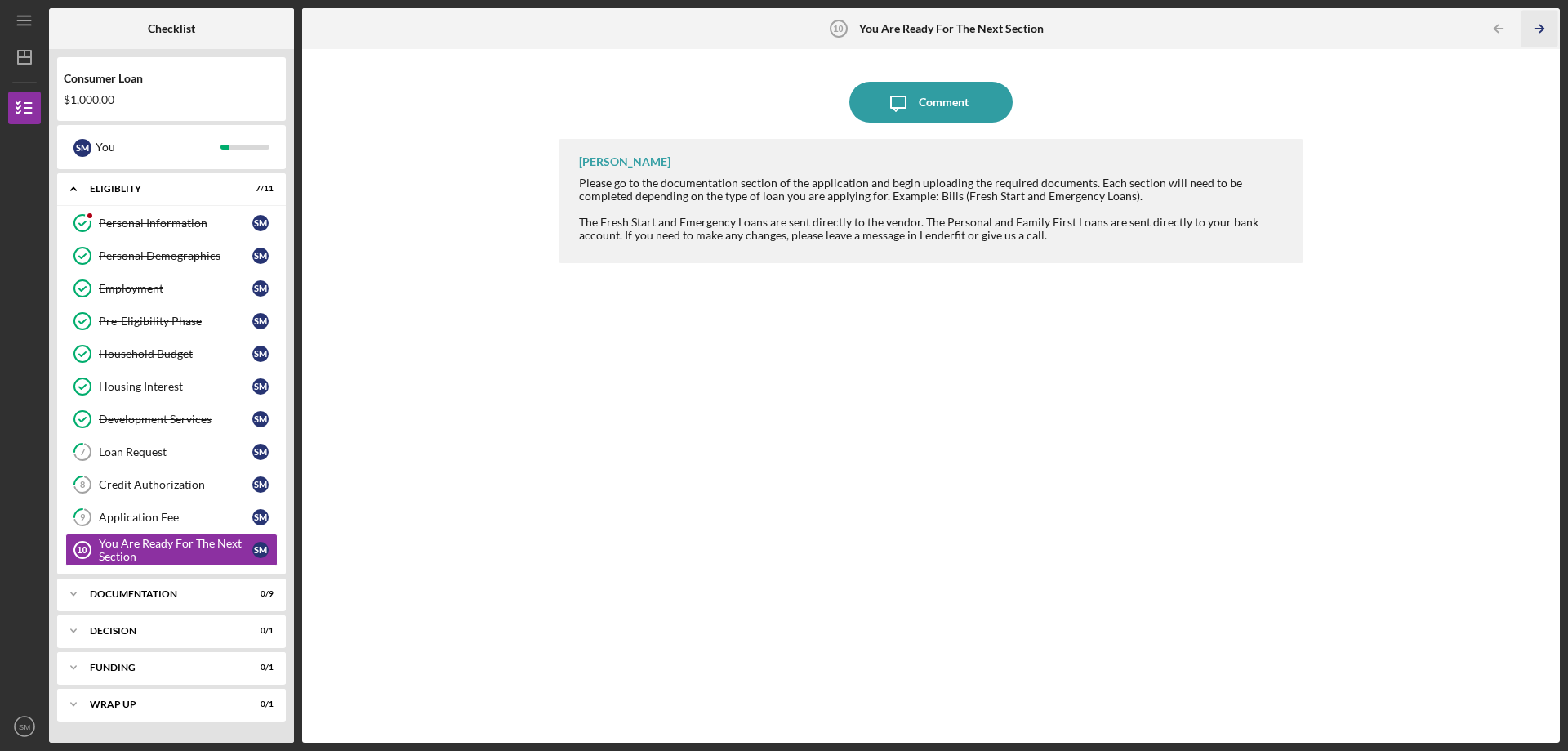
click at [1537, 23] on icon "Icon/Table Pagination Arrow" at bounding box center [1539, 29] width 36 height 36
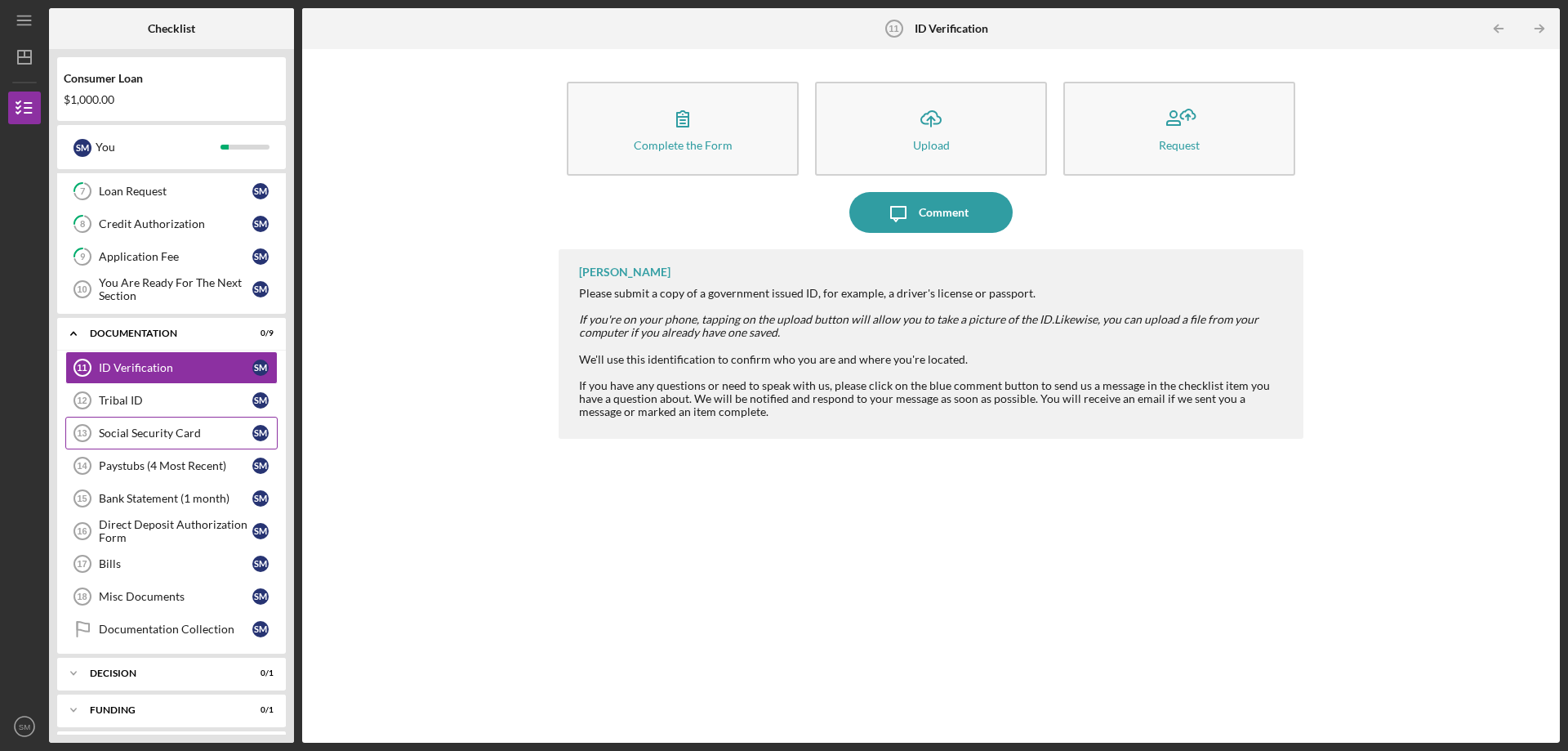
scroll to position [298, 0]
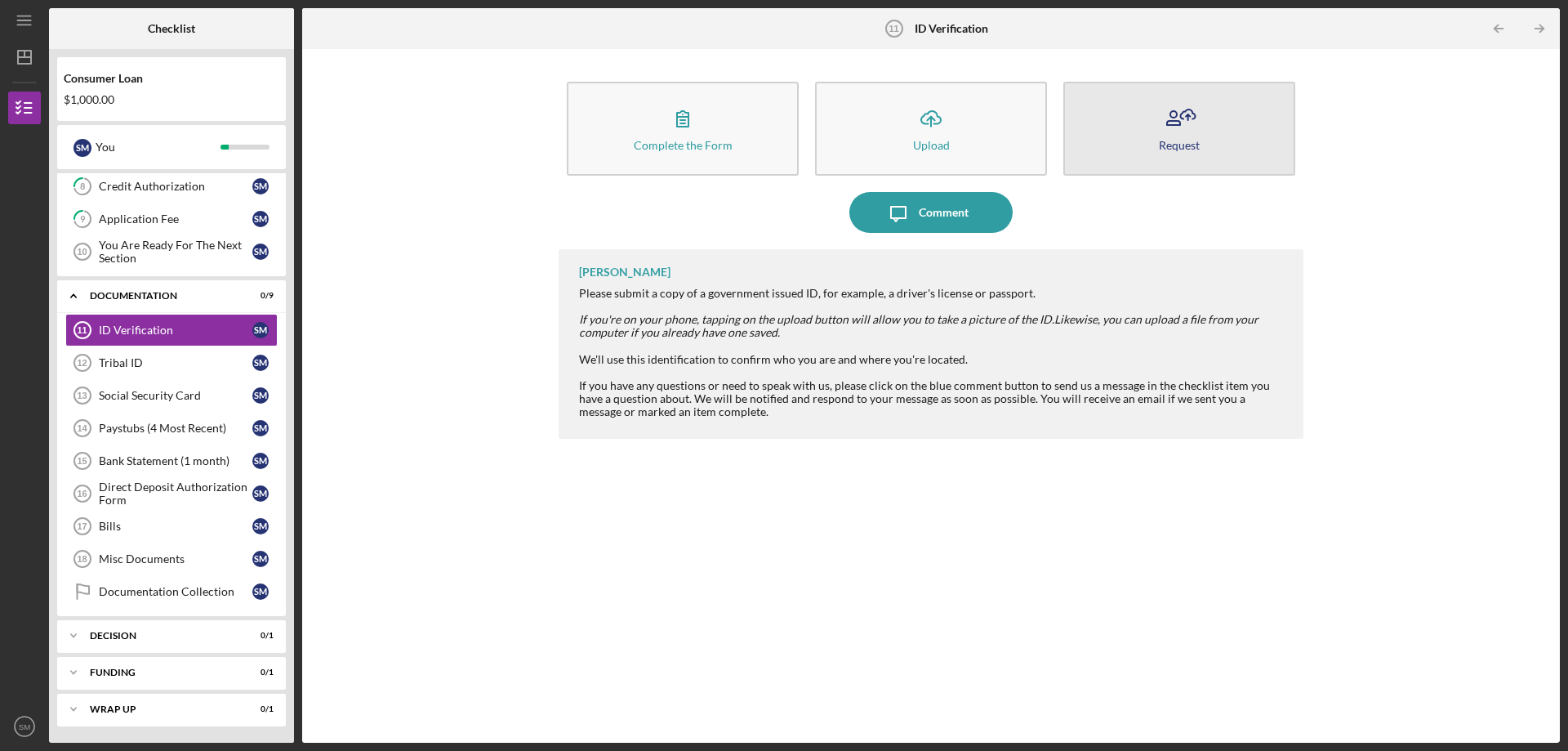
click at [1156, 126] on button "Request" at bounding box center [1180, 128] width 232 height 94
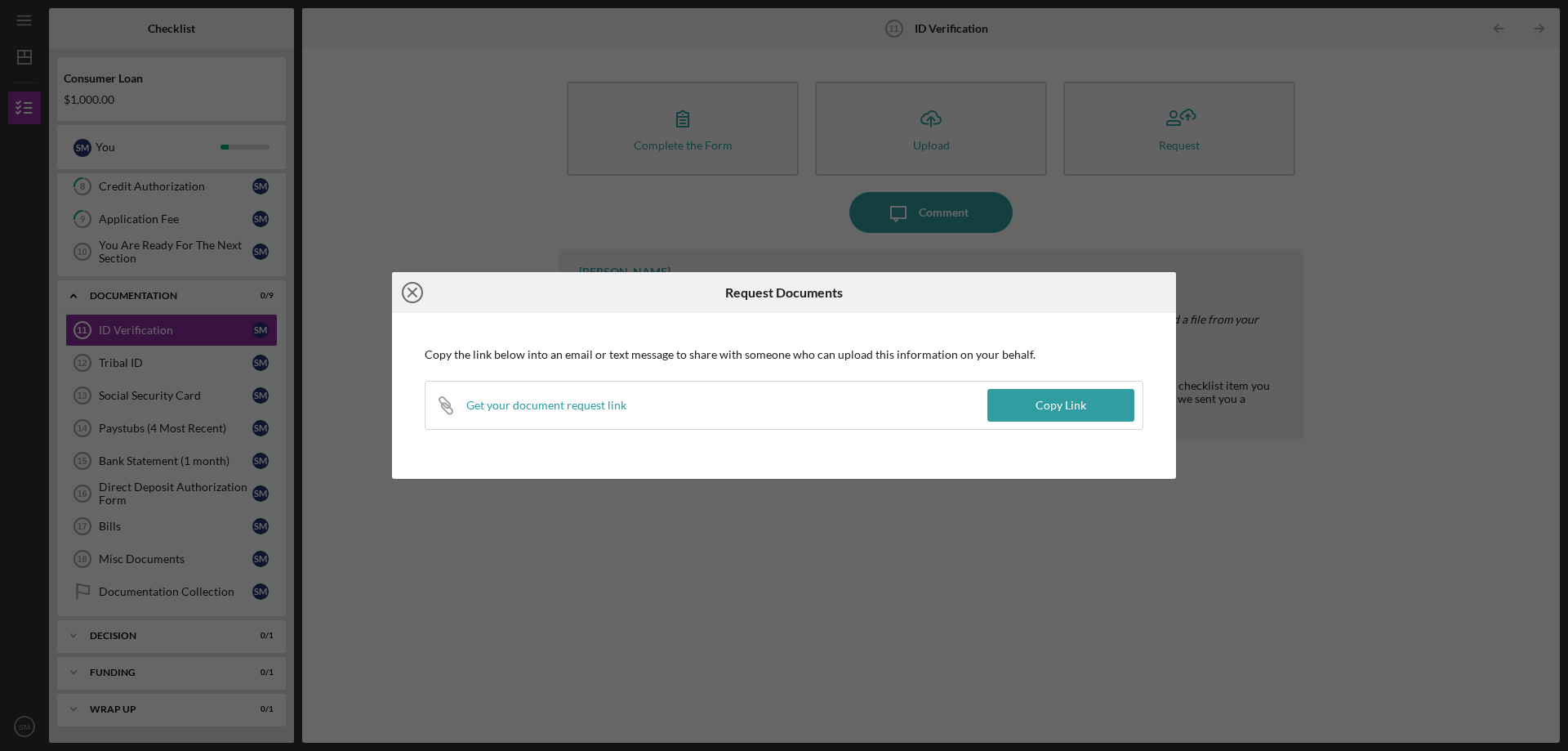
click at [392, 291] on icon "Icon/Close" at bounding box center [412, 292] width 41 height 41
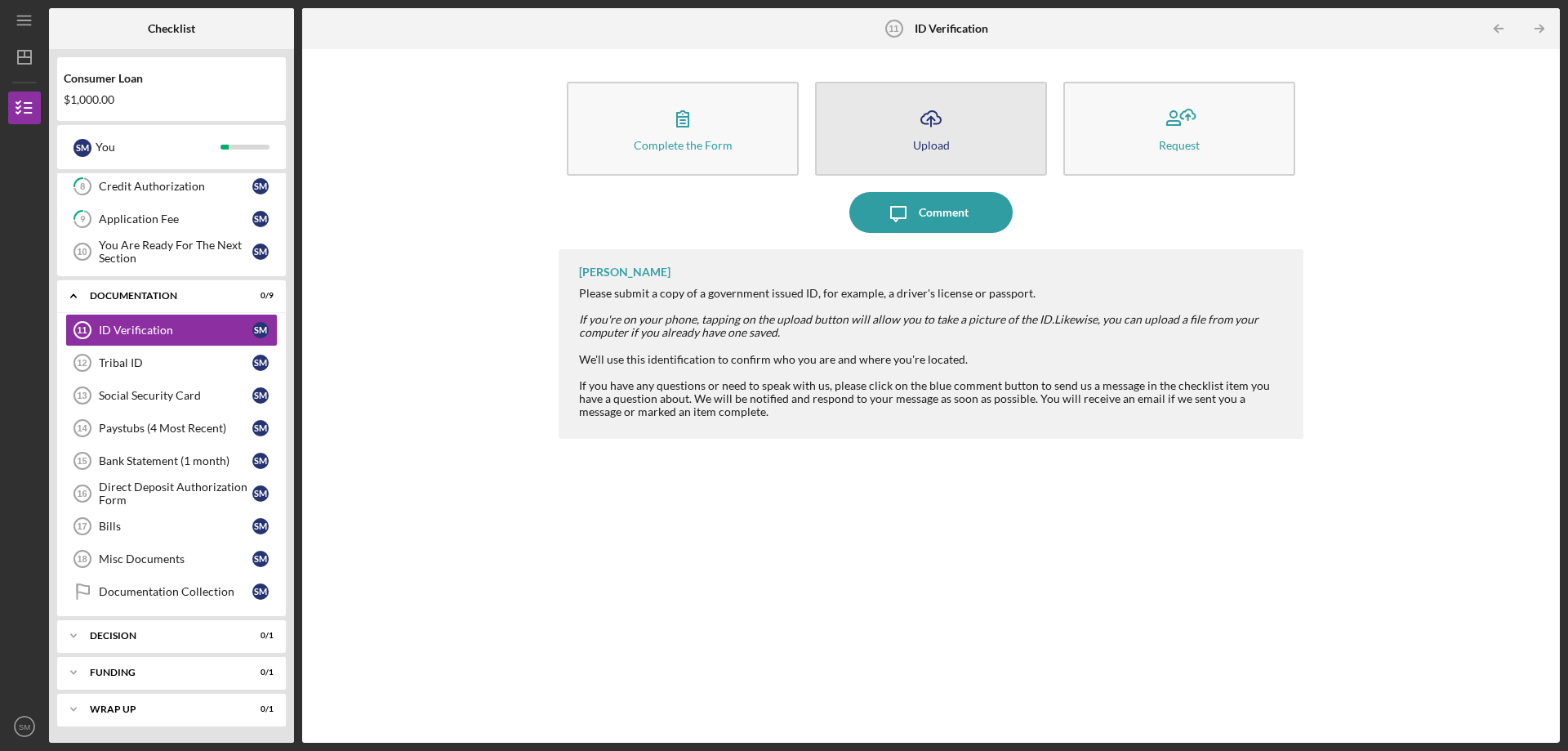
click at [994, 146] on button "Icon/Upload Upload" at bounding box center [931, 128] width 232 height 94
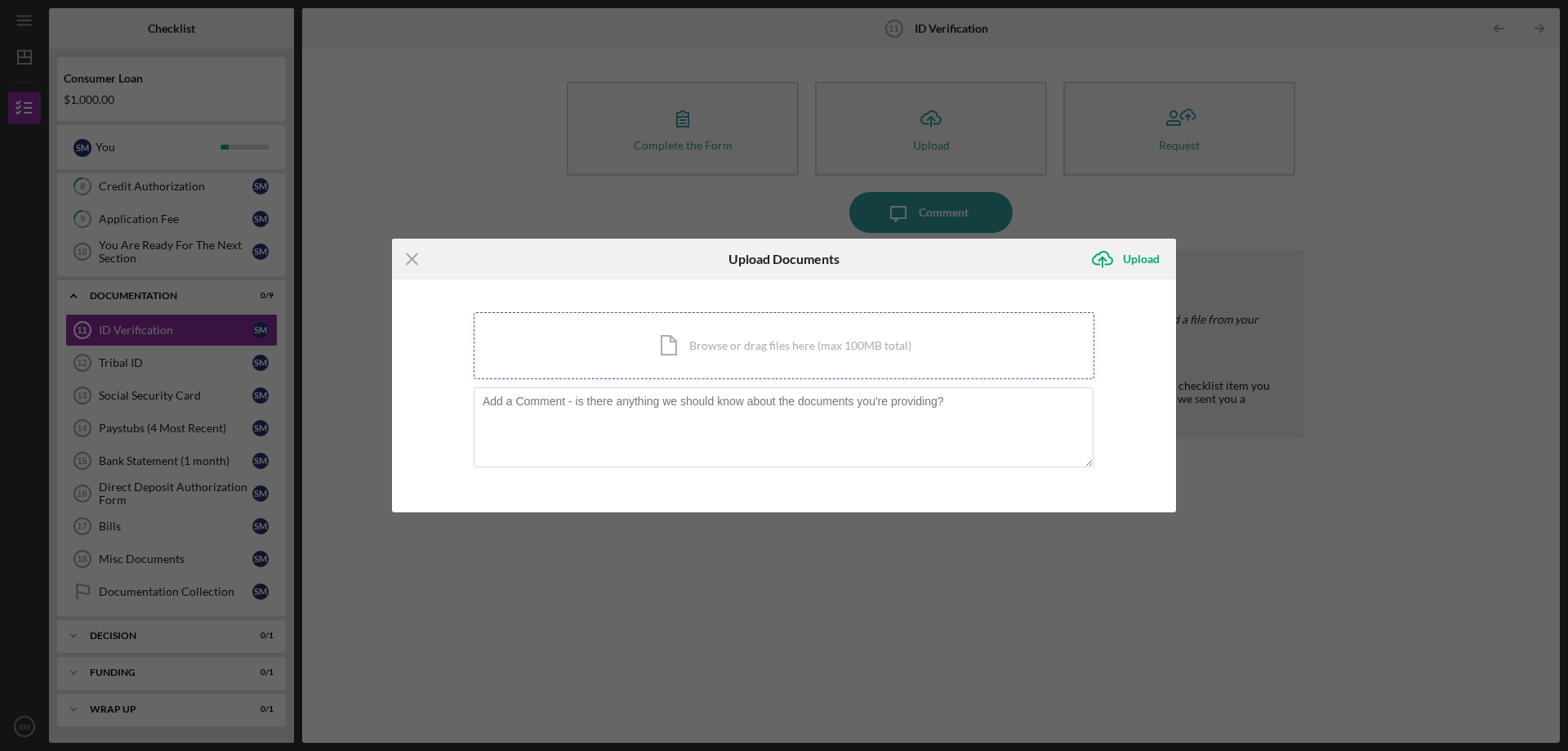
click at [755, 317] on div "Icon/Document Browse or drag files here (max 100MB total) Tap to choose files o…" at bounding box center [784, 345] width 621 height 67
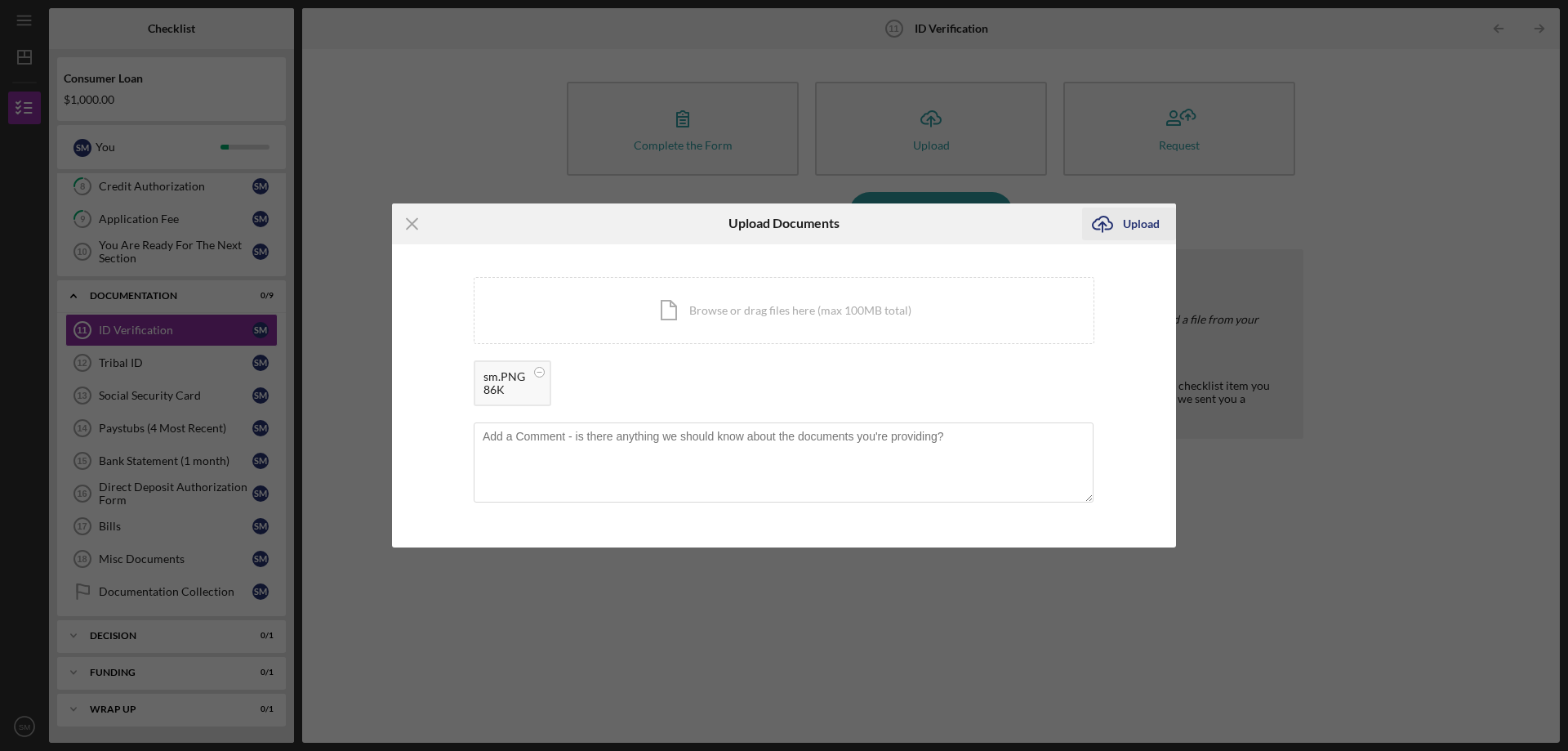
click at [1109, 229] on icon "submit" at bounding box center [1103, 223] width 20 height 12
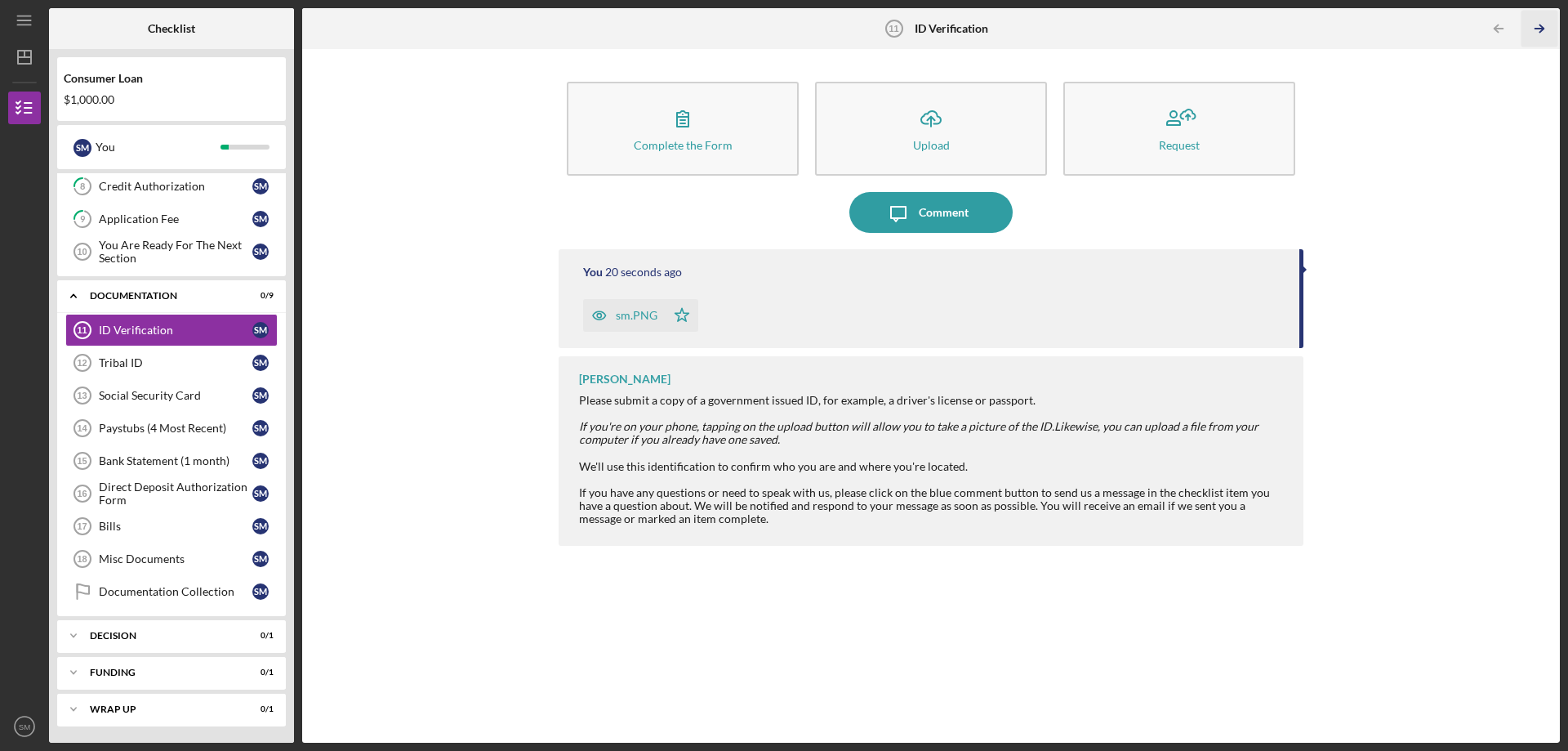
click at [1550, 30] on icon "Icon/Table Pagination Arrow" at bounding box center [1539, 29] width 36 height 36
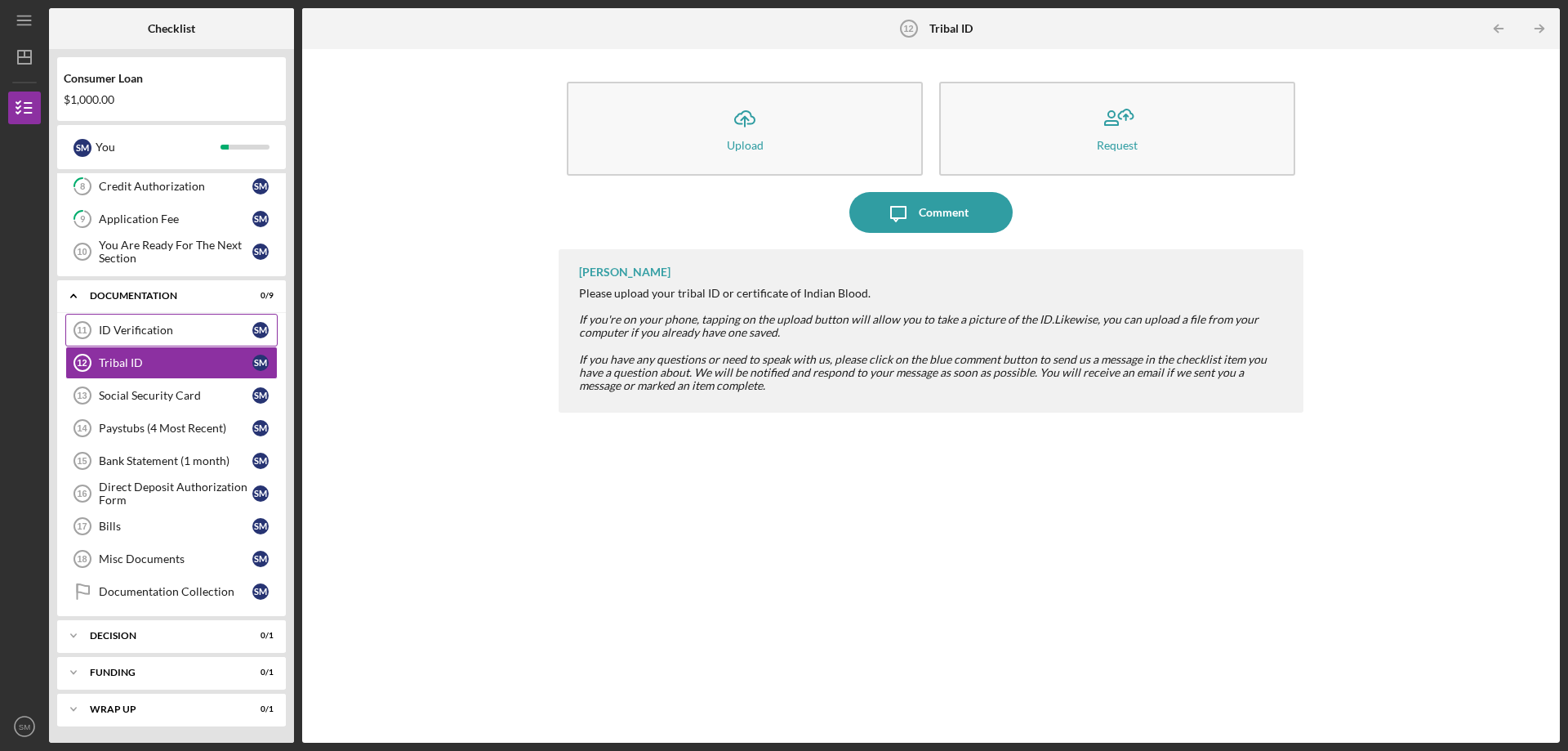
click at [94, 328] on icon "ID Verification 11" at bounding box center [82, 330] width 41 height 41
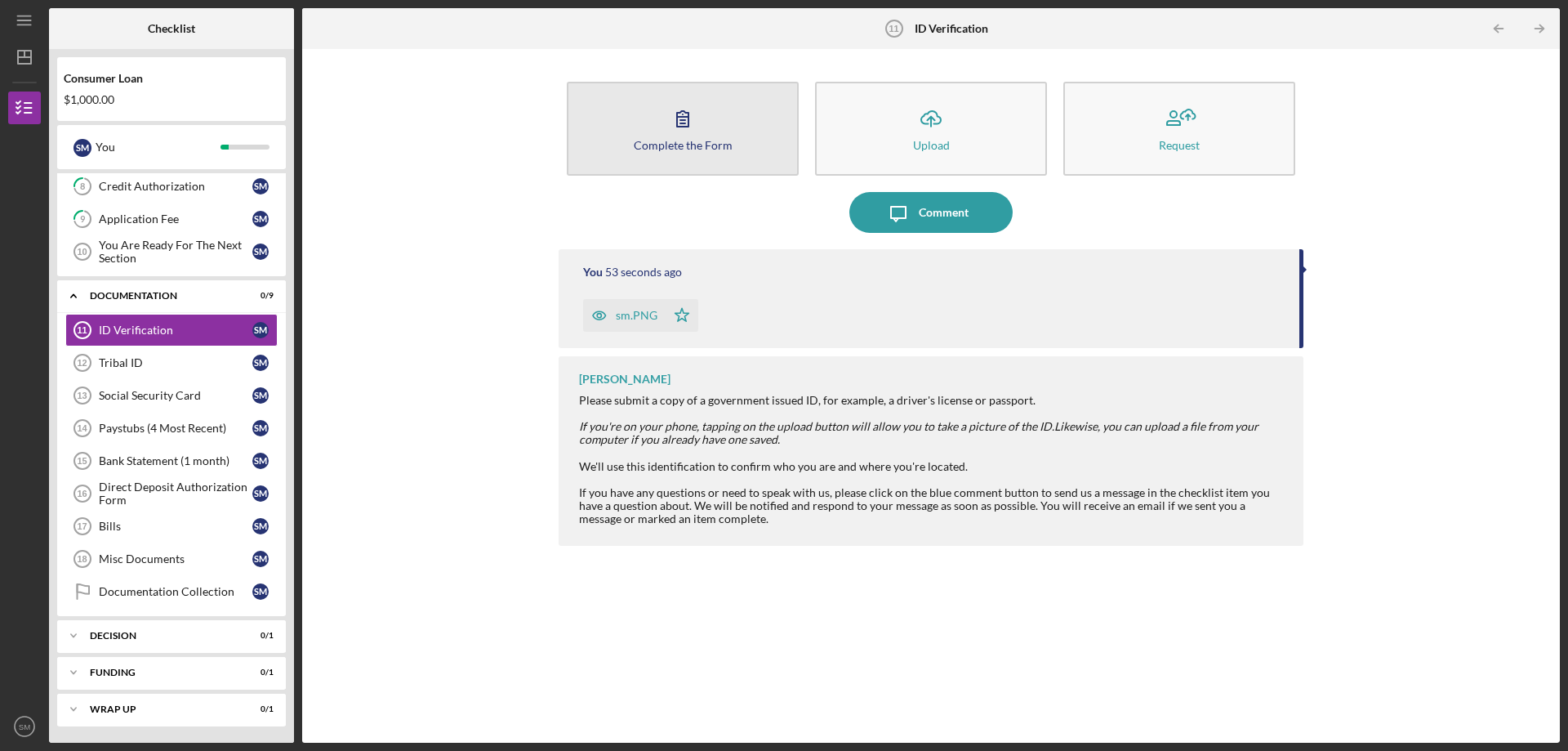
click at [729, 122] on button "Complete the Form Form" at bounding box center [683, 128] width 232 height 94
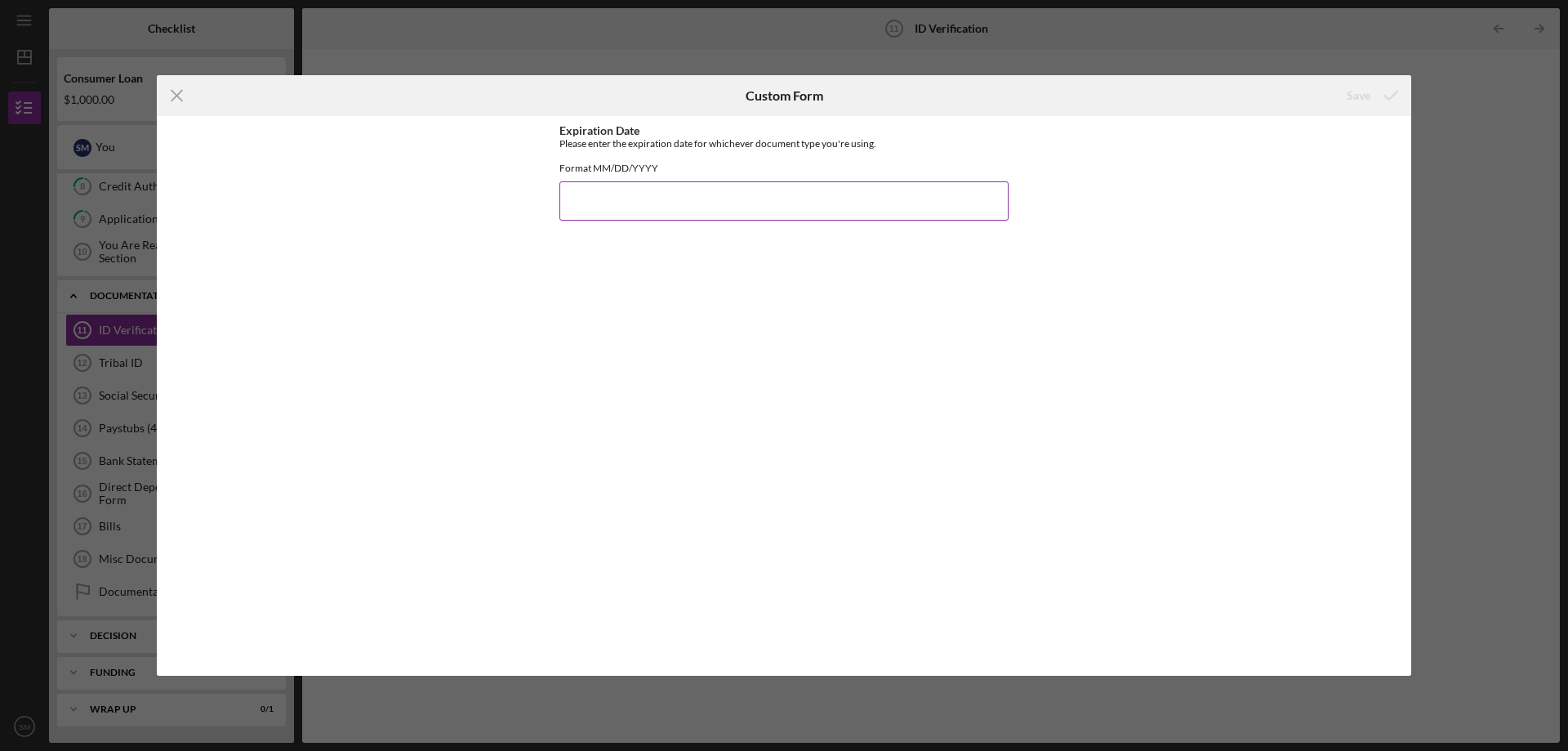
click at [732, 206] on input "Expiration Date" at bounding box center [784, 200] width 449 height 39
type input "10302000"
click at [1331, 79] on button "Save" at bounding box center [1370, 95] width 81 height 33
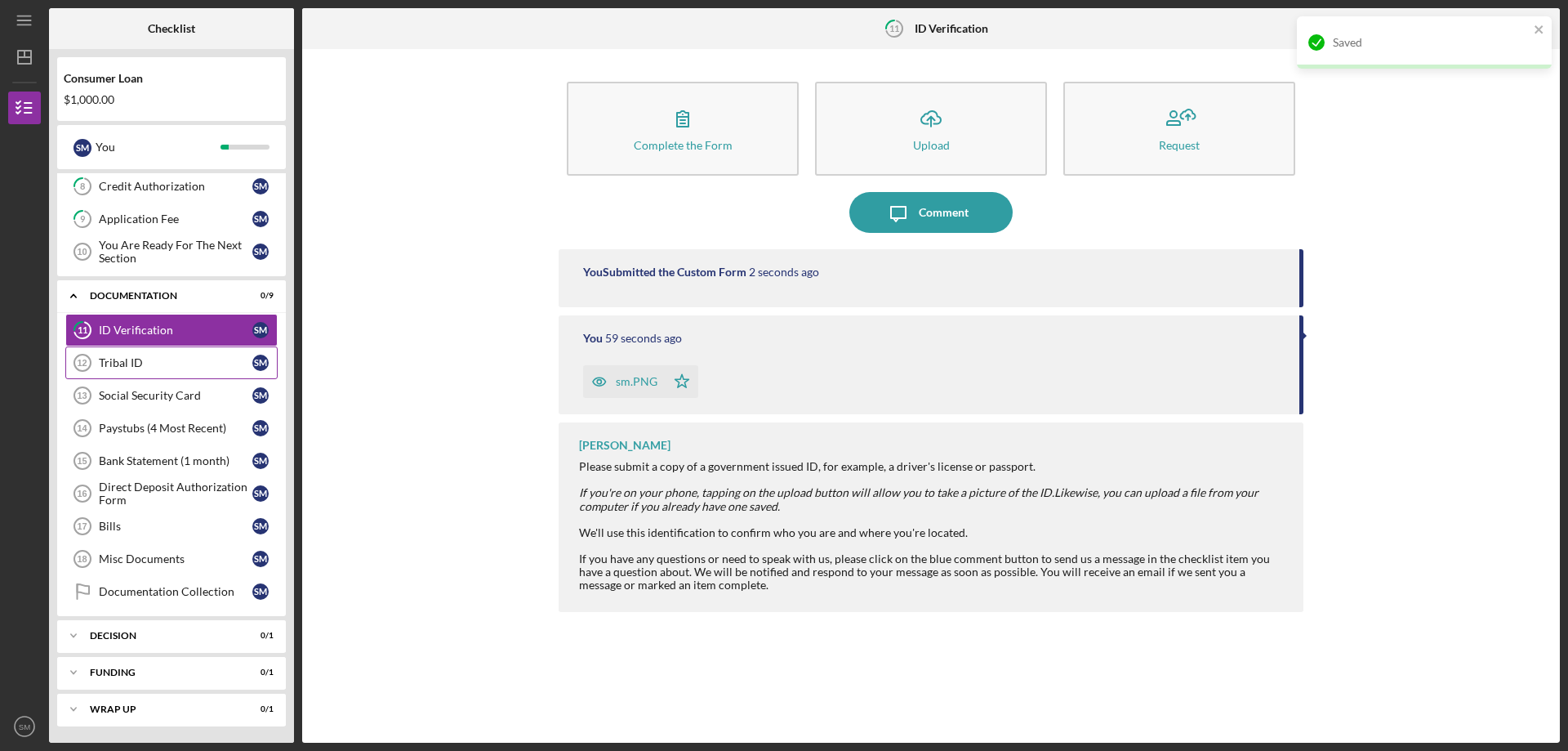
click at [147, 365] on div "Tribal ID" at bounding box center [175, 362] width 153 height 13
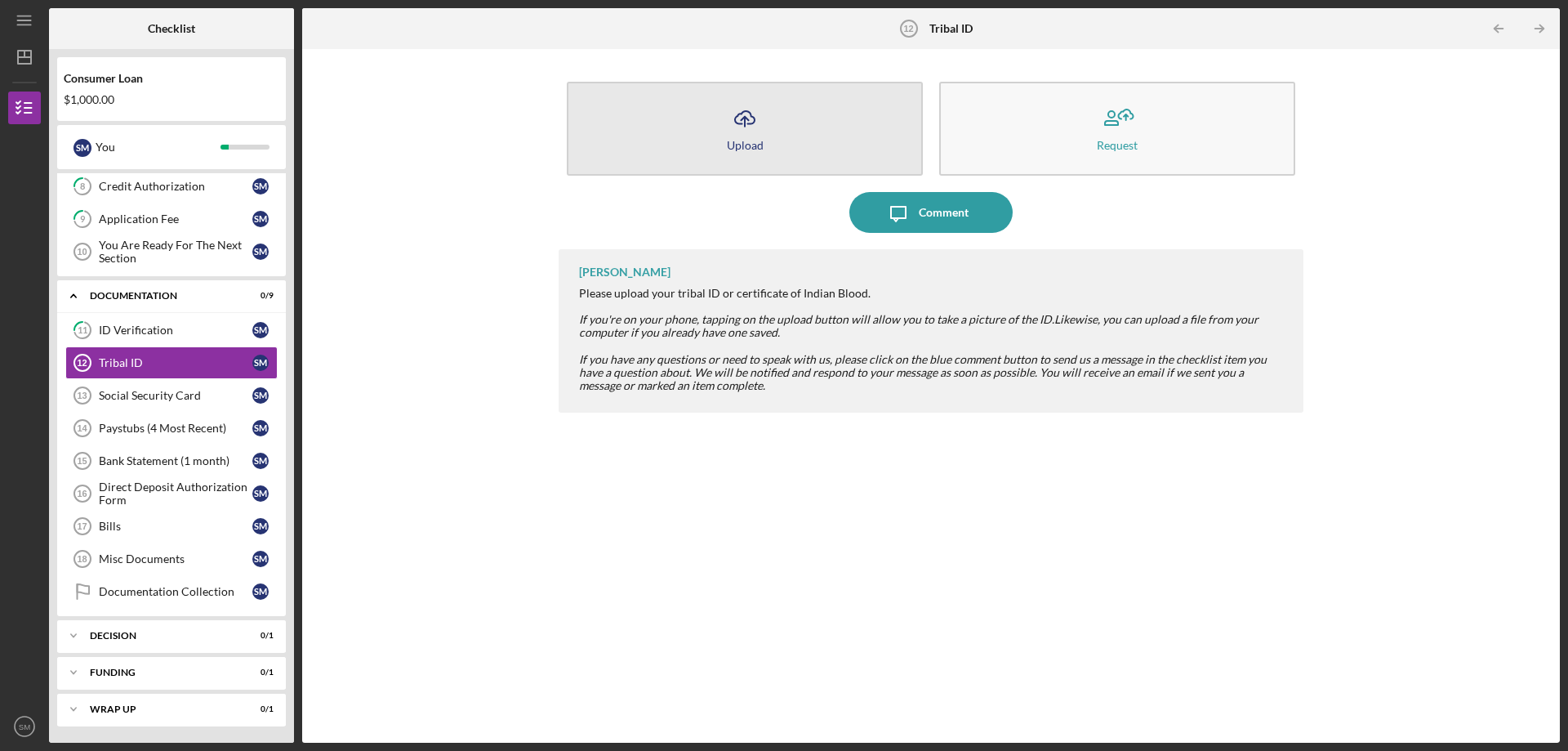
click at [686, 147] on button "Icon/Upload Upload" at bounding box center [745, 128] width 356 height 94
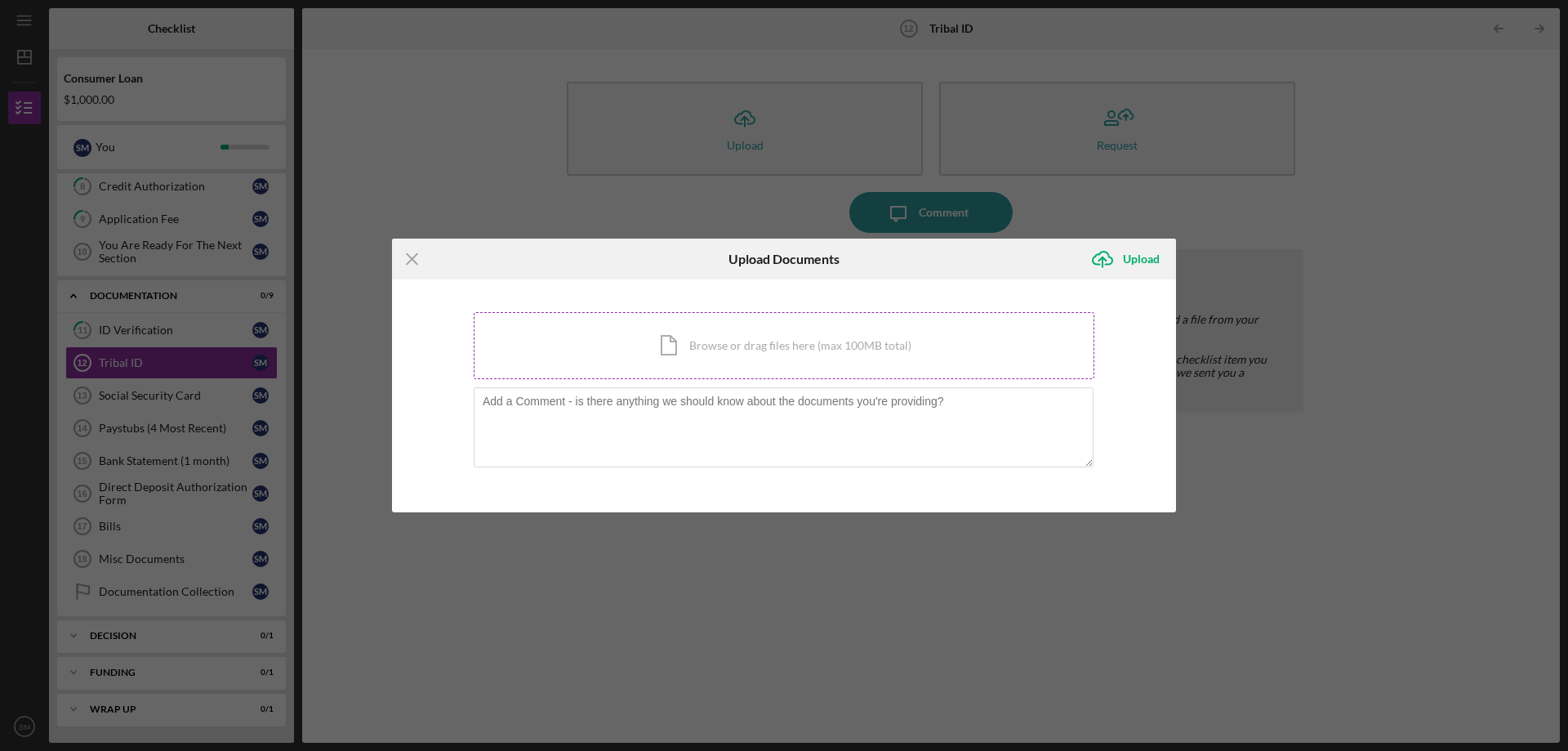
click at [769, 344] on div "Icon/Document Browse or drag files here (max 100MB total) Tap to choose files o…" at bounding box center [784, 345] width 621 height 67
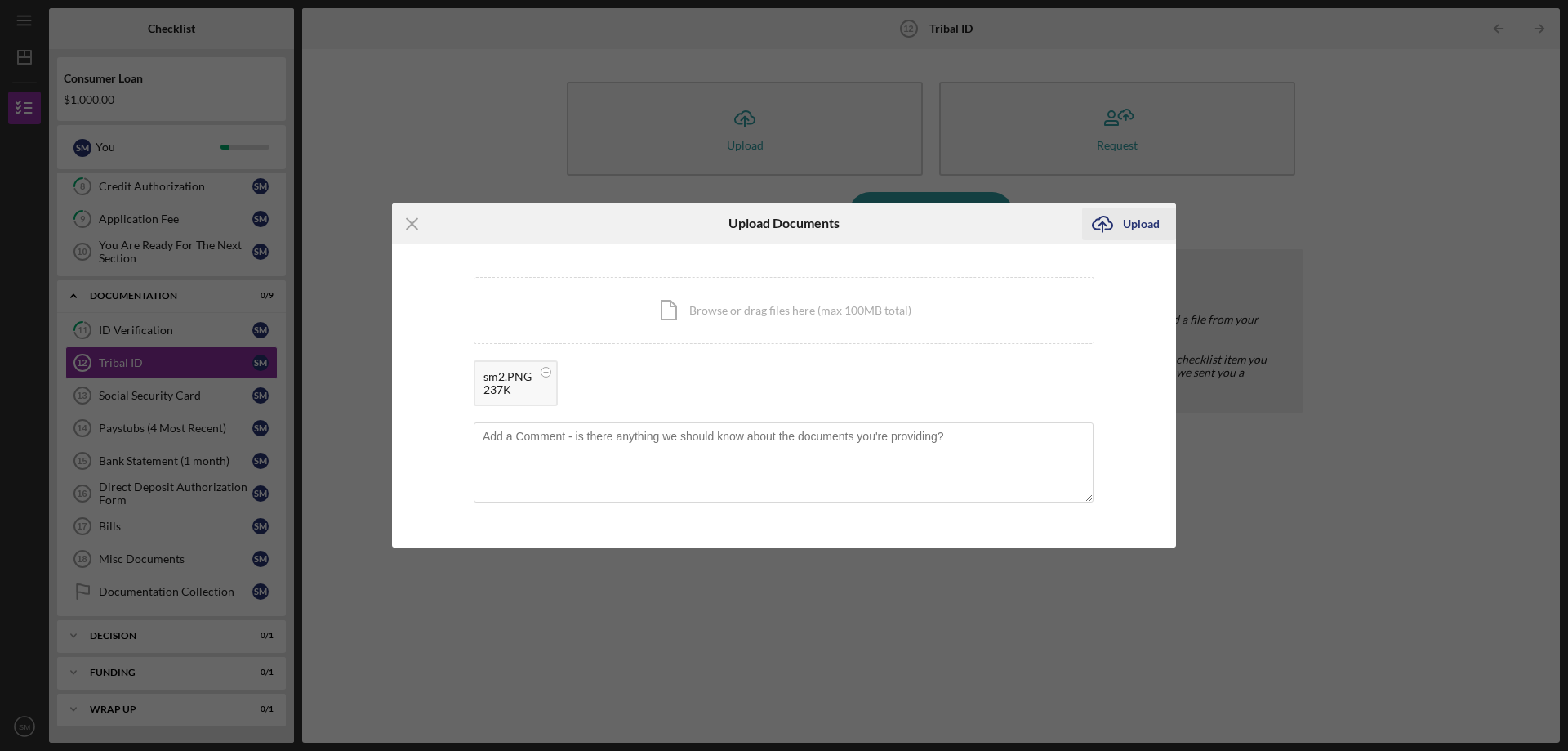
click at [1146, 206] on div "Icon/Upload Upload" at bounding box center [1129, 224] width 94 height 41
click at [1138, 221] on div "Upload" at bounding box center [1142, 224] width 36 height 33
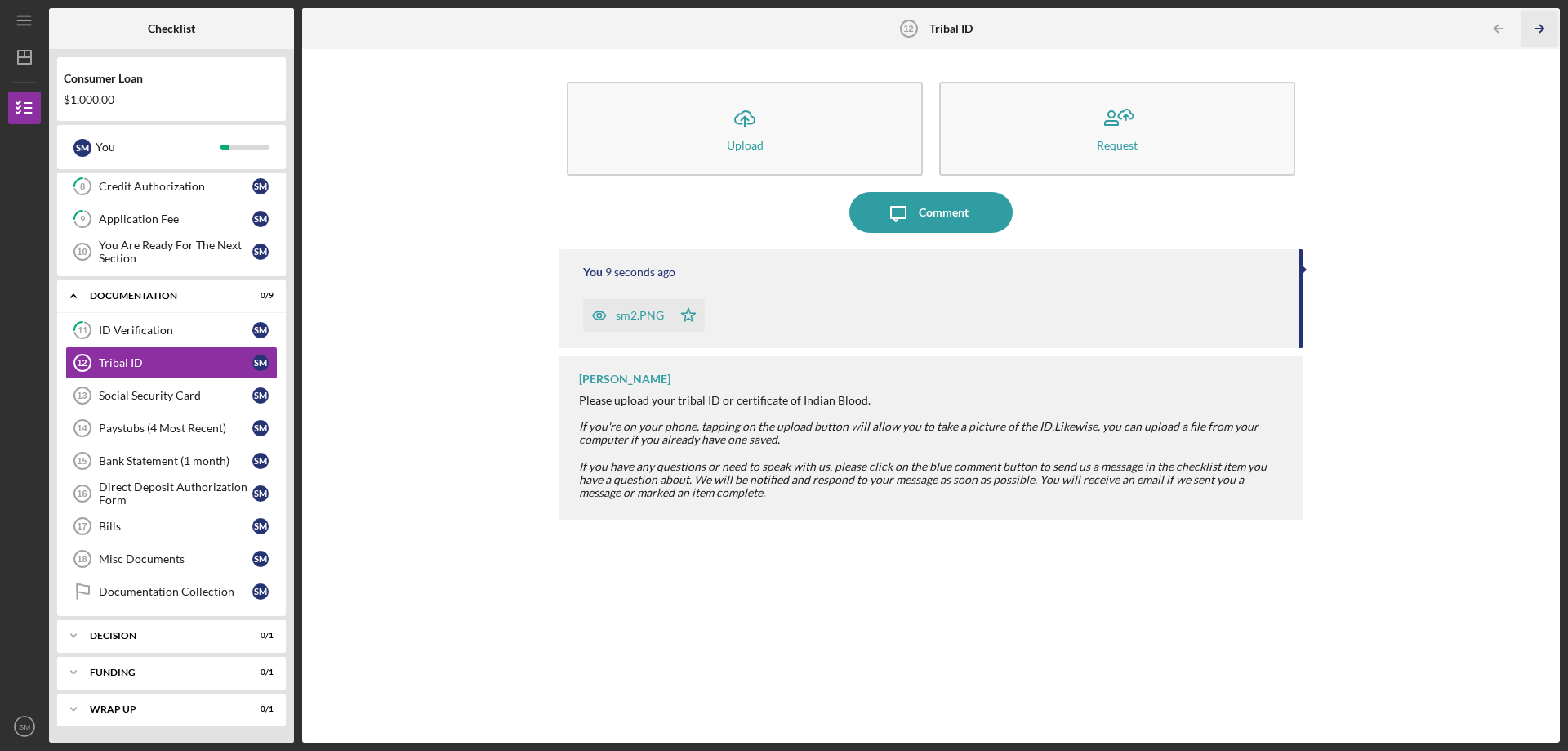
click at [1549, 22] on icon "Icon/Table Pagination Arrow" at bounding box center [1539, 29] width 36 height 36
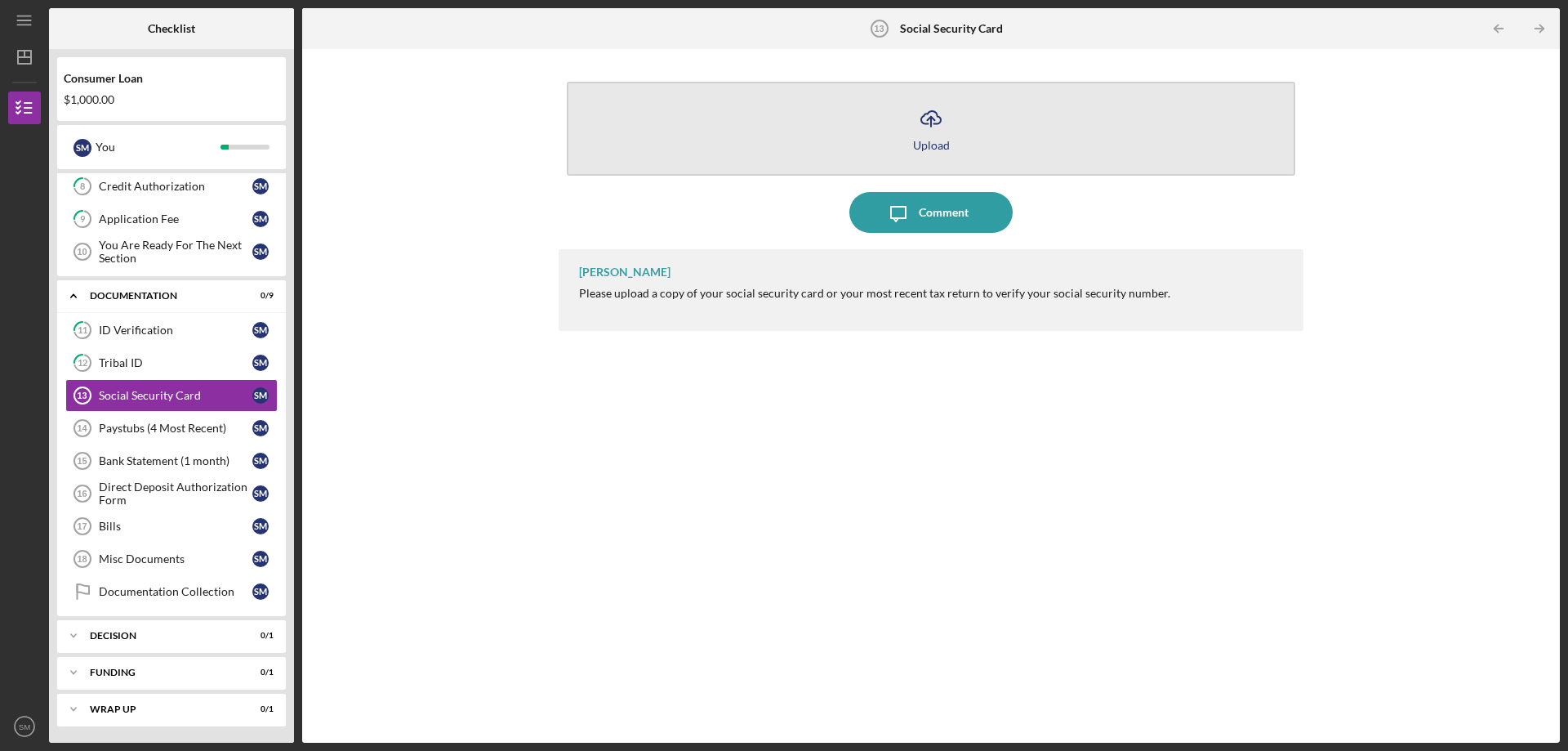
click at [934, 126] on icon "Icon/Upload" at bounding box center [931, 118] width 41 height 41
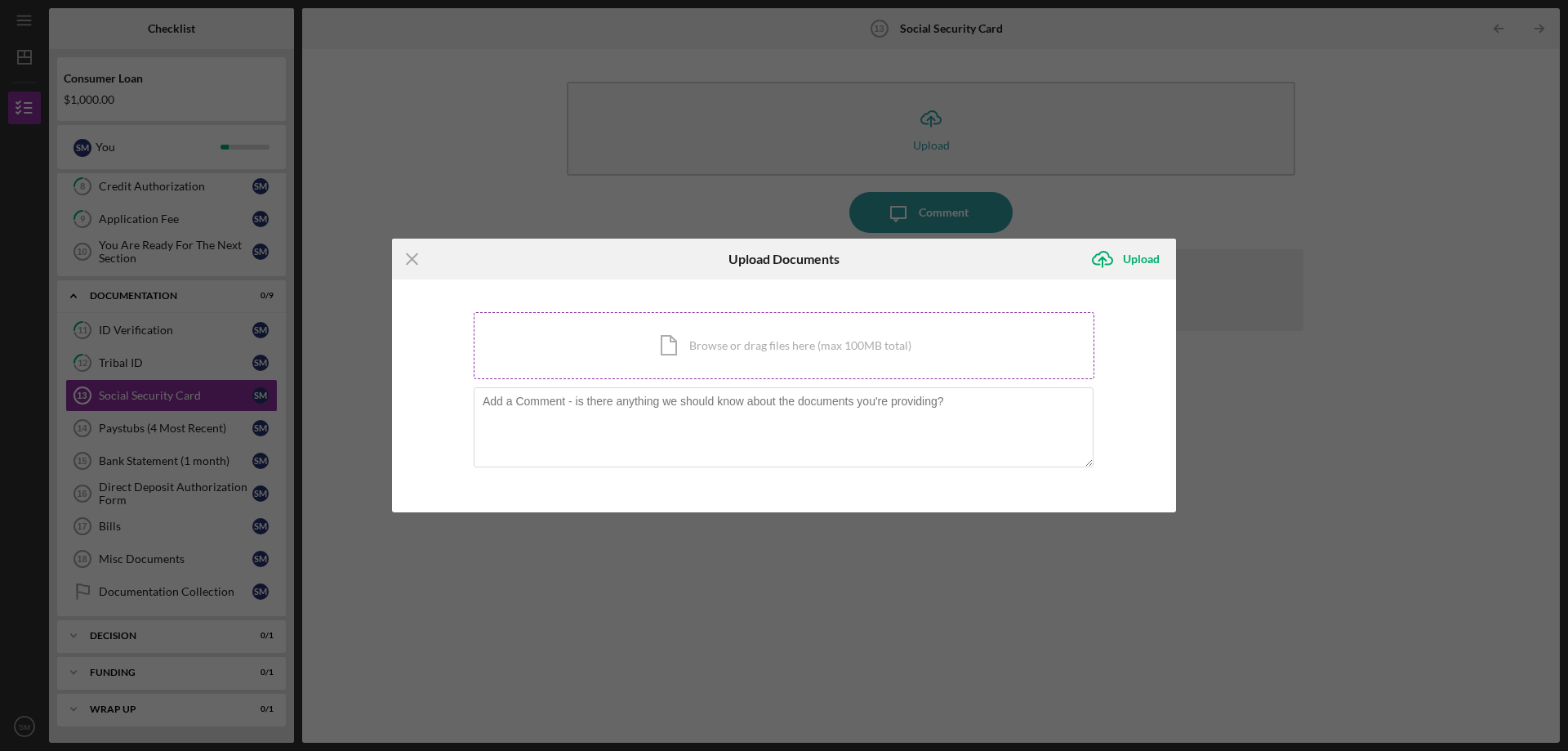
click at [765, 359] on div "Icon/Document Browse or drag files here (max 100MB total) Tap to choose files o…" at bounding box center [784, 345] width 621 height 67
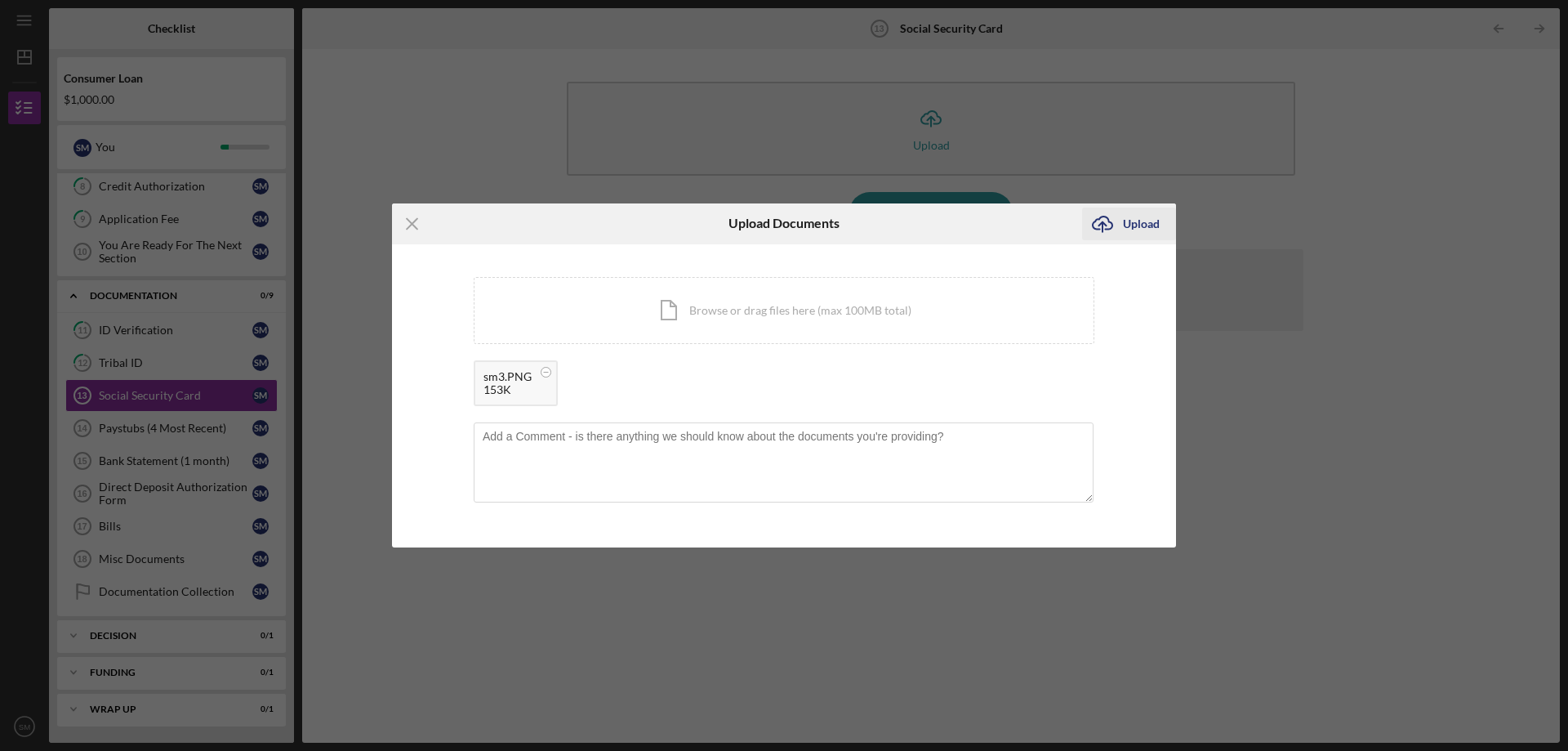
click at [1161, 230] on button "Icon/Upload Upload" at bounding box center [1129, 224] width 94 height 33
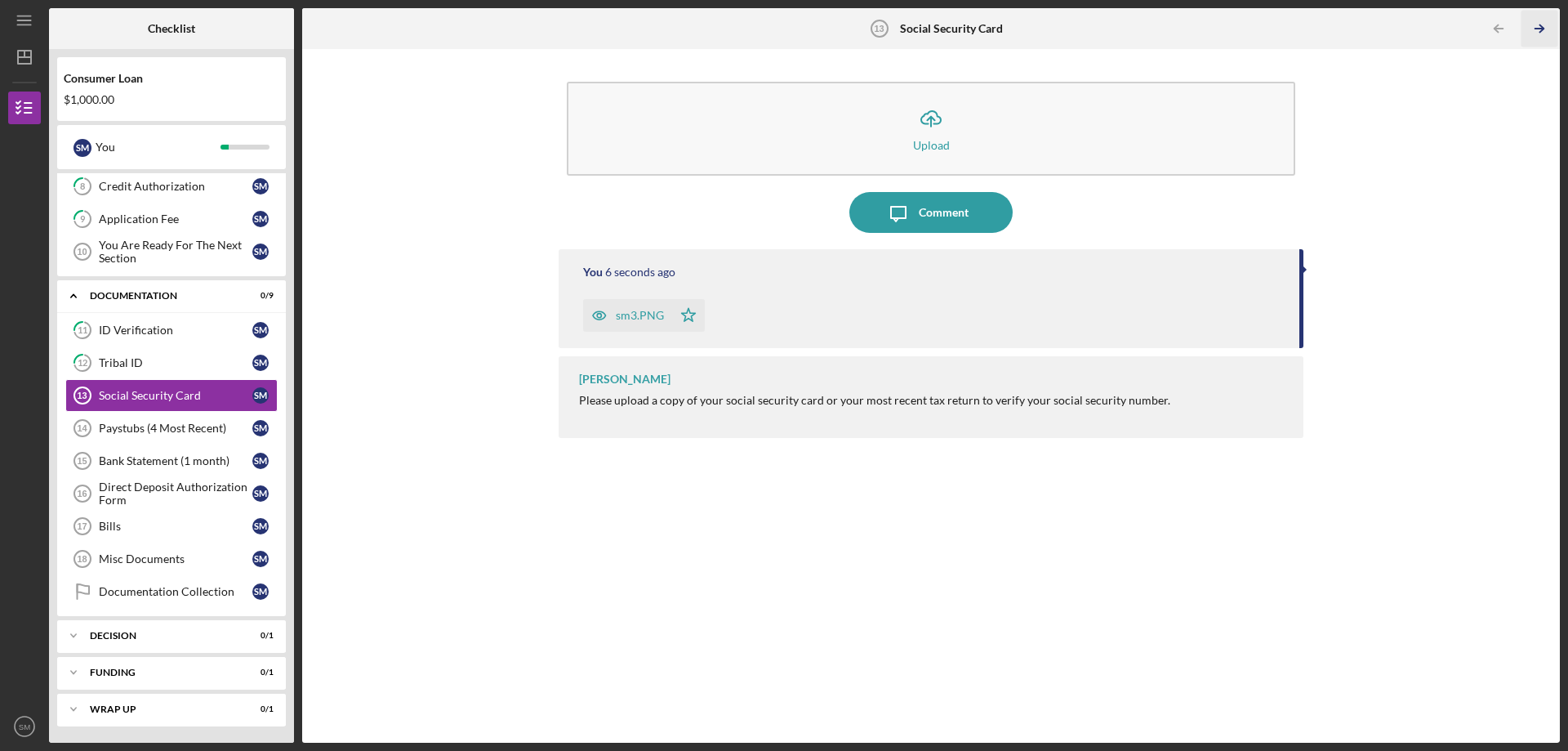
click at [1531, 42] on icon "Icon/Table Pagination Arrow" at bounding box center [1539, 29] width 36 height 36
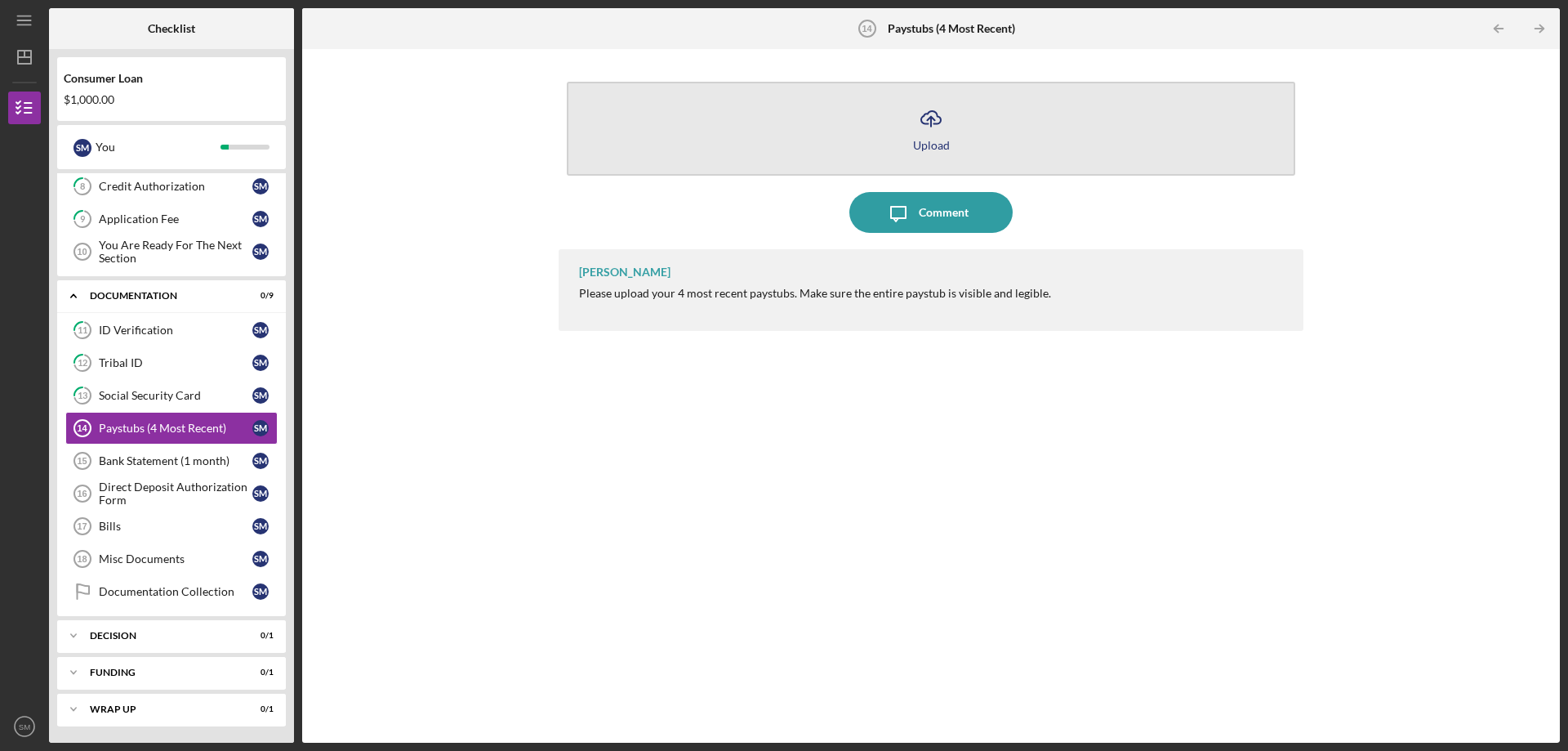
click at [999, 99] on button "Icon/Upload Upload" at bounding box center [931, 128] width 729 height 94
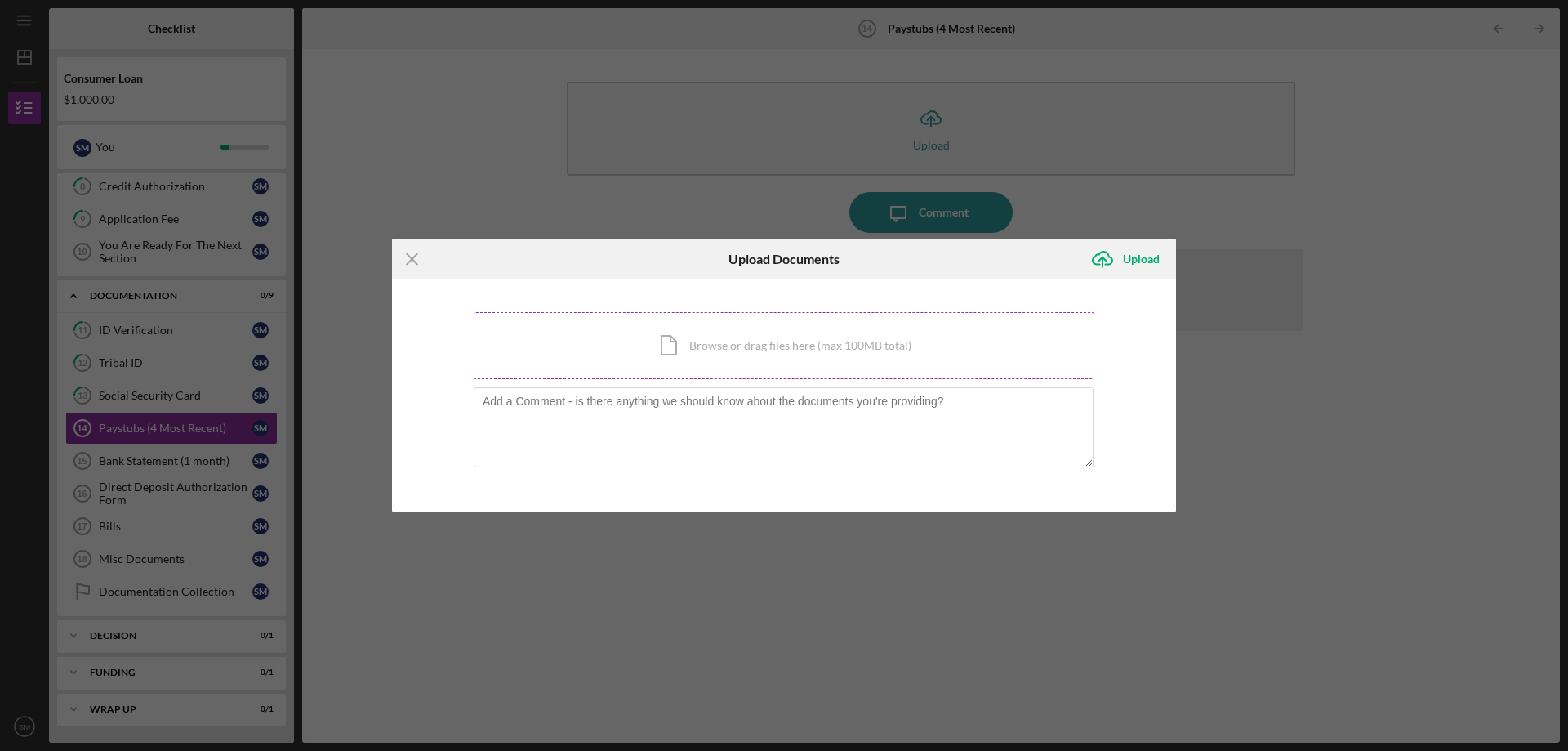
click at [699, 336] on div "Icon/Document Browse or drag files here (max 100MB total) Tap to choose files o…" at bounding box center [784, 345] width 621 height 67
drag, startPoint x: 794, startPoint y: 349, endPoint x: 794, endPoint y: 327, distance: 22.0
click at [794, 327] on div "Icon/Document Browse or drag files here (max 100MB total) Tap to choose files o…" at bounding box center [784, 345] width 621 height 67
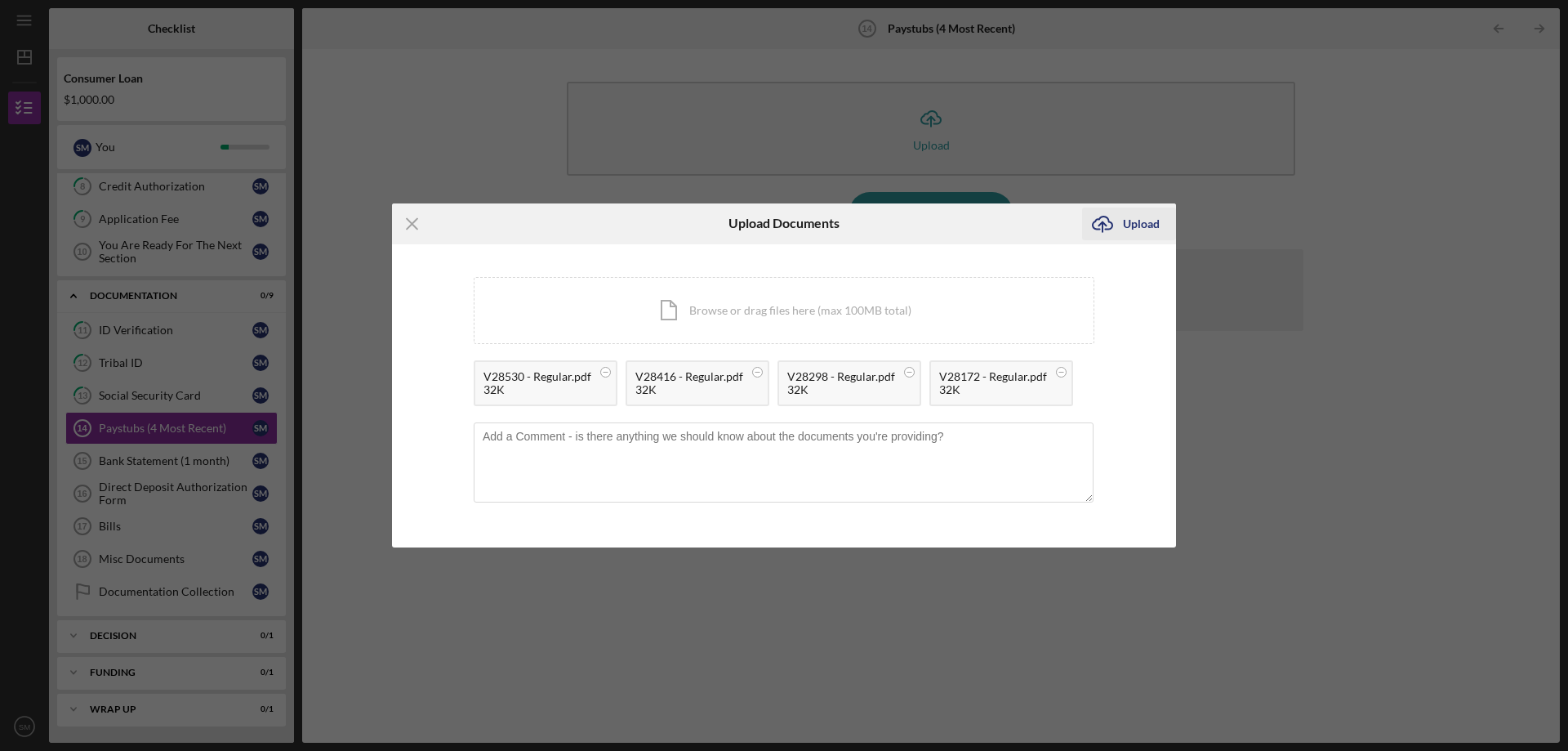
click at [1165, 232] on button "Icon/Upload Upload" at bounding box center [1129, 224] width 94 height 33
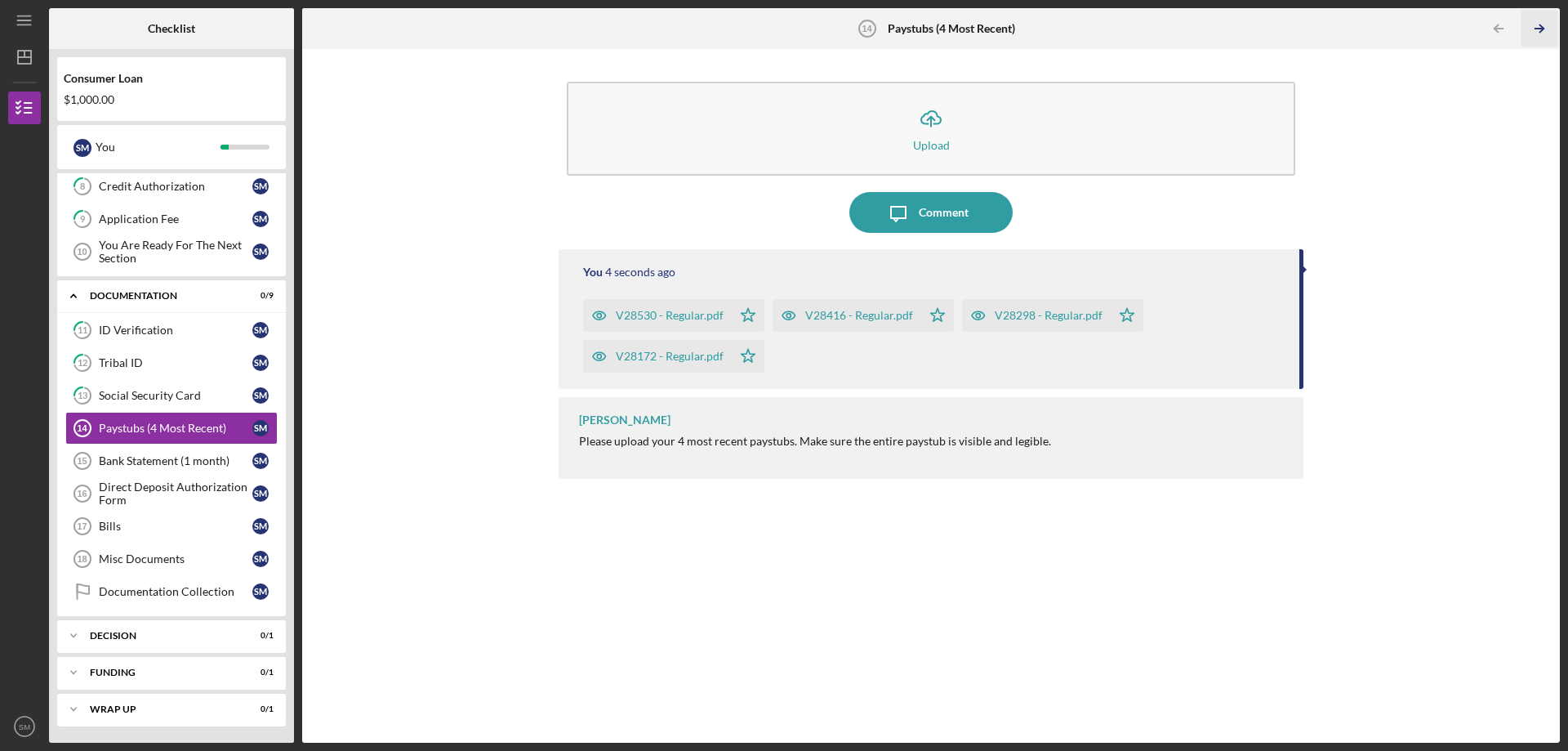
click at [1545, 33] on icon "Icon/Table Pagination Arrow" at bounding box center [1539, 29] width 36 height 36
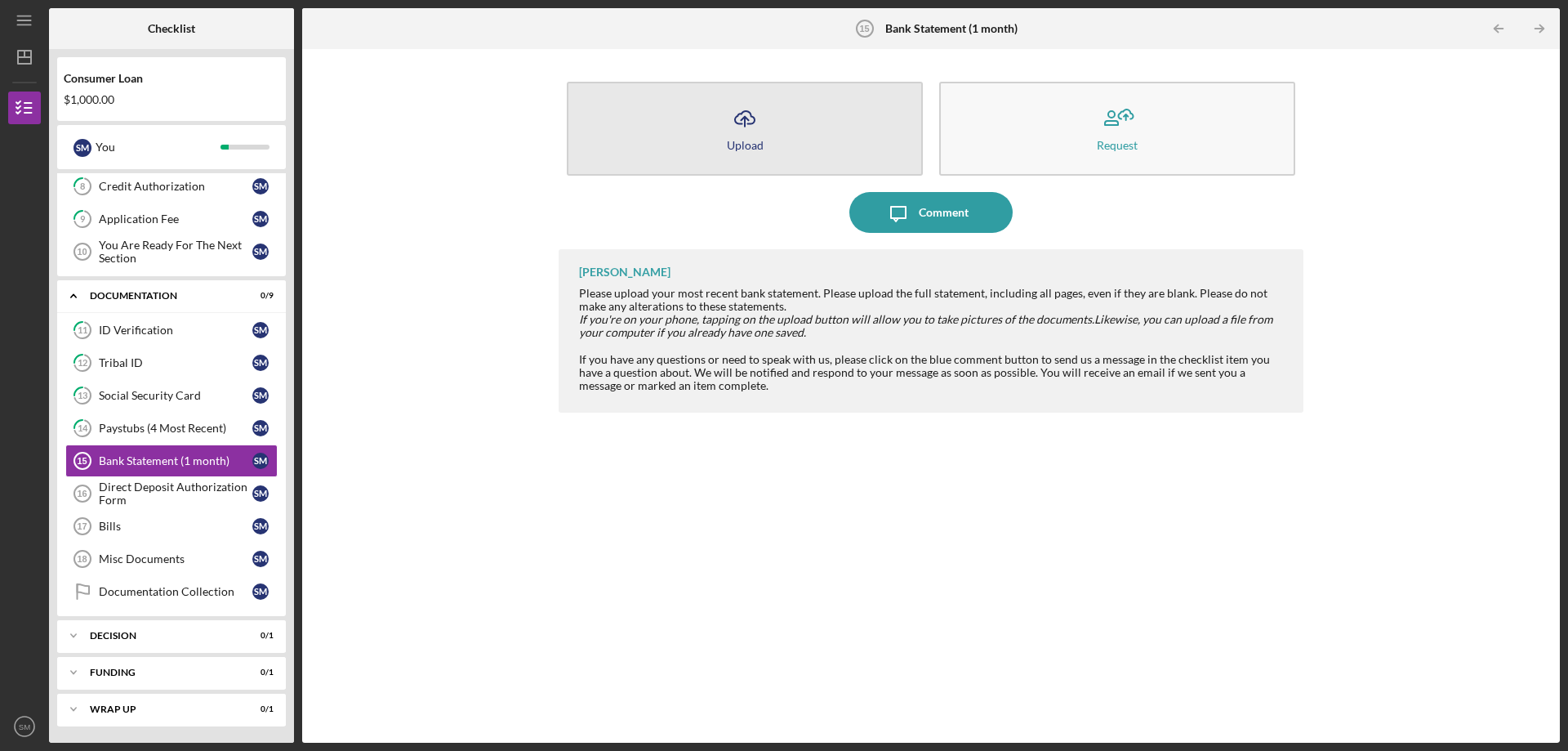
click at [888, 134] on button "Icon/Upload Upload" at bounding box center [745, 128] width 356 height 94
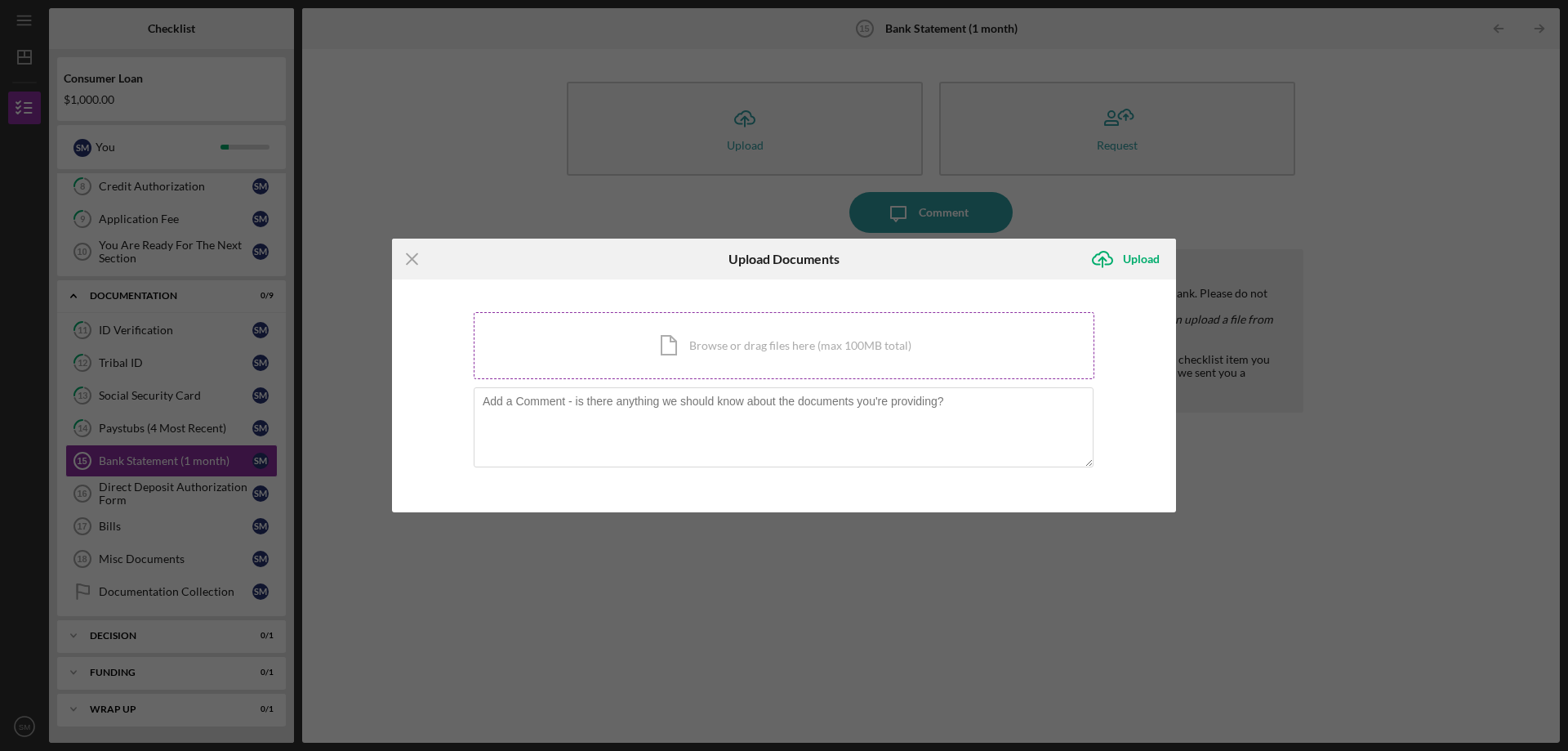
click at [689, 337] on div "Icon/Document Browse or drag files here (max 100MB total) Tap to choose files o…" at bounding box center [784, 345] width 621 height 67
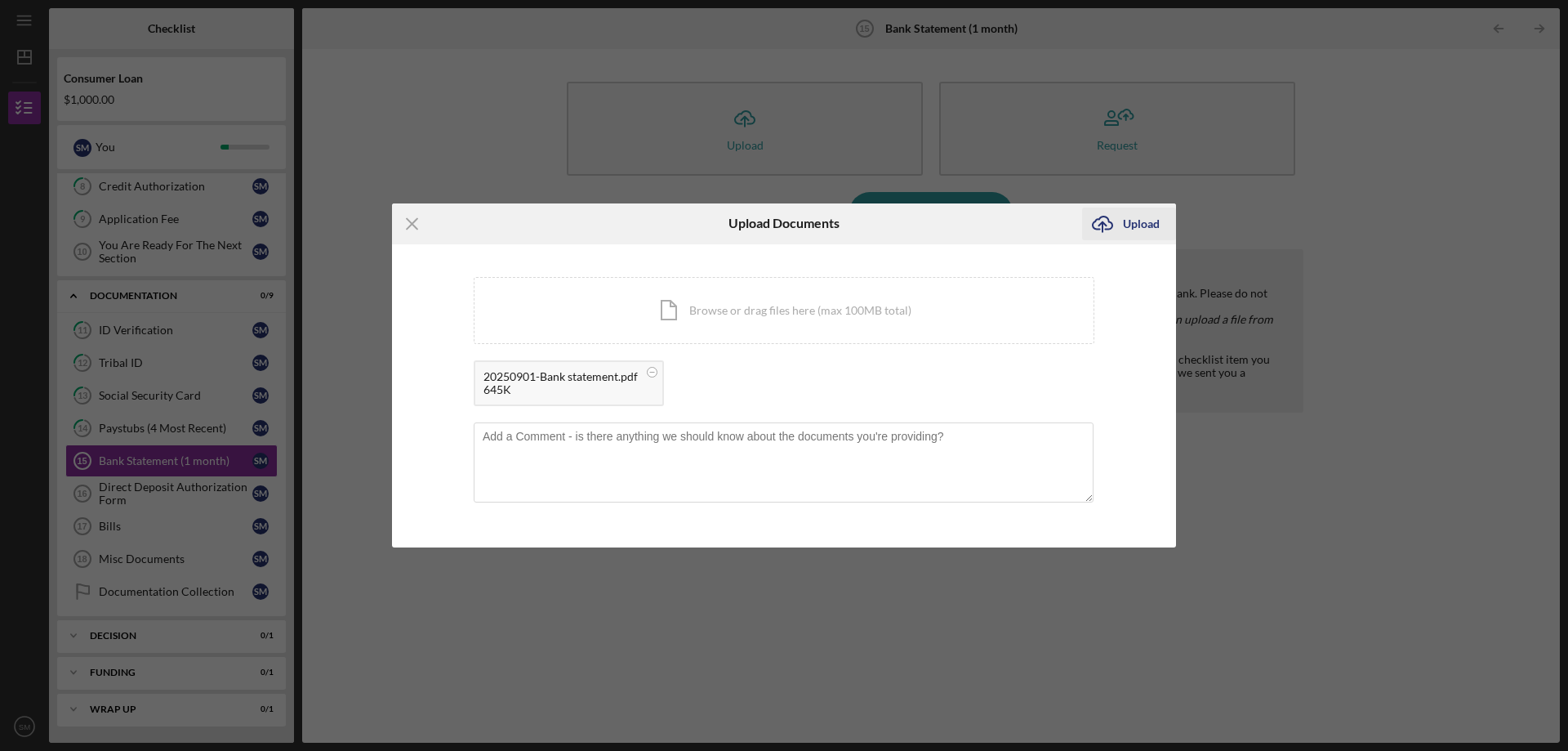
click at [1152, 218] on div "Upload" at bounding box center [1142, 224] width 36 height 33
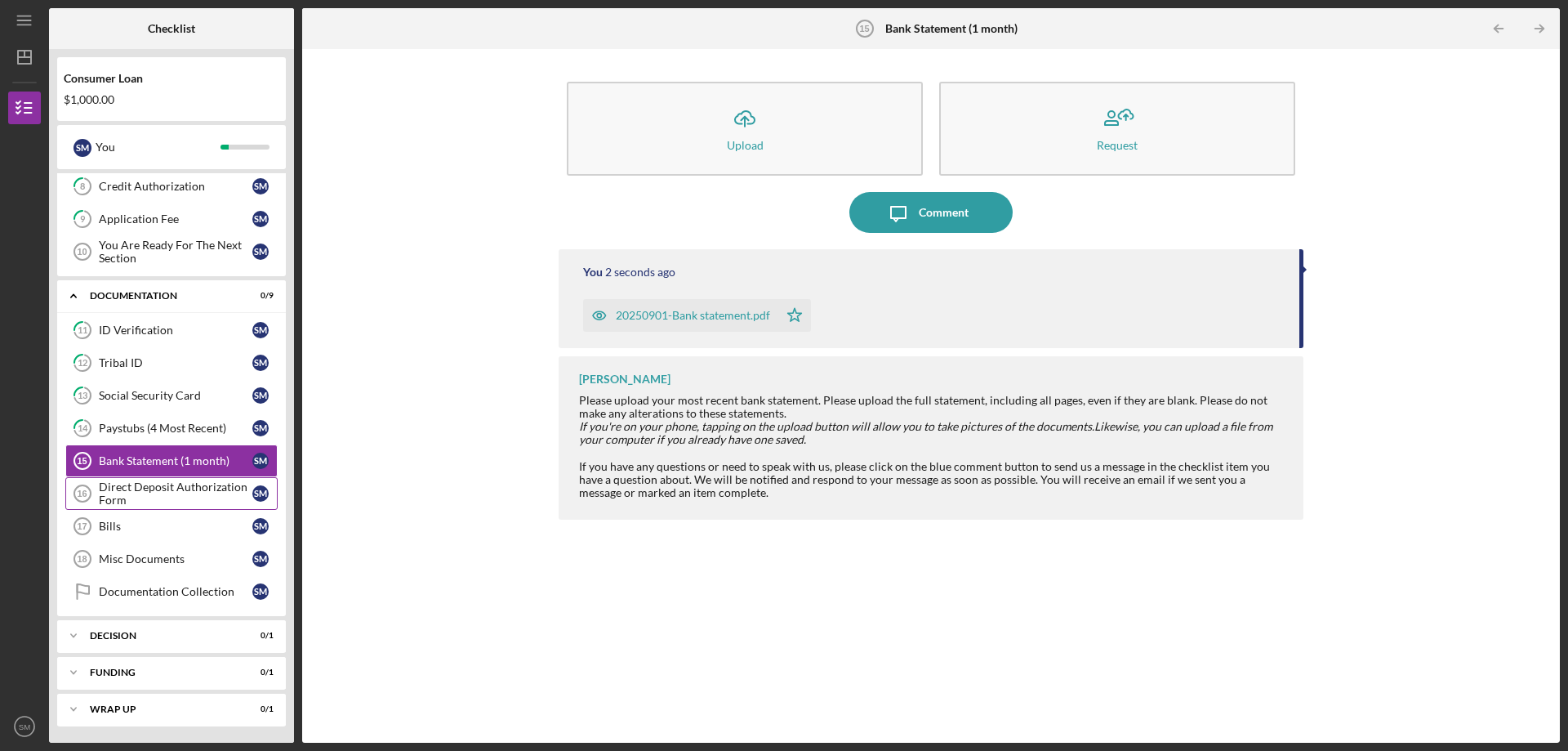
click at [194, 488] on div "Direct Deposit Authorization Form" at bounding box center [175, 493] width 153 height 26
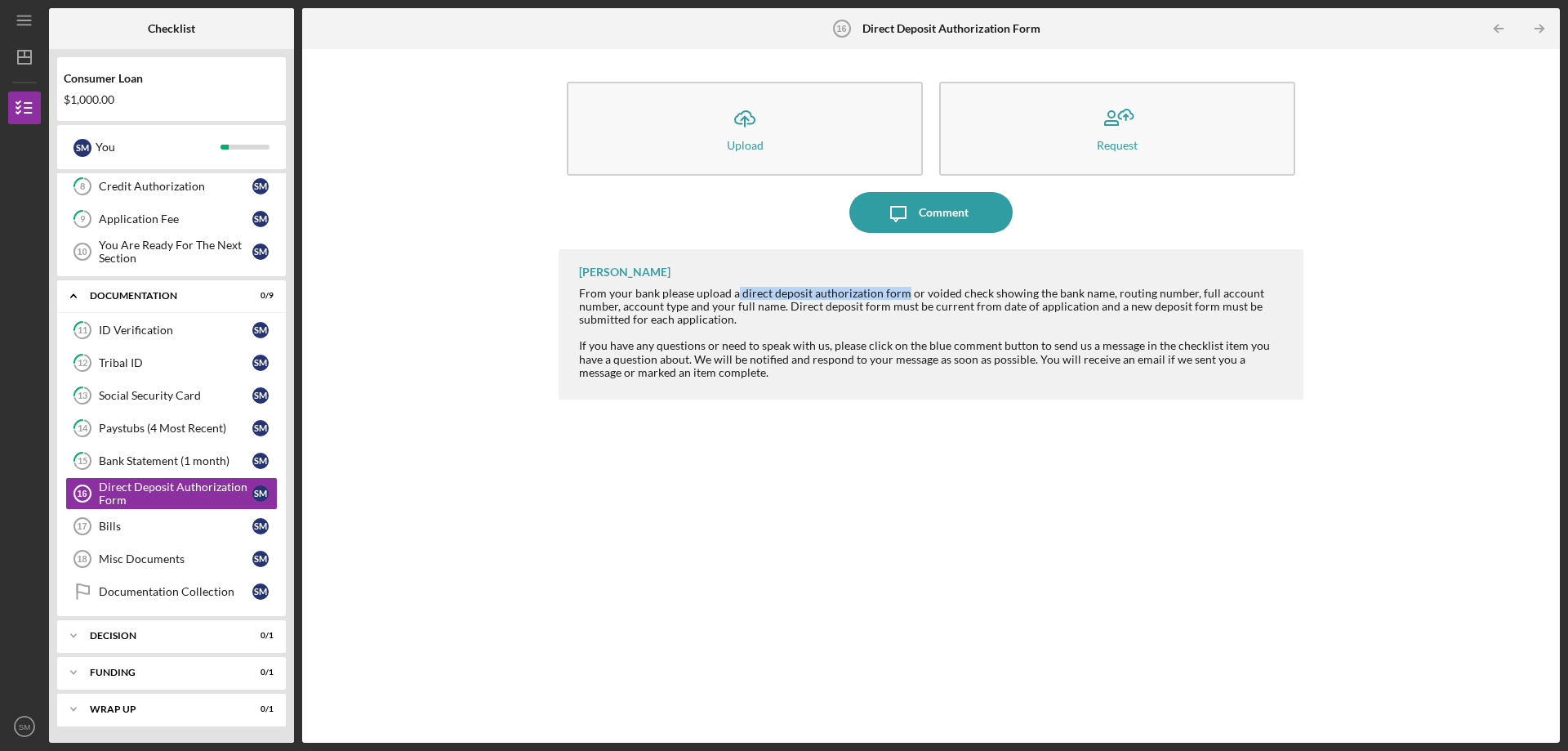
drag, startPoint x: 737, startPoint y: 293, endPoint x: 901, endPoint y: 277, distance: 164.8
click at [901, 277] on div "[PERSON_NAME] From your bank please upload a direct deposit authorization form …" at bounding box center [931, 323] width 745 height 150
copy div "direct deposit authorization form"
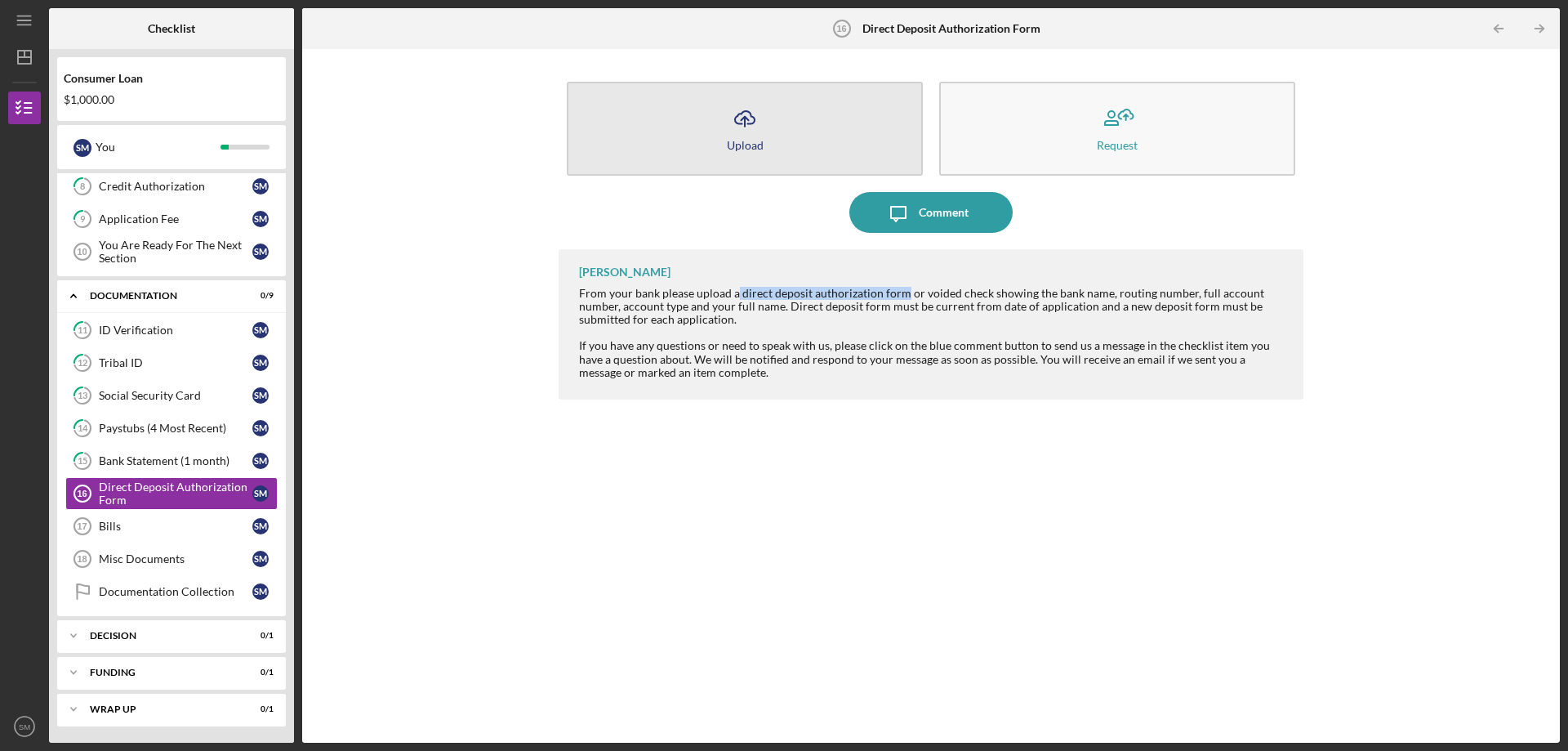
click at [674, 103] on button "Icon/Upload Upload" at bounding box center [745, 128] width 356 height 94
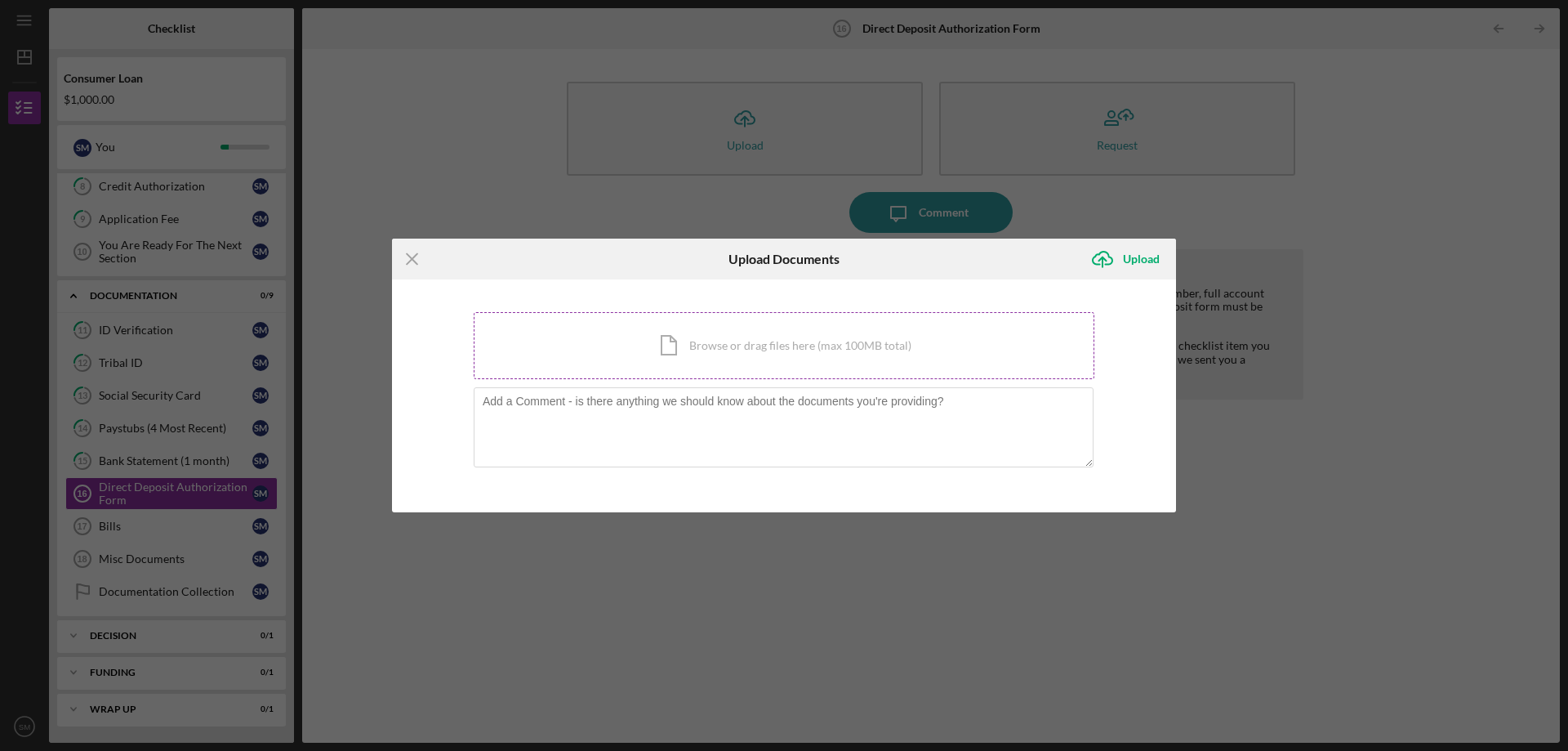
click at [728, 357] on div "Icon/Document Browse or drag files here (max 100MB total) Tap to choose files o…" at bounding box center [784, 345] width 621 height 67
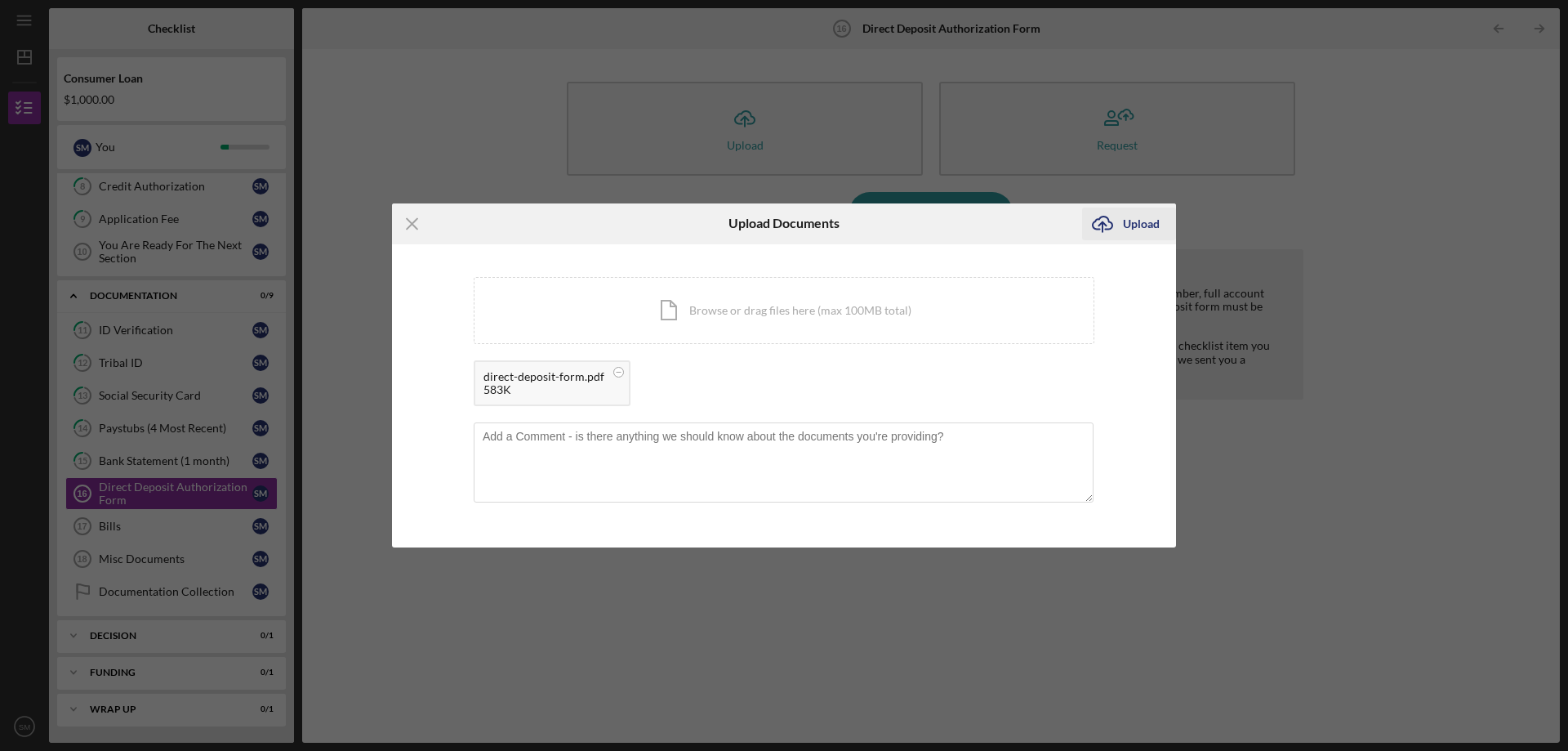
click at [1143, 234] on div "Upload" at bounding box center [1142, 224] width 36 height 33
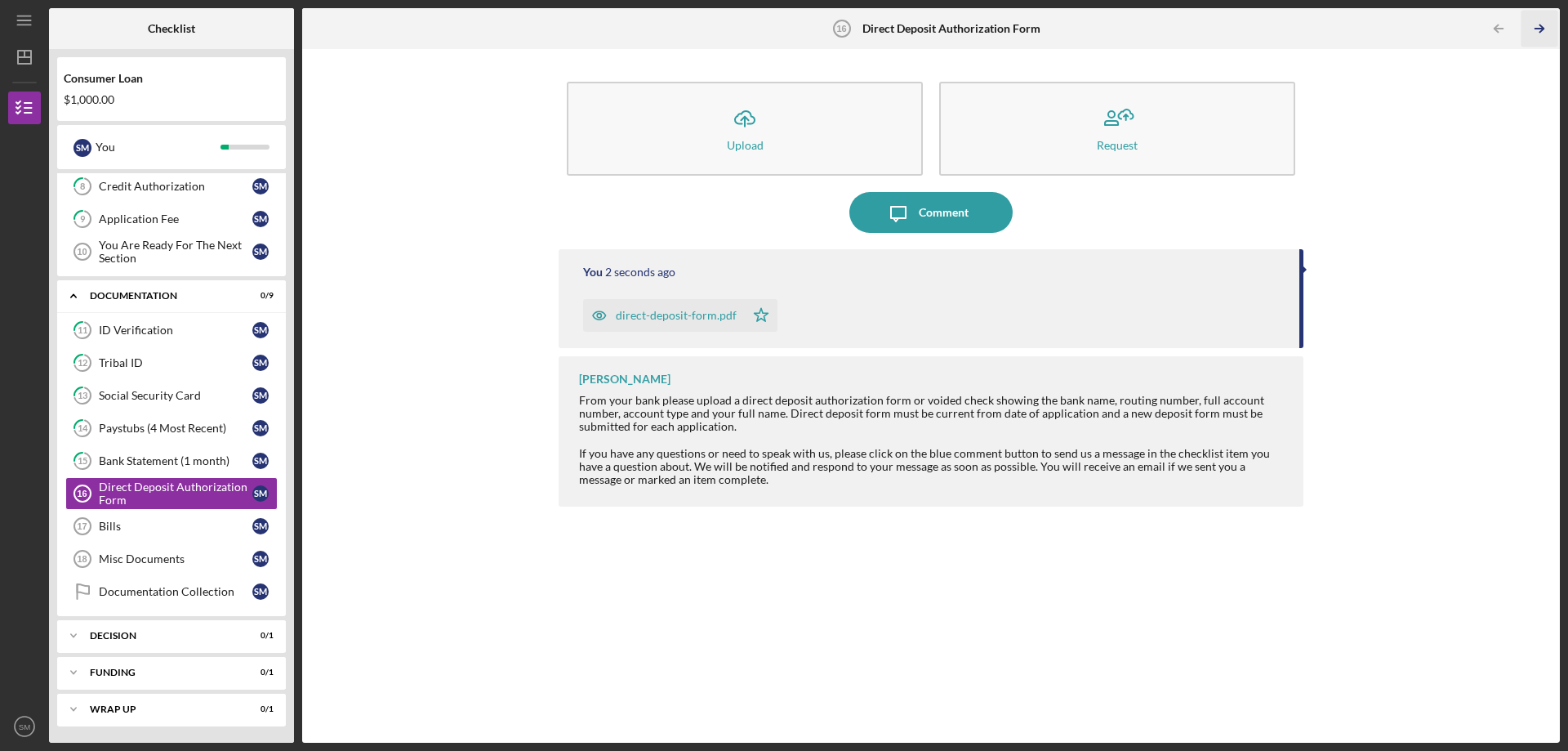
click at [1547, 21] on icon "Icon/Table Pagination Arrow" at bounding box center [1539, 29] width 36 height 36
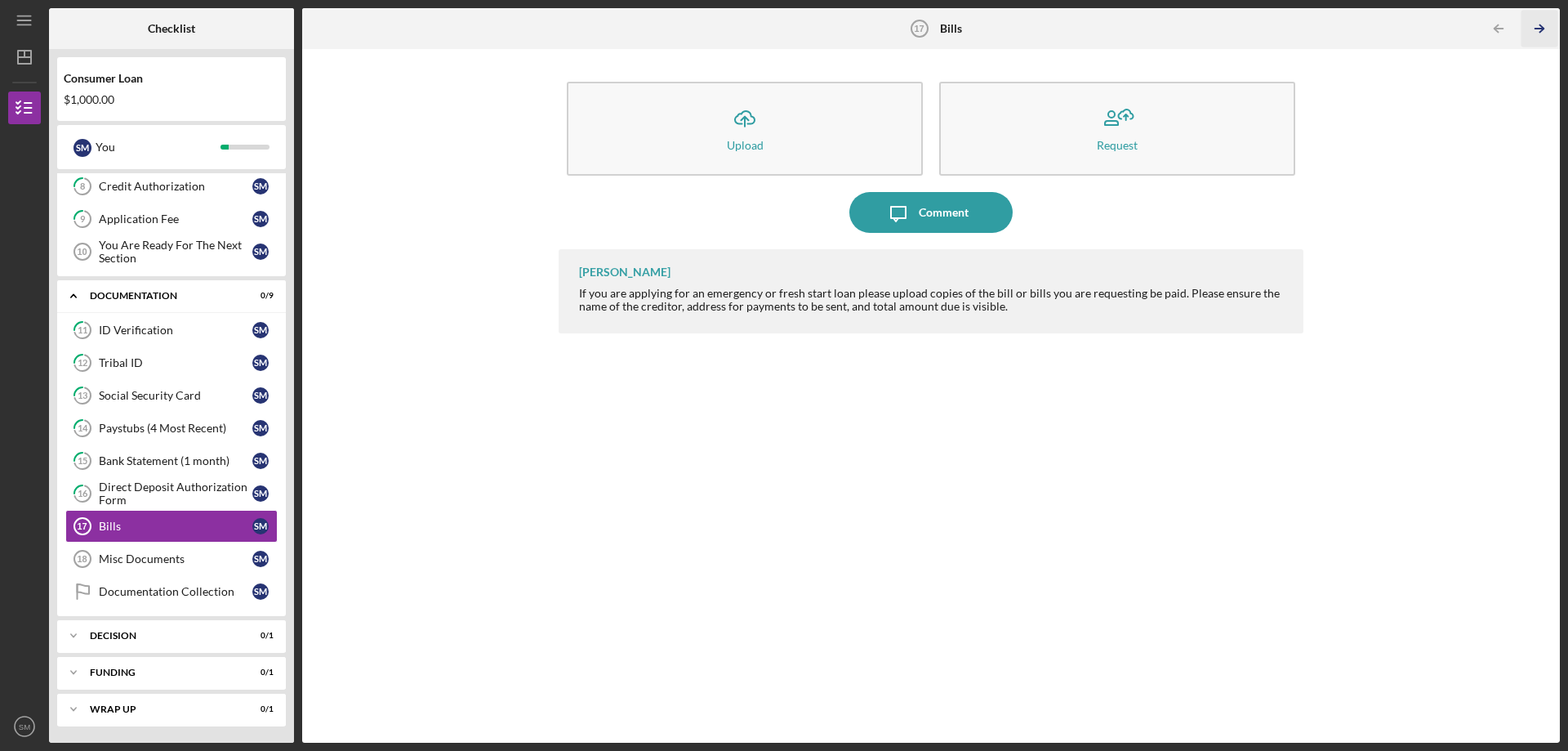
click at [1551, 29] on icon "Icon/Table Pagination Arrow" at bounding box center [1539, 29] width 36 height 36
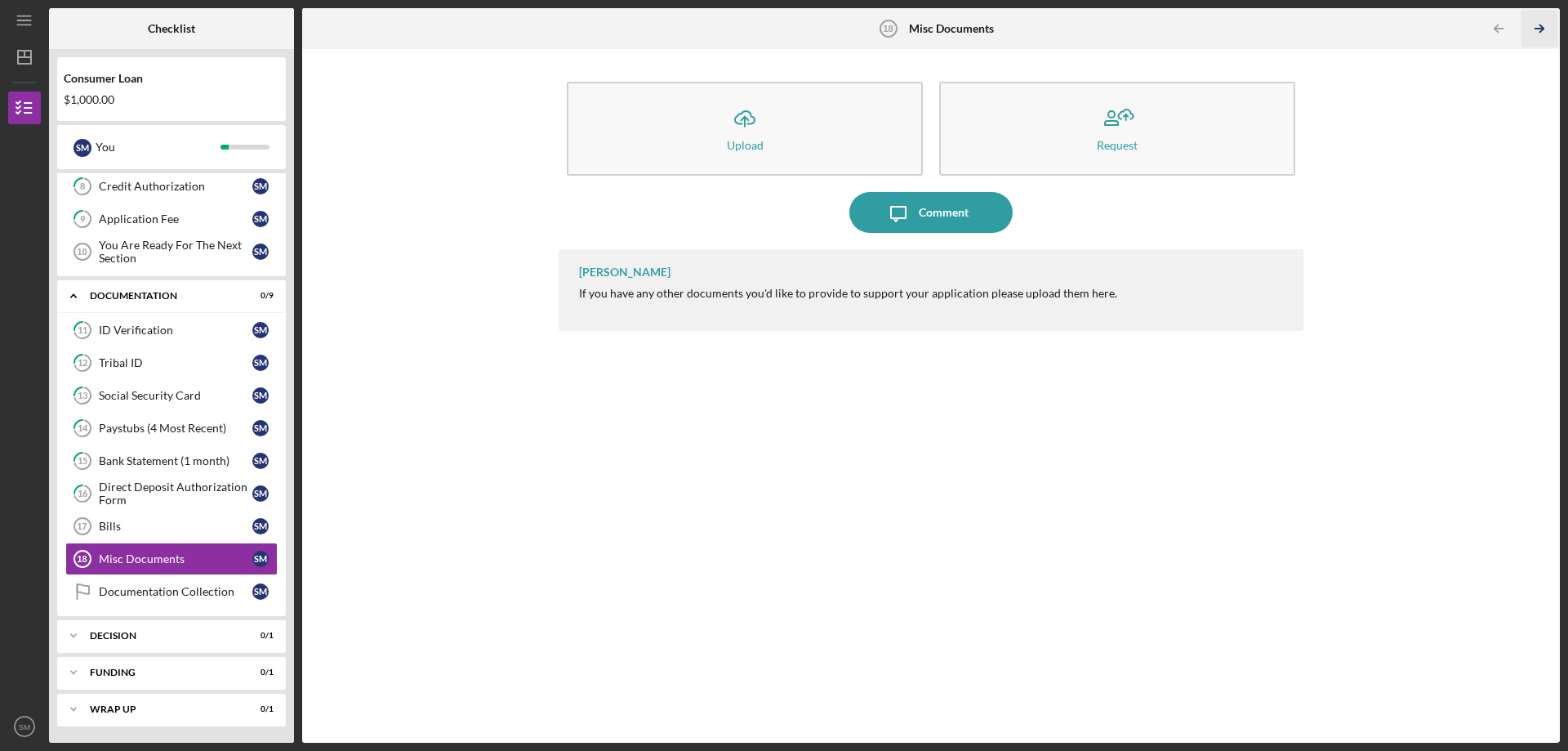
click at [1551, 29] on icon "Icon/Table Pagination Arrow" at bounding box center [1539, 29] width 36 height 36
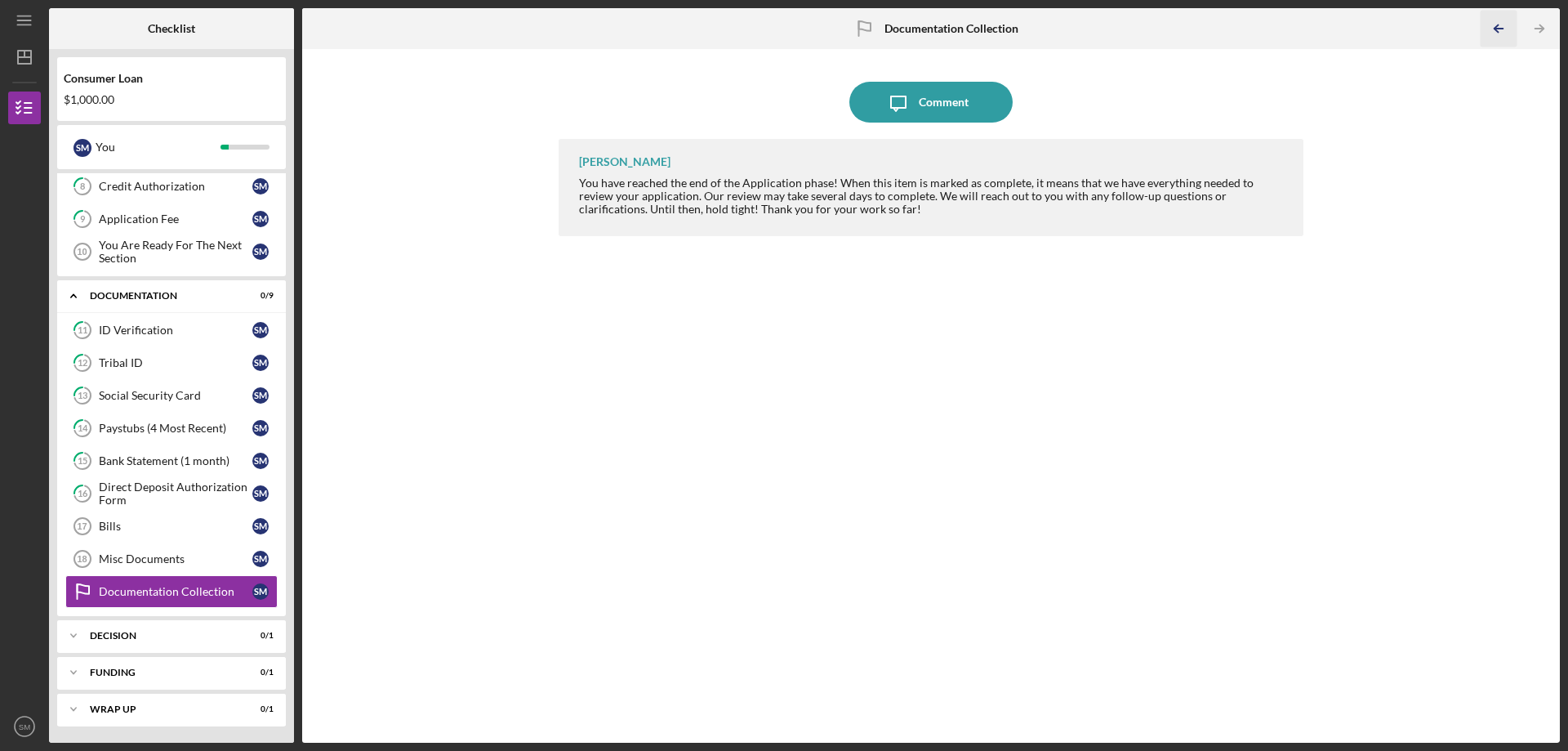
click at [1500, 33] on icon "Icon/Table Pagination Arrow" at bounding box center [1498, 29] width 36 height 36
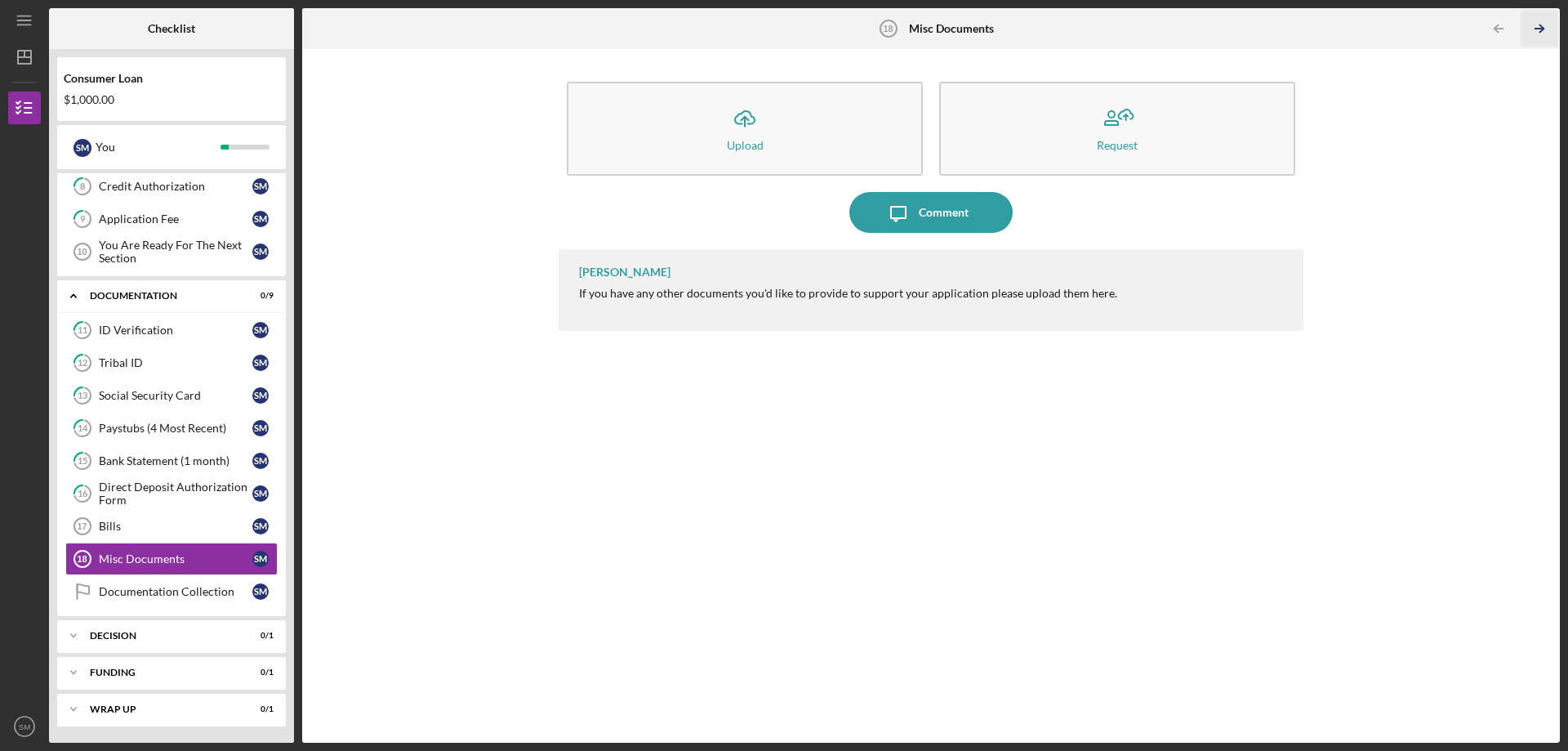
click at [1523, 40] on icon "Icon/Table Pagination Arrow" at bounding box center [1539, 29] width 36 height 36
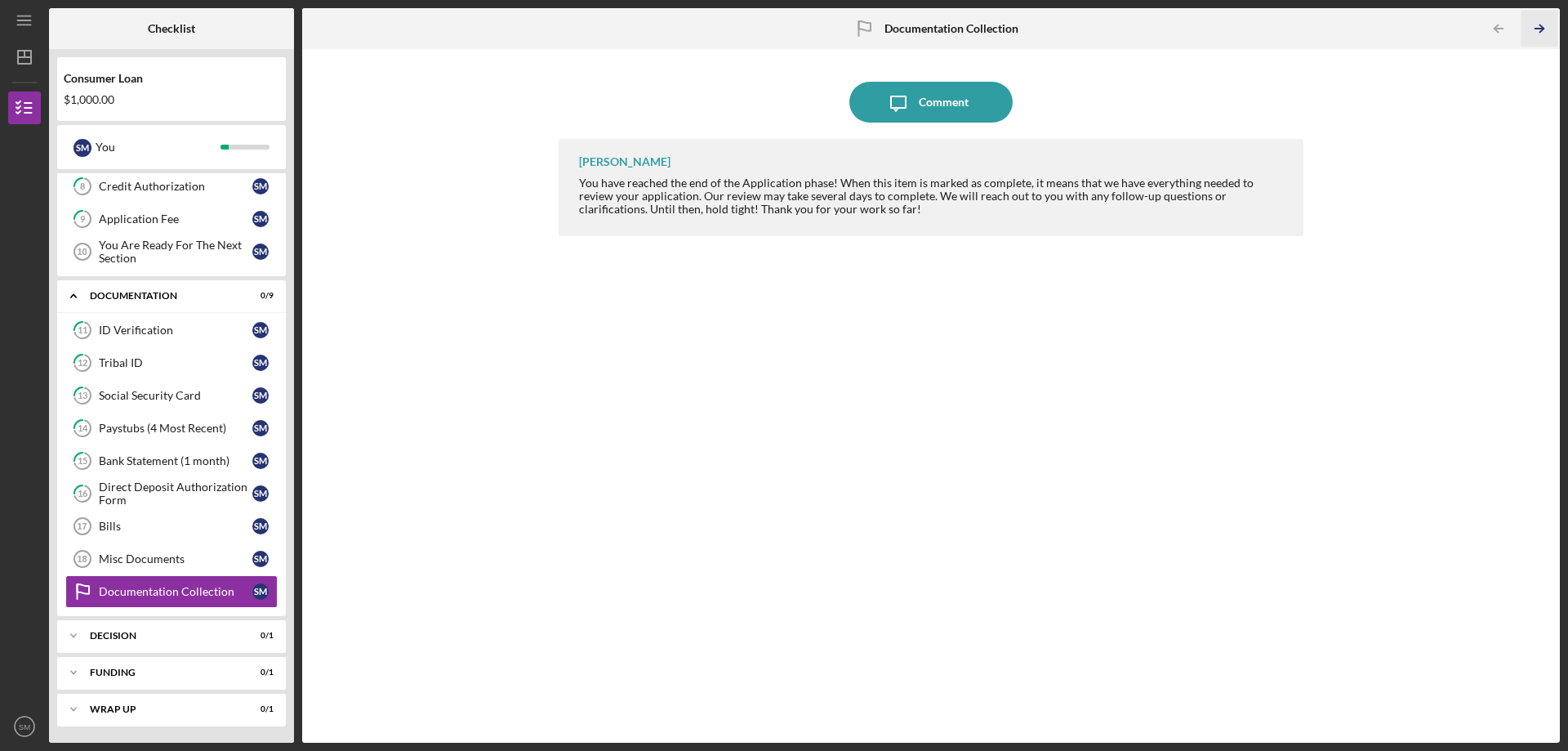
click at [1523, 40] on icon "Icon/Table Pagination Arrow" at bounding box center [1539, 29] width 36 height 36
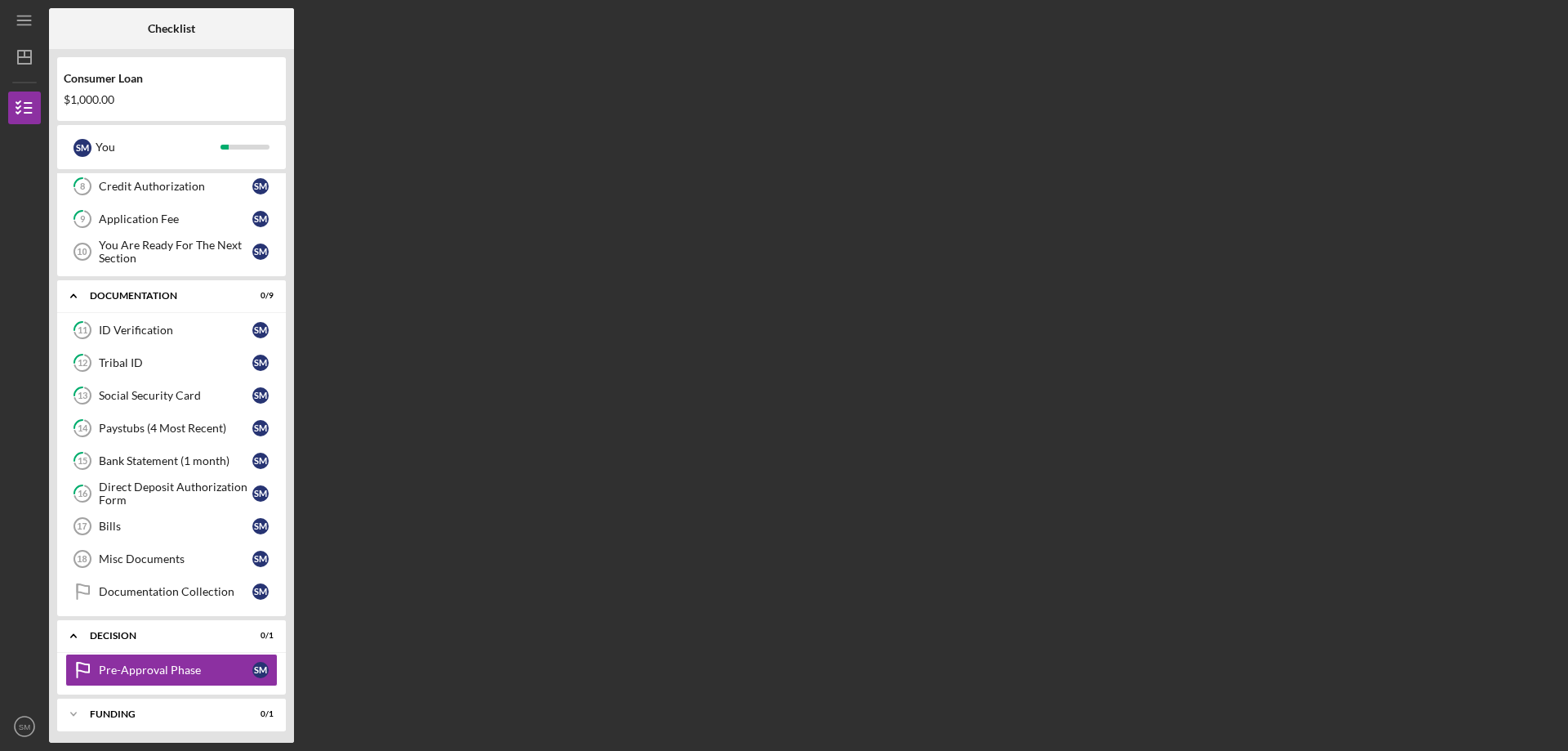
scroll to position [340, 0]
